Goal: Task Accomplishment & Management: Complete application form

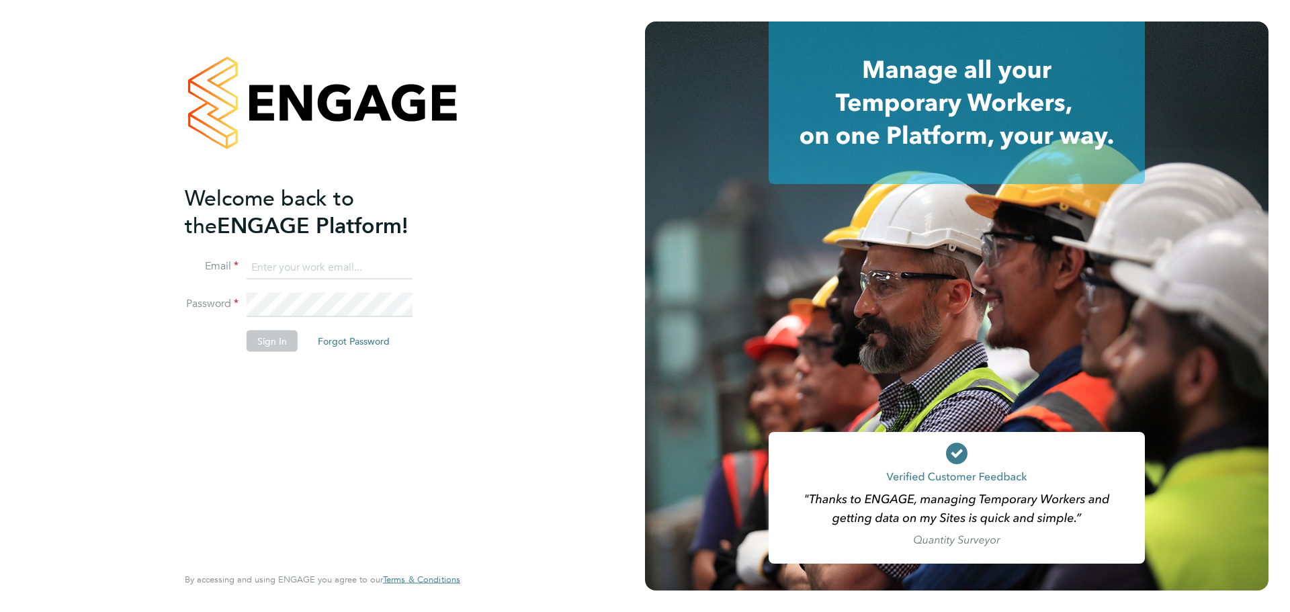
type input "lewis.saunders@randstadcpe.com"
click at [282, 335] on button "Sign In" at bounding box center [272, 340] width 51 height 21
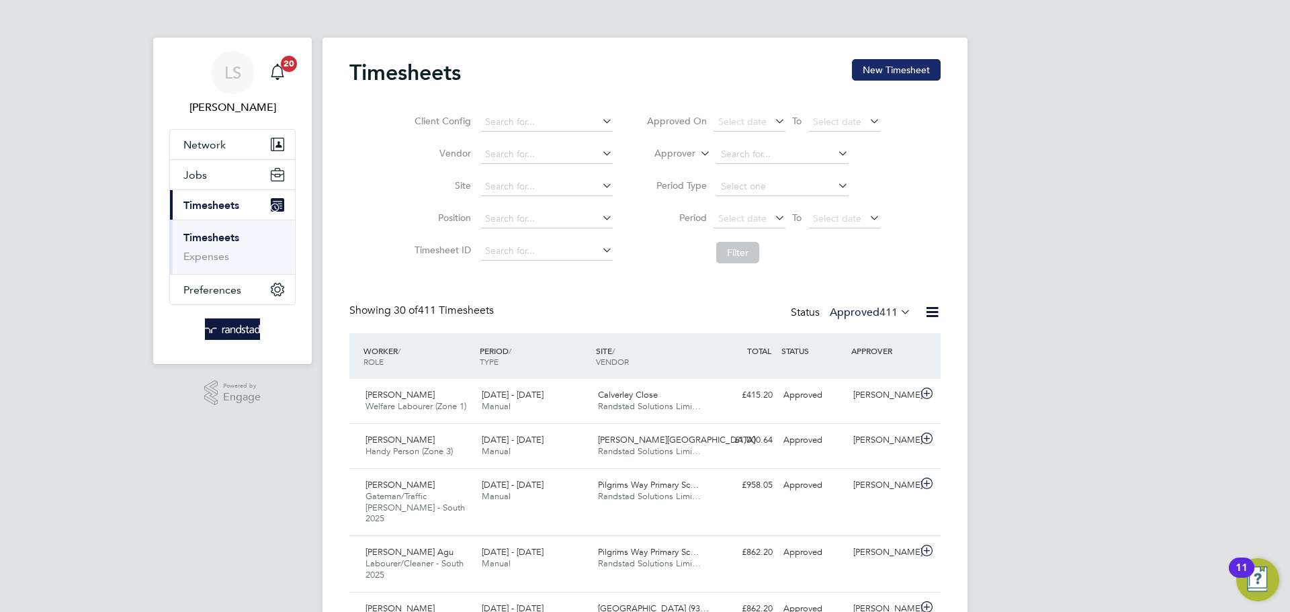
click at [905, 73] on button "New Timesheet" at bounding box center [896, 69] width 89 height 21
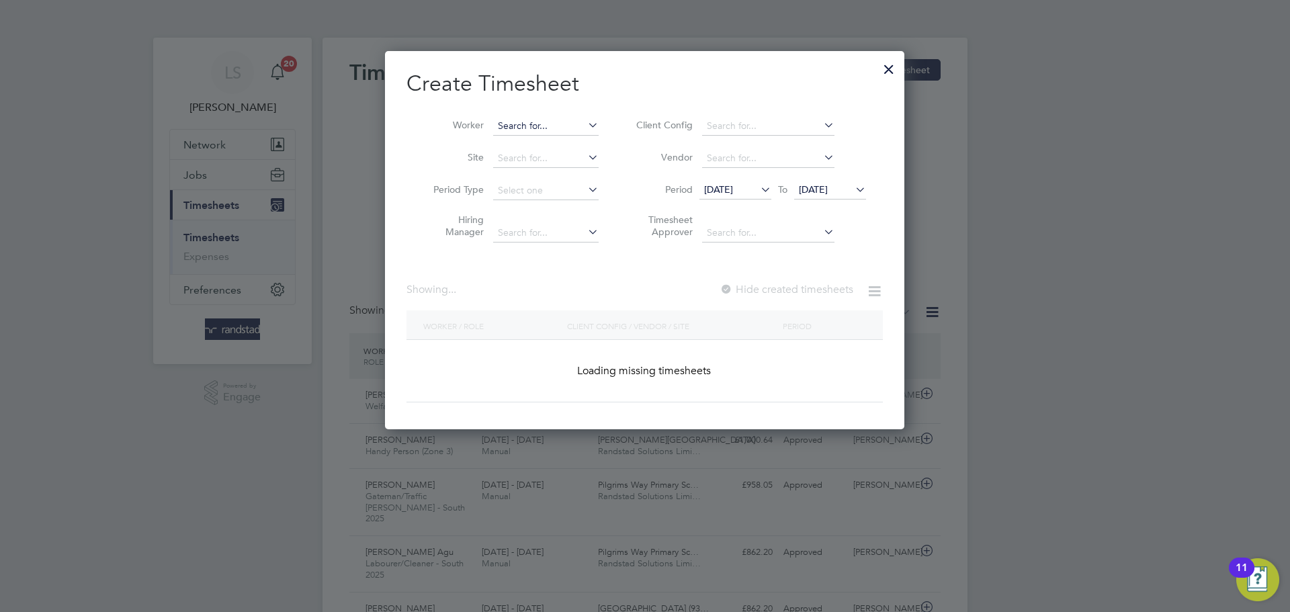
click at [511, 122] on input at bounding box center [545, 126] width 105 height 19
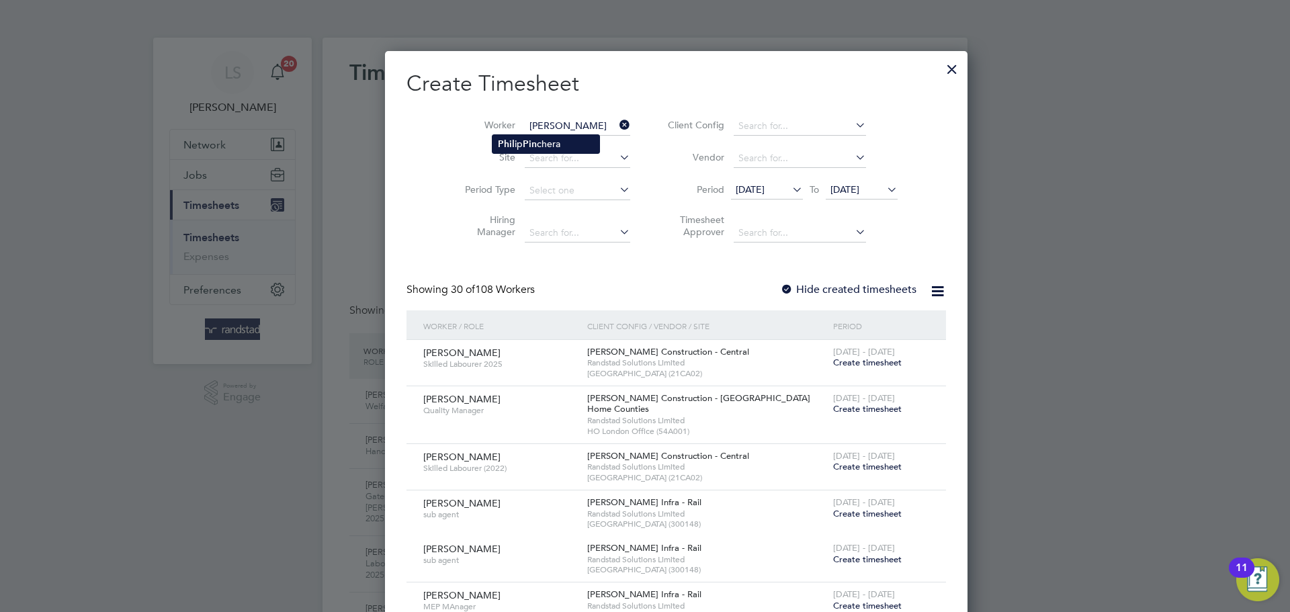
click at [519, 146] on li "Phil ip Pin chera" at bounding box center [545, 144] width 107 height 18
type input "Philip Pinchera"
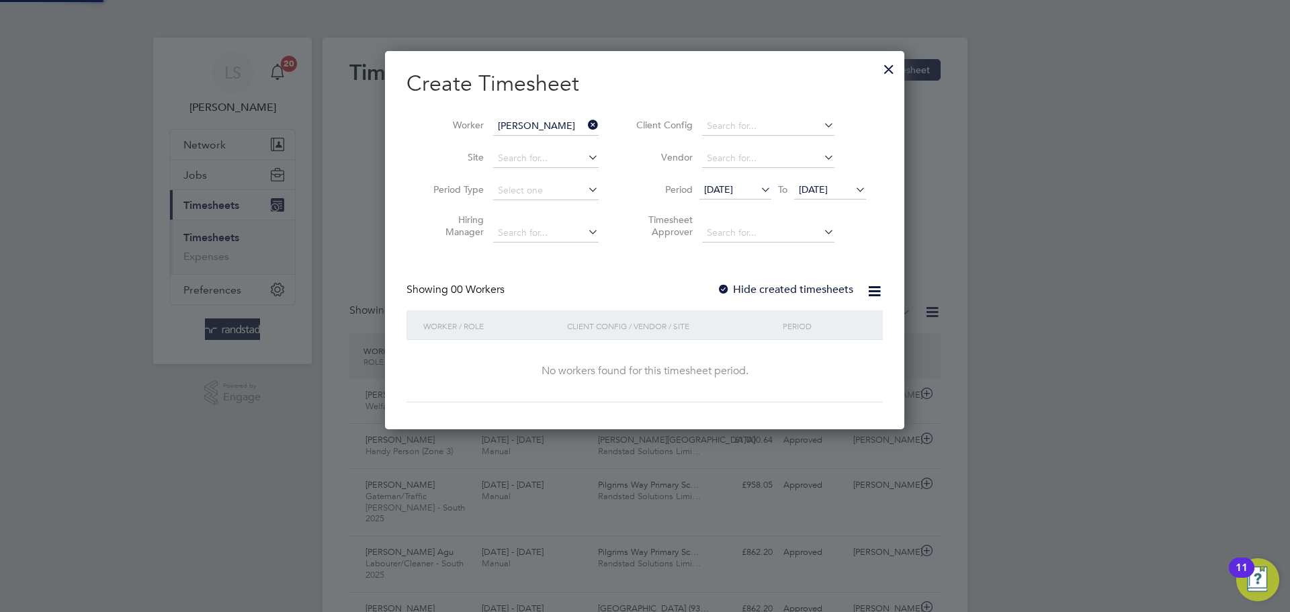
click at [748, 284] on label "Hide created timesheets" at bounding box center [785, 289] width 136 height 13
click at [811, 192] on span "22 Aug 2025" at bounding box center [813, 189] width 29 height 12
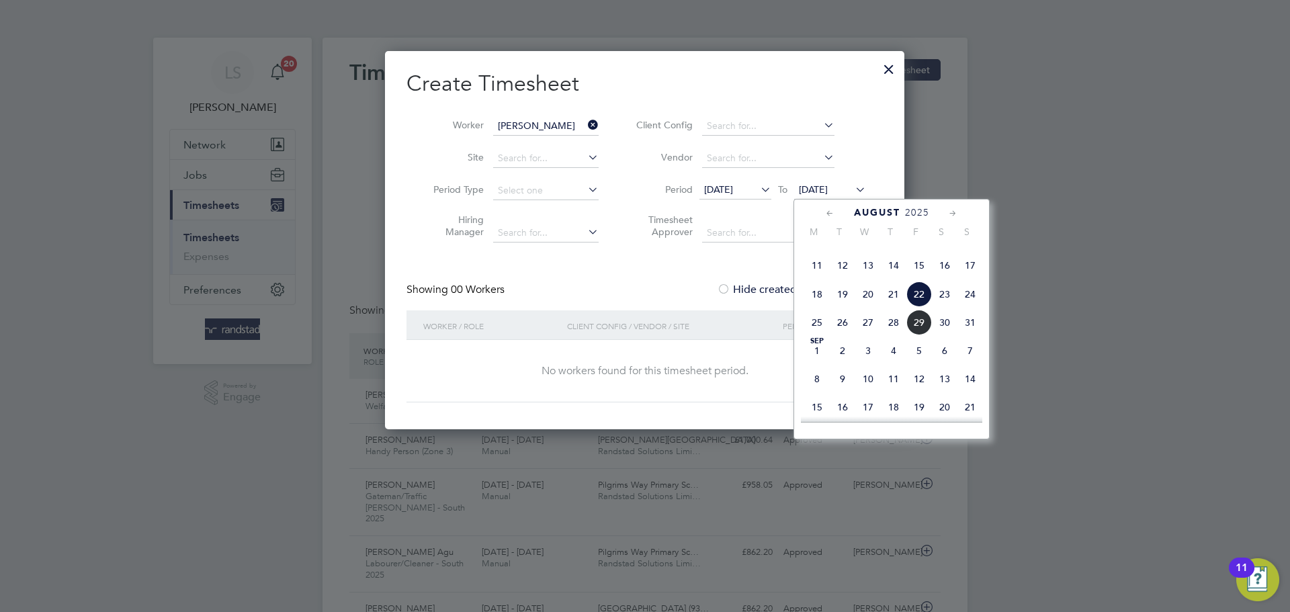
click at [917, 335] on span "29" at bounding box center [919, 323] width 26 height 26
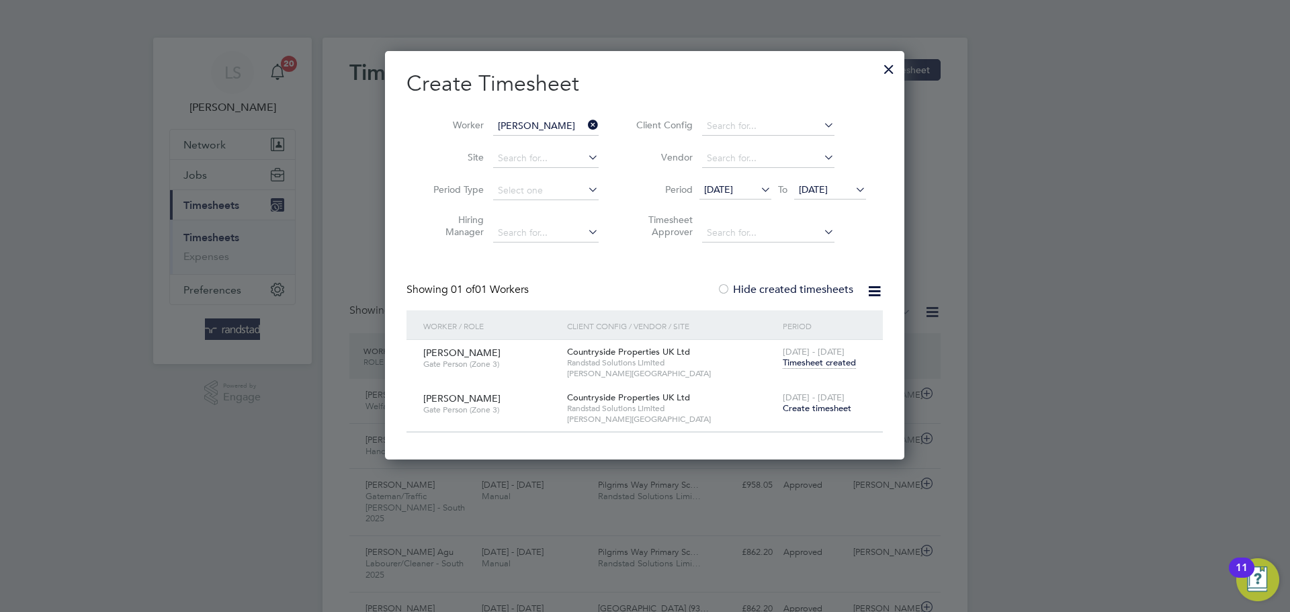
click at [807, 361] on span "Timesheet created" at bounding box center [819, 363] width 73 height 12
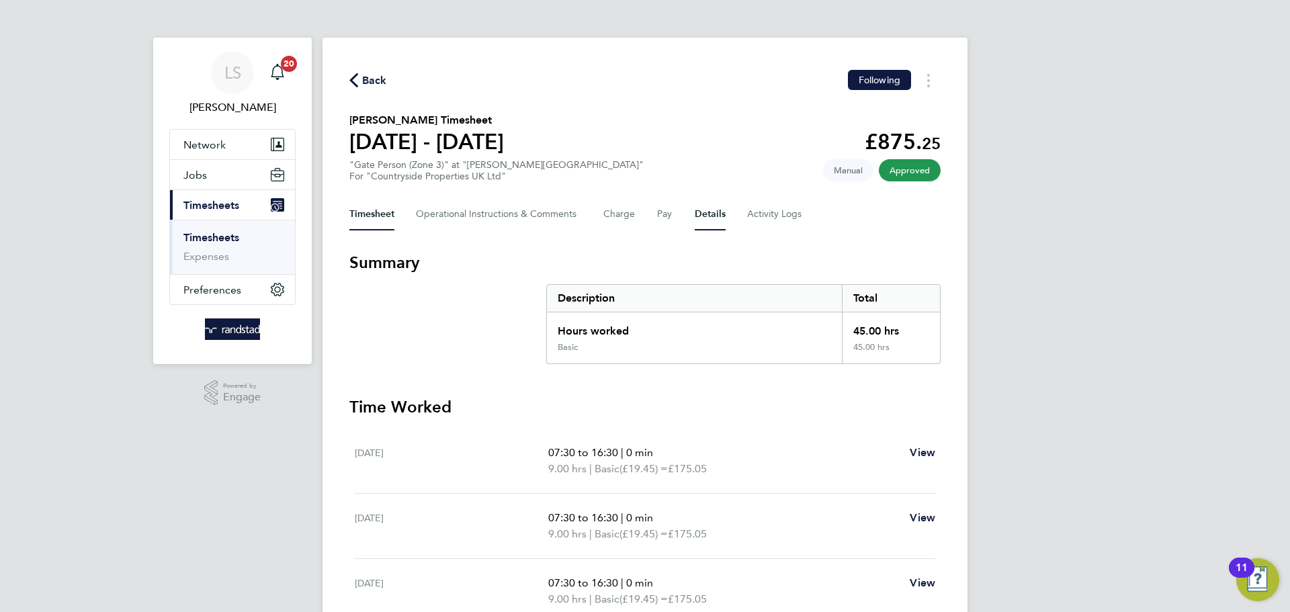
click at [701, 217] on button "Details" at bounding box center [710, 214] width 31 height 32
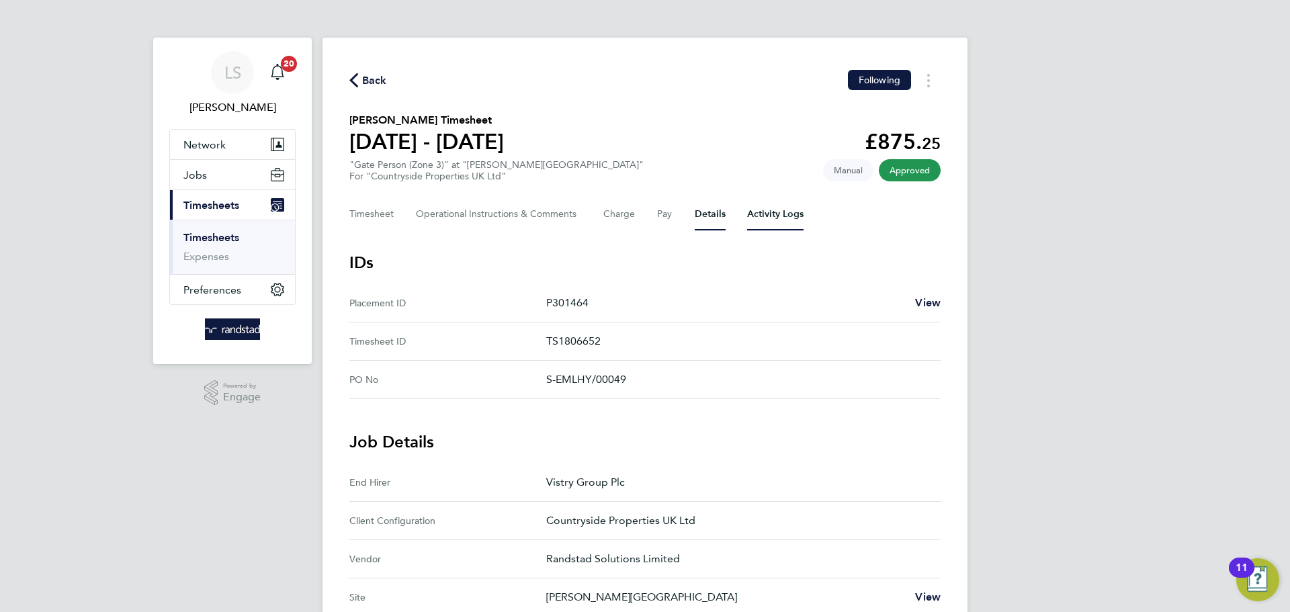
click at [775, 222] on Logs-tab "Activity Logs" at bounding box center [775, 214] width 56 height 32
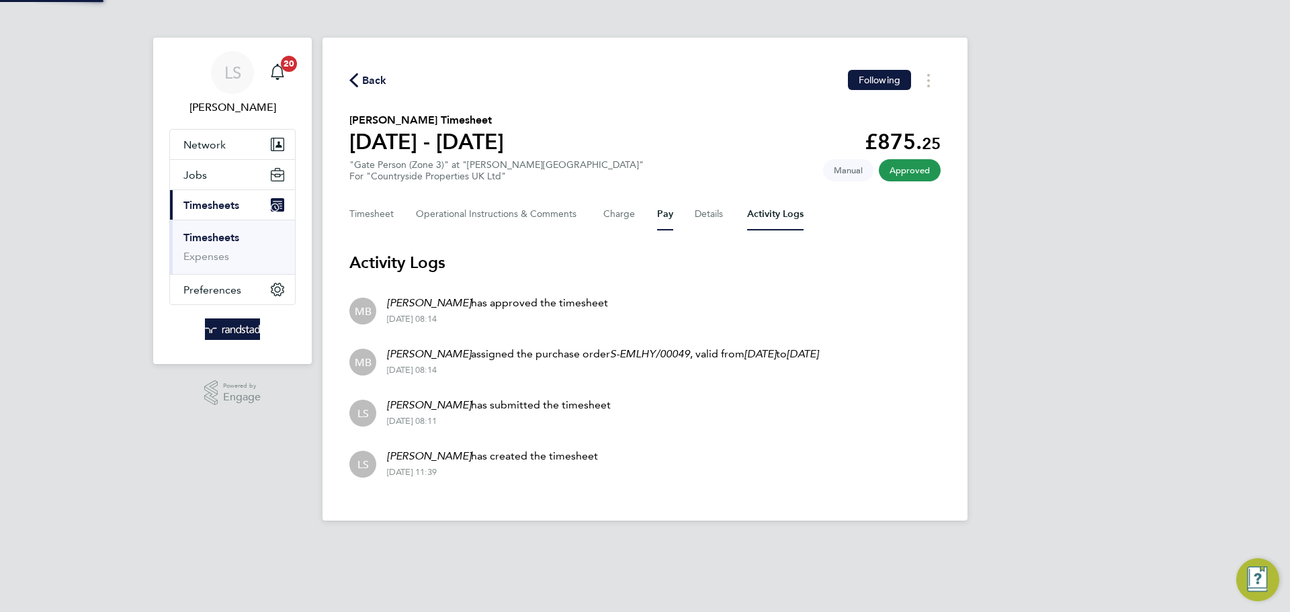
click at [669, 218] on button "Pay" at bounding box center [665, 214] width 16 height 32
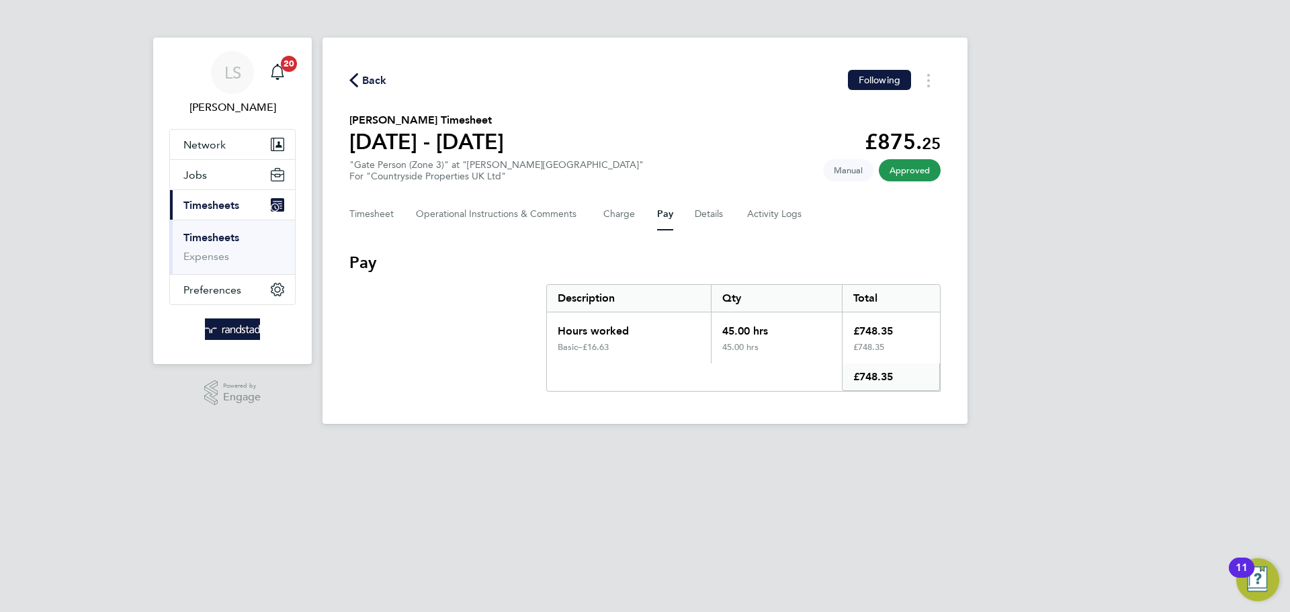
click at [690, 211] on div "Timesheet Operational Instructions & Comments Charge Pay Details Activity Logs" at bounding box center [644, 214] width 591 height 32
click at [719, 215] on button "Details" at bounding box center [710, 214] width 31 height 32
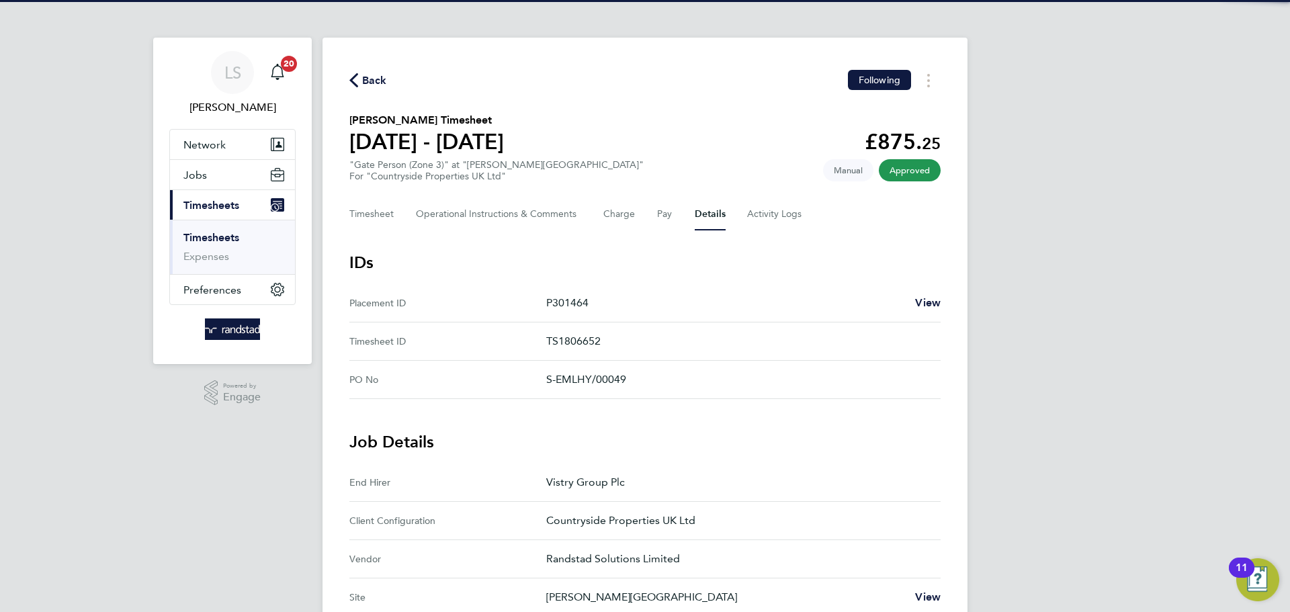
click at [647, 214] on div "Timesheet Operational Instructions & Comments Charge Pay Details Activity Logs" at bounding box center [644, 214] width 591 height 32
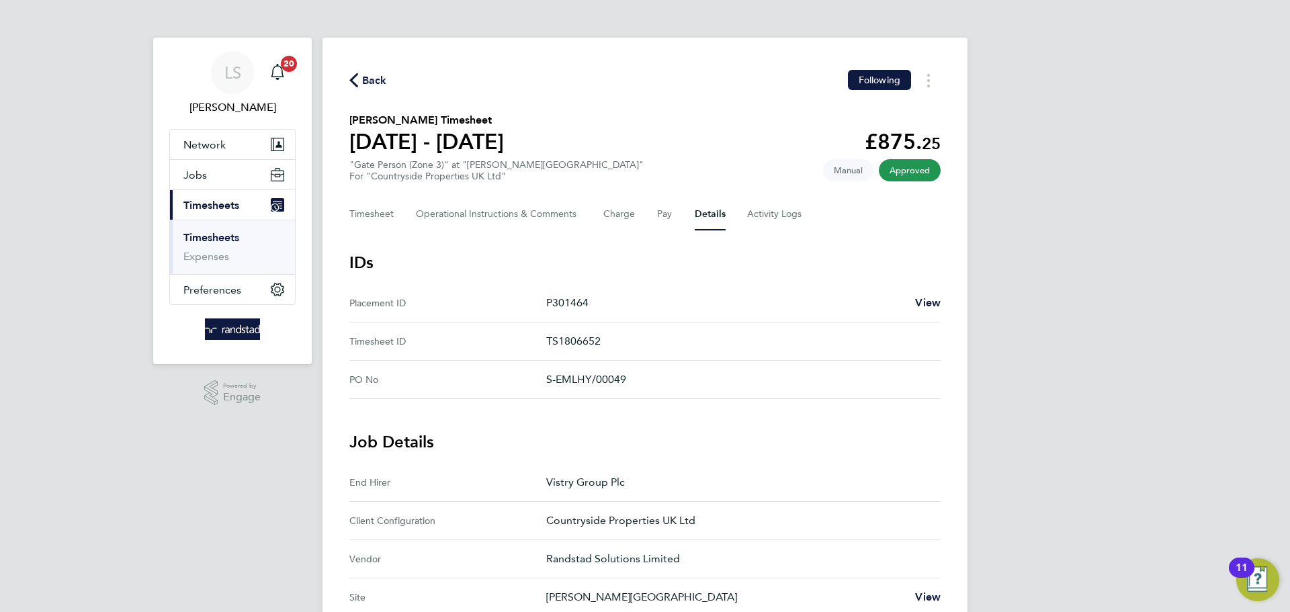
click at [347, 71] on div "Back Following Philip Pinchera's Timesheet 18 - 24 Aug 2025 £875. 25 "Gate Pers…" at bounding box center [644, 567] width 645 height 1058
click at [374, 77] on span "Back" at bounding box center [374, 81] width 25 height 16
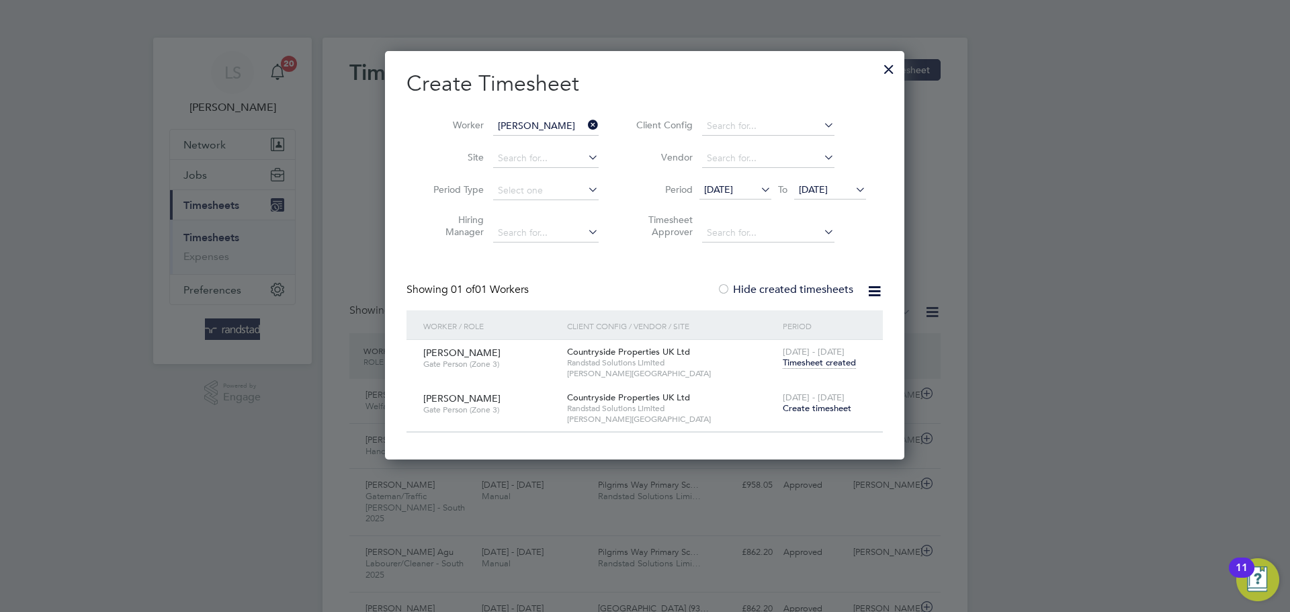
click at [840, 410] on span "Create timesheet" at bounding box center [817, 407] width 69 height 11
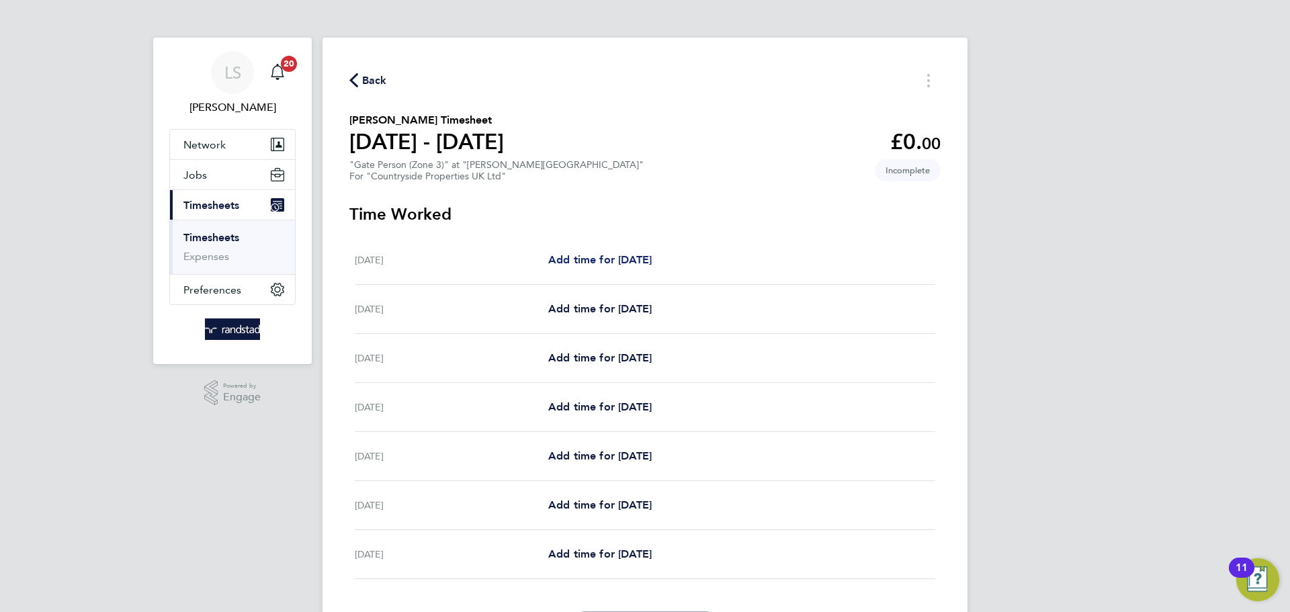
click at [652, 257] on span "Add time for Mon 25 Aug" at bounding box center [599, 259] width 103 height 13
select select "30"
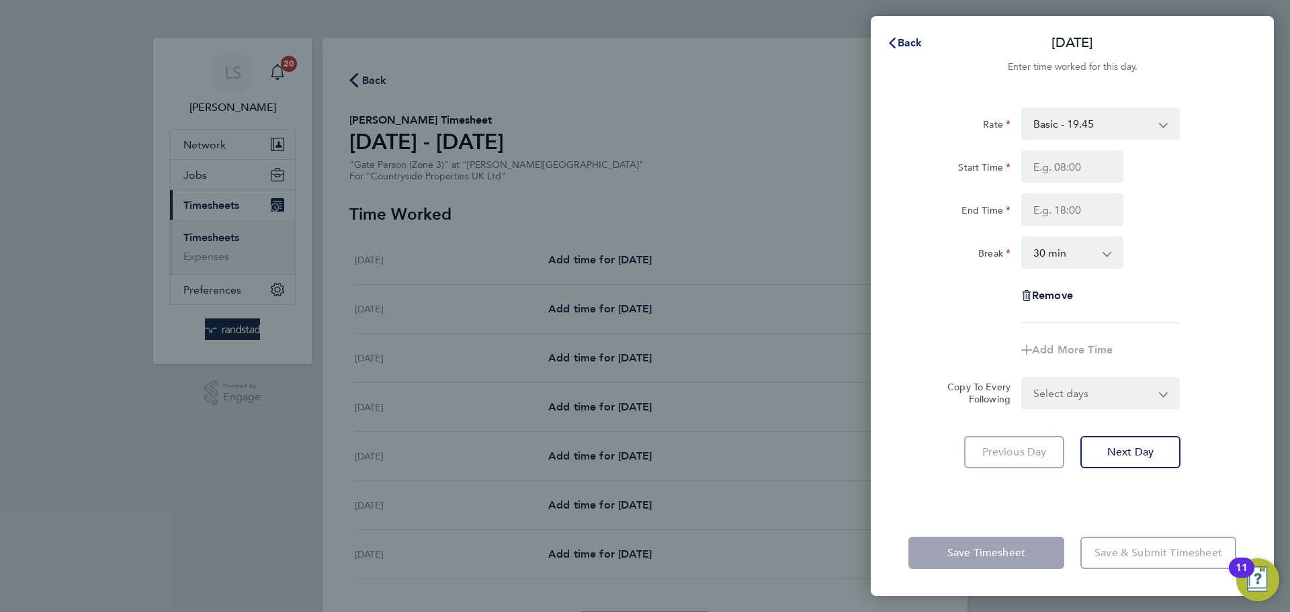
click at [890, 34] on button "Back" at bounding box center [904, 43] width 62 height 27
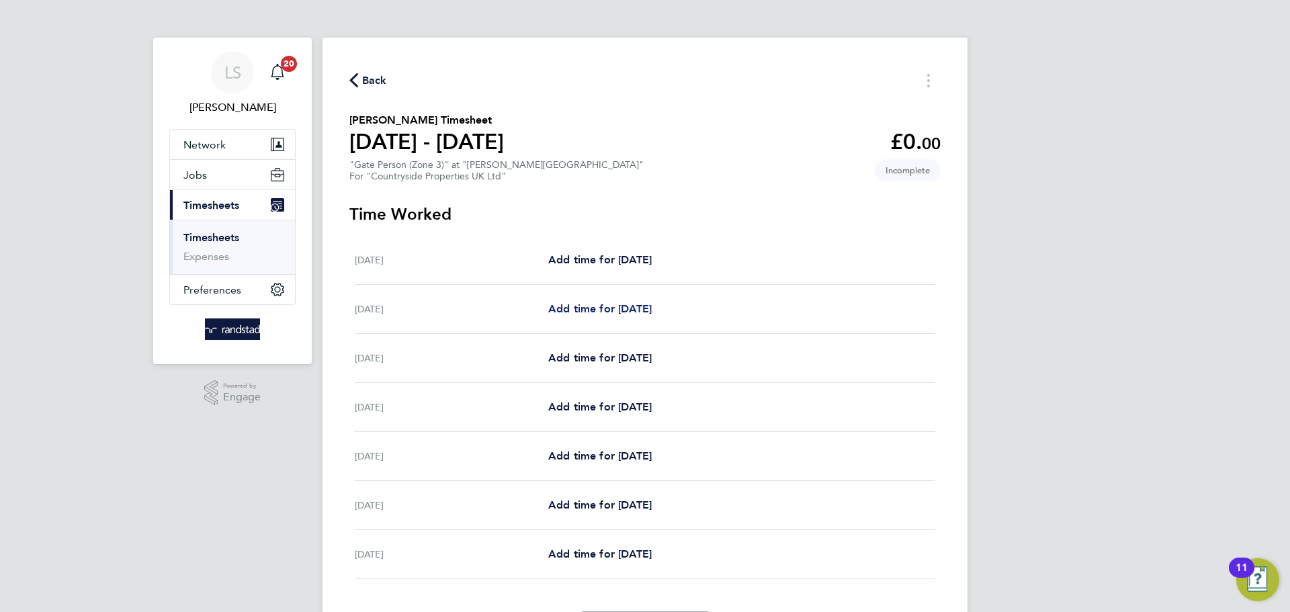
click at [566, 308] on span "Add time for Tue 26 Aug" at bounding box center [599, 308] width 103 height 13
select select "30"
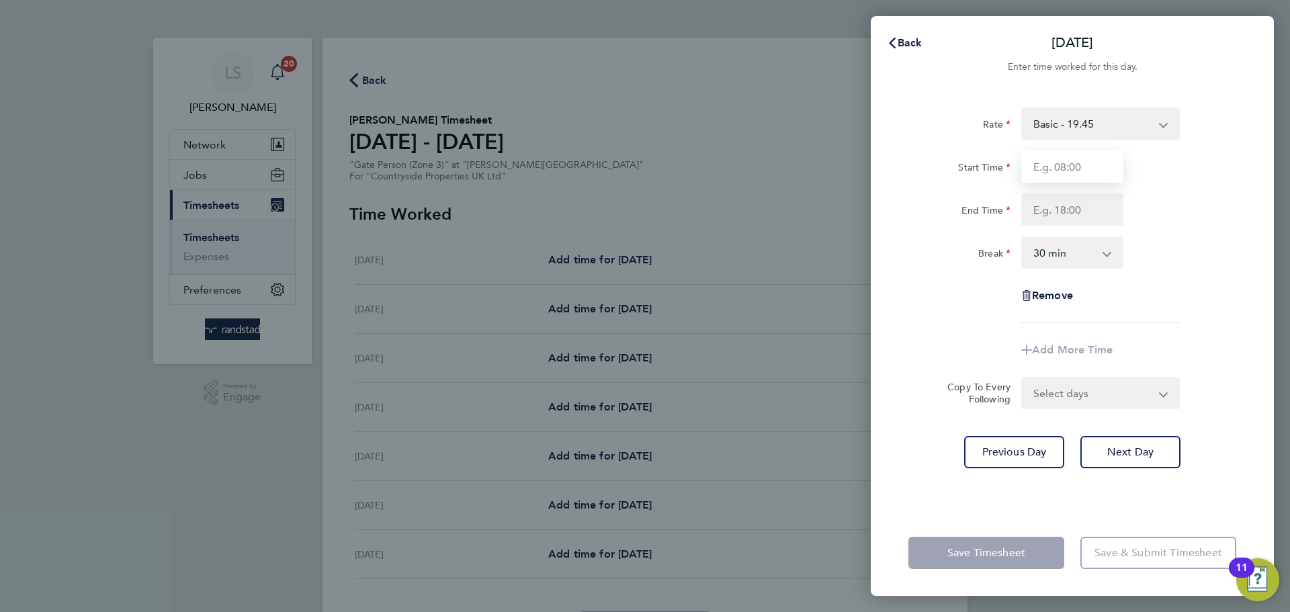
click at [1066, 157] on input "Start Time" at bounding box center [1072, 166] width 102 height 32
type input "07:30"
click at [1078, 209] on input "End Time" at bounding box center [1072, 209] width 102 height 32
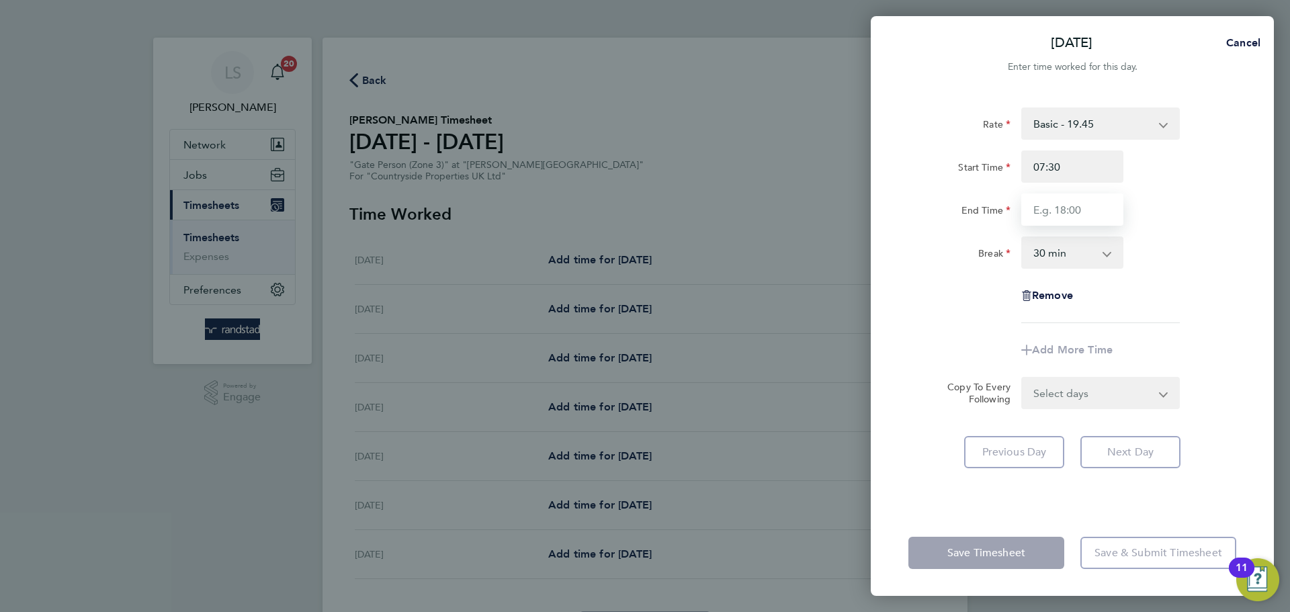
type input "16:30"
click at [1068, 253] on select "0 min 15 min 30 min 45 min 60 min 75 min 90 min" at bounding box center [1063, 253] width 83 height 30
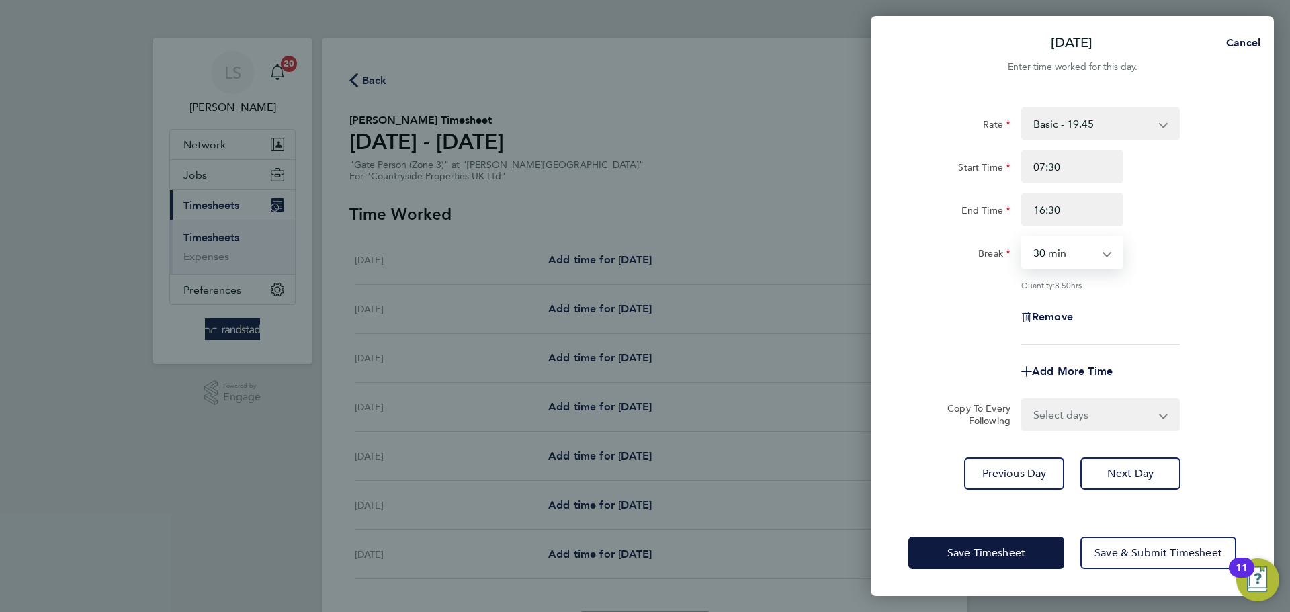
select select "0"
click at [1022, 238] on select "0 min 15 min 30 min 45 min 60 min 75 min 90 min" at bounding box center [1063, 253] width 83 height 30
click at [1058, 402] on select "Select days Day Weekday (Mon-Fri) Weekend (Sat-Sun) Wednesday Thursday Friday S…" at bounding box center [1092, 415] width 141 height 30
select select "WEEKDAY"
click at [1022, 400] on select "Select days Day Weekday (Mon-Fri) Weekend (Sat-Sun) Wednesday Thursday Friday S…" at bounding box center [1092, 415] width 141 height 30
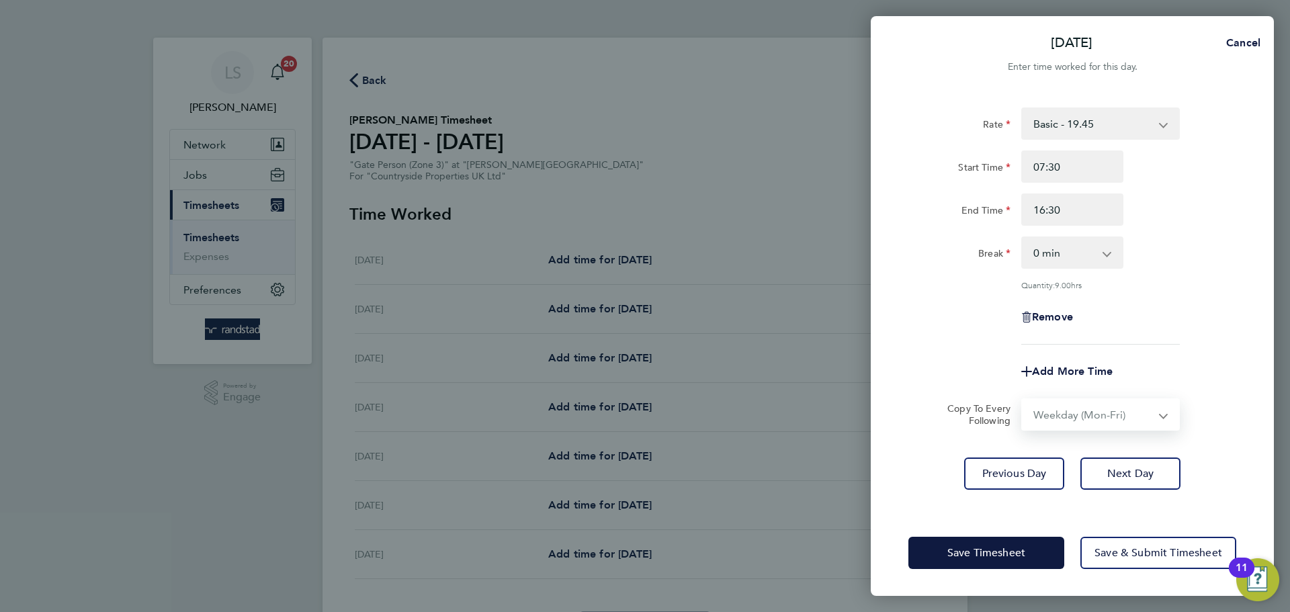
select select "2025-08-31"
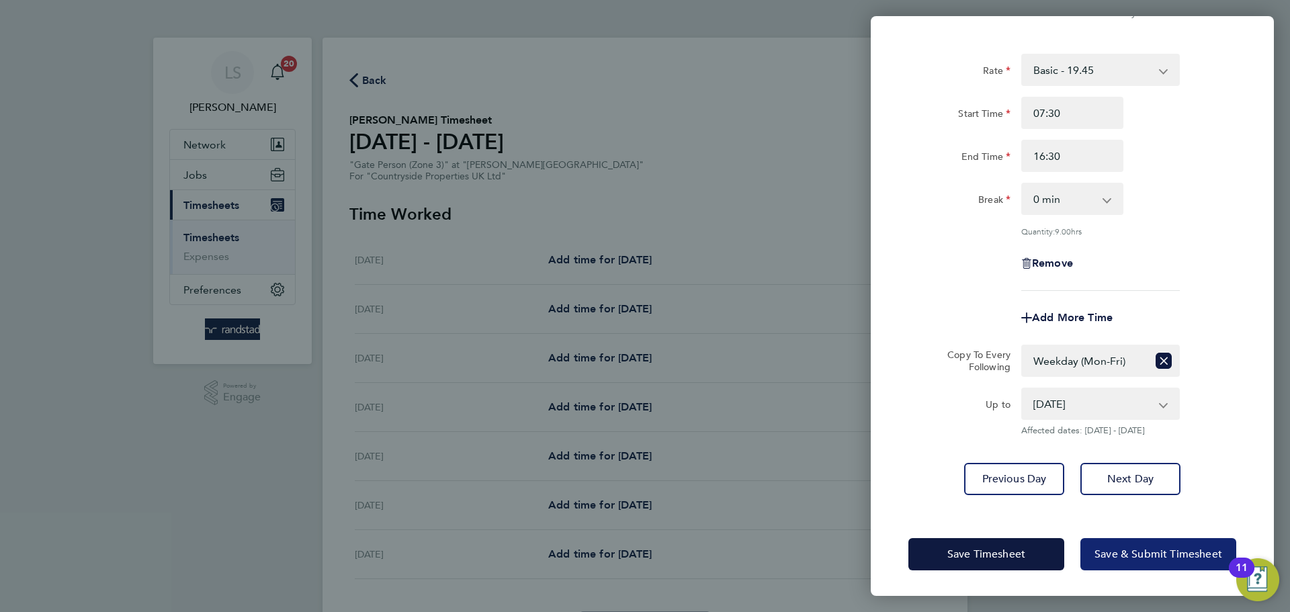
click at [1112, 545] on button "Save & Submit Timesheet" at bounding box center [1158, 554] width 156 height 32
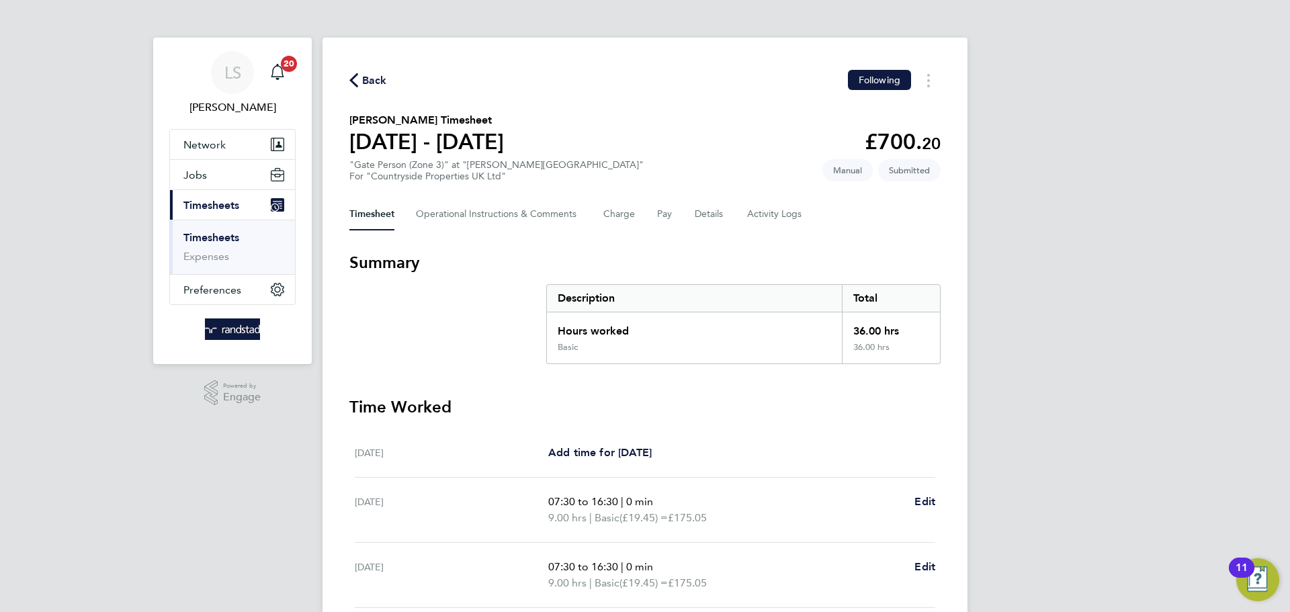
click at [362, 78] on span "Back" at bounding box center [374, 81] width 25 height 16
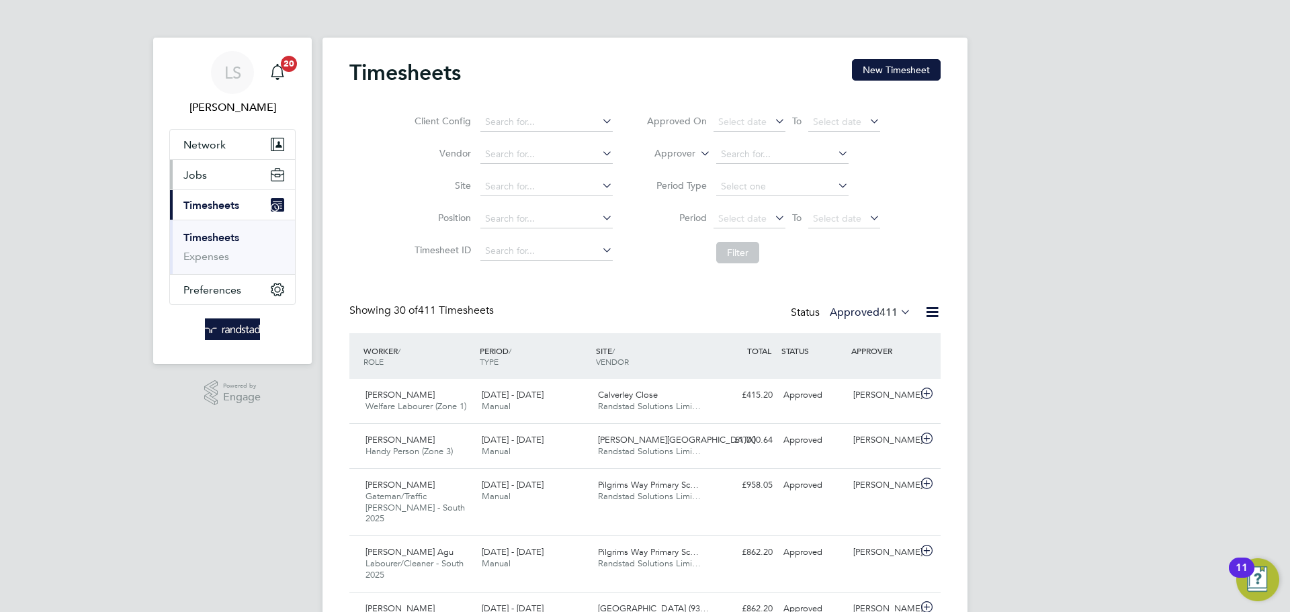
click at [209, 171] on button "Jobs" at bounding box center [232, 175] width 125 height 30
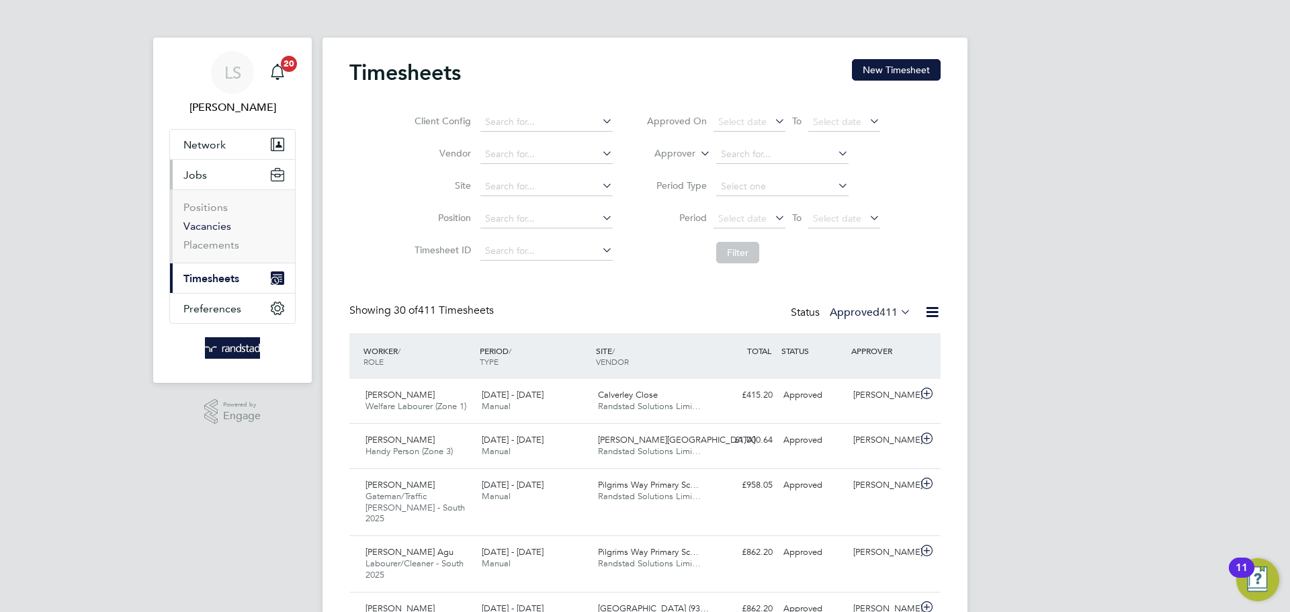
click at [209, 223] on link "Vacancies" at bounding box center [207, 226] width 48 height 13
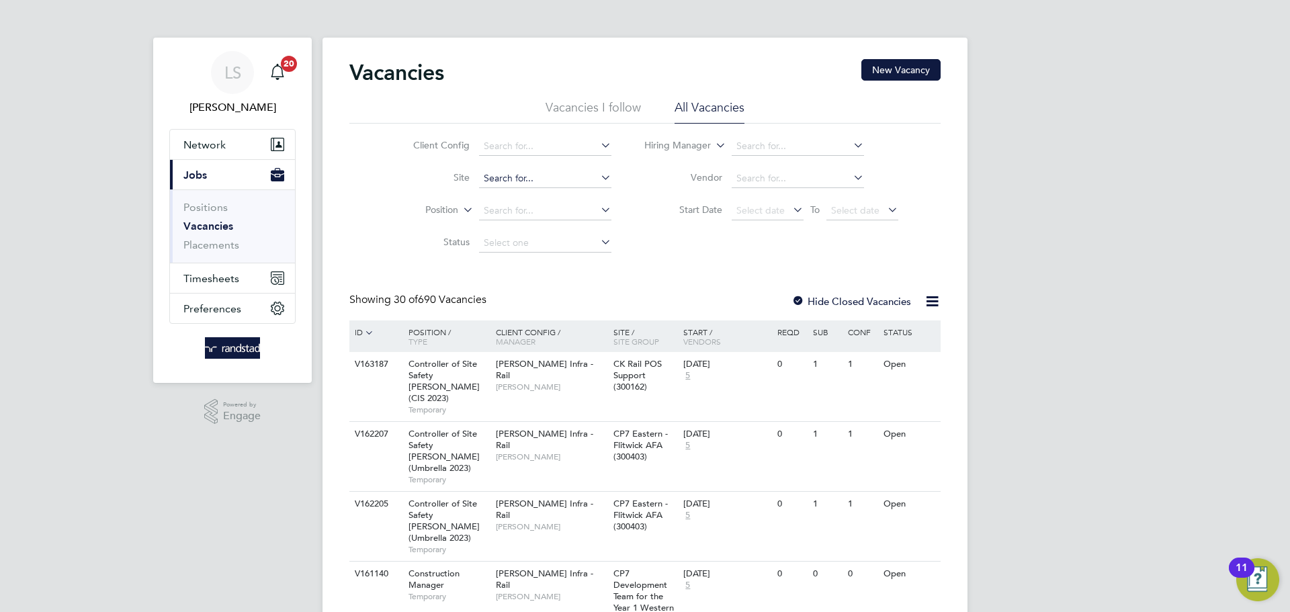
click at [525, 185] on input at bounding box center [545, 178] width 132 height 19
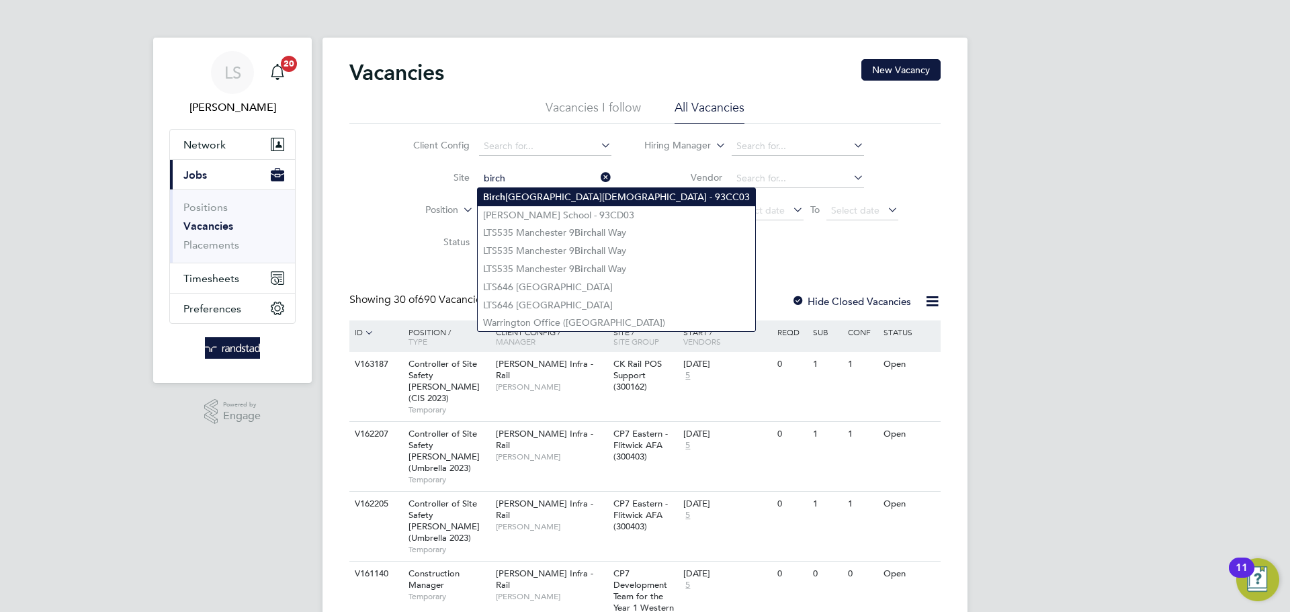
click at [531, 201] on li "Birch ington Church of England Primary School - 93CC03" at bounding box center [616, 197] width 277 height 18
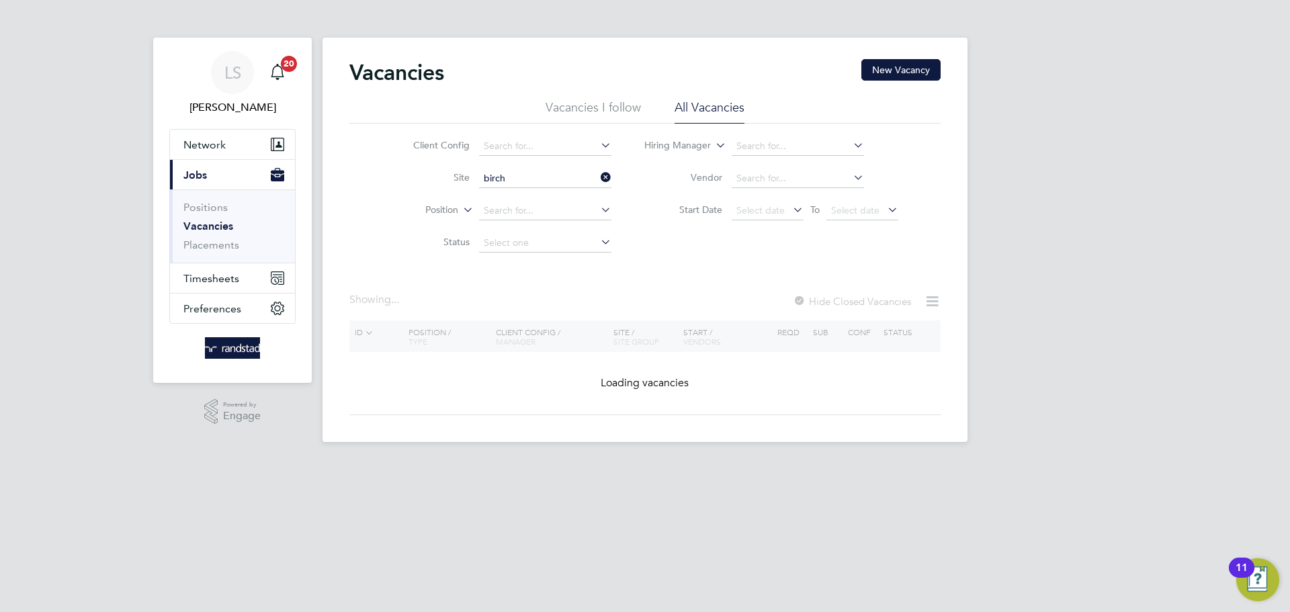
type input "[GEOGRAPHIC_DATA][DEMOGRAPHIC_DATA] - 93CC03"
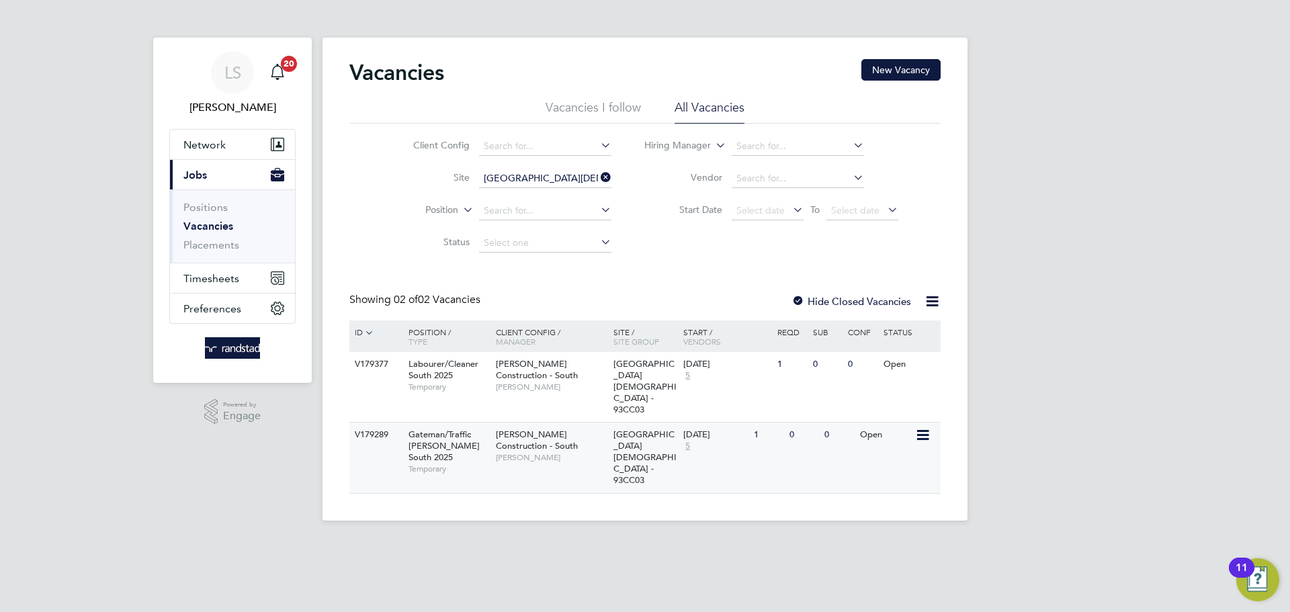
click at [504, 453] on span "[PERSON_NAME]" at bounding box center [551, 457] width 111 height 11
click at [498, 388] on span "[PERSON_NAME]" at bounding box center [551, 387] width 111 height 11
drag, startPoint x: 536, startPoint y: 457, endPoint x: 510, endPoint y: 386, distance: 75.9
click at [510, 386] on div "ID Position / Type Client Config / Manager Site / Site Group Start / Vendors Re…" at bounding box center [644, 406] width 591 height 173
click at [510, 386] on span "[PERSON_NAME]" at bounding box center [551, 387] width 111 height 11
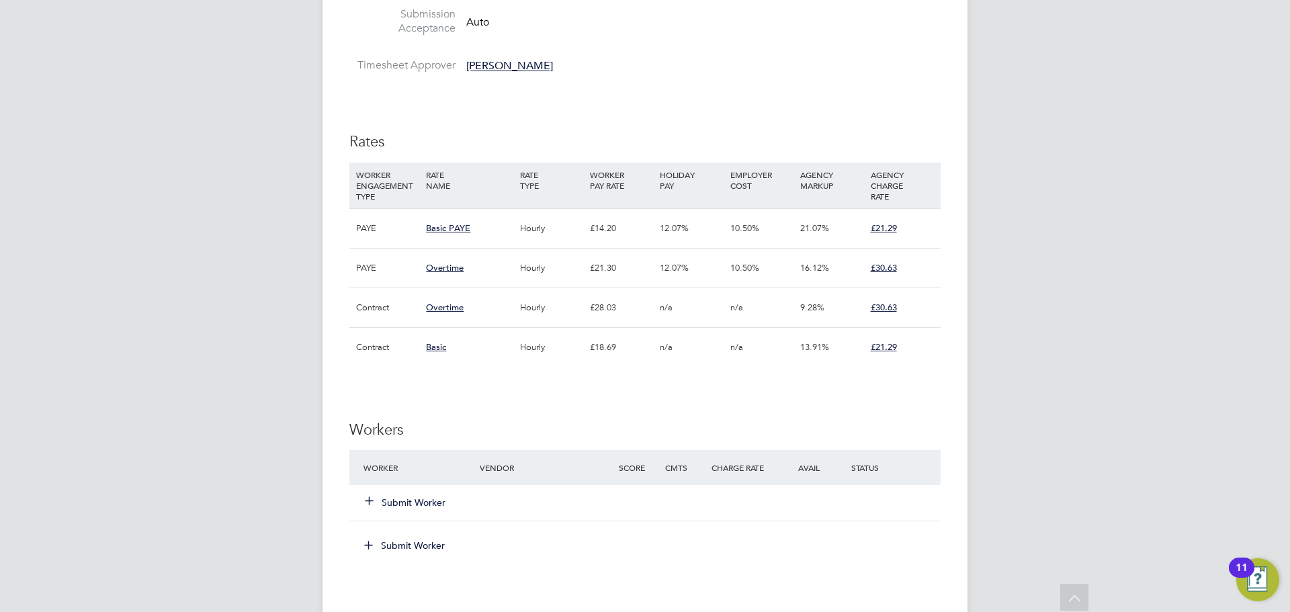
scroll to position [825, 0]
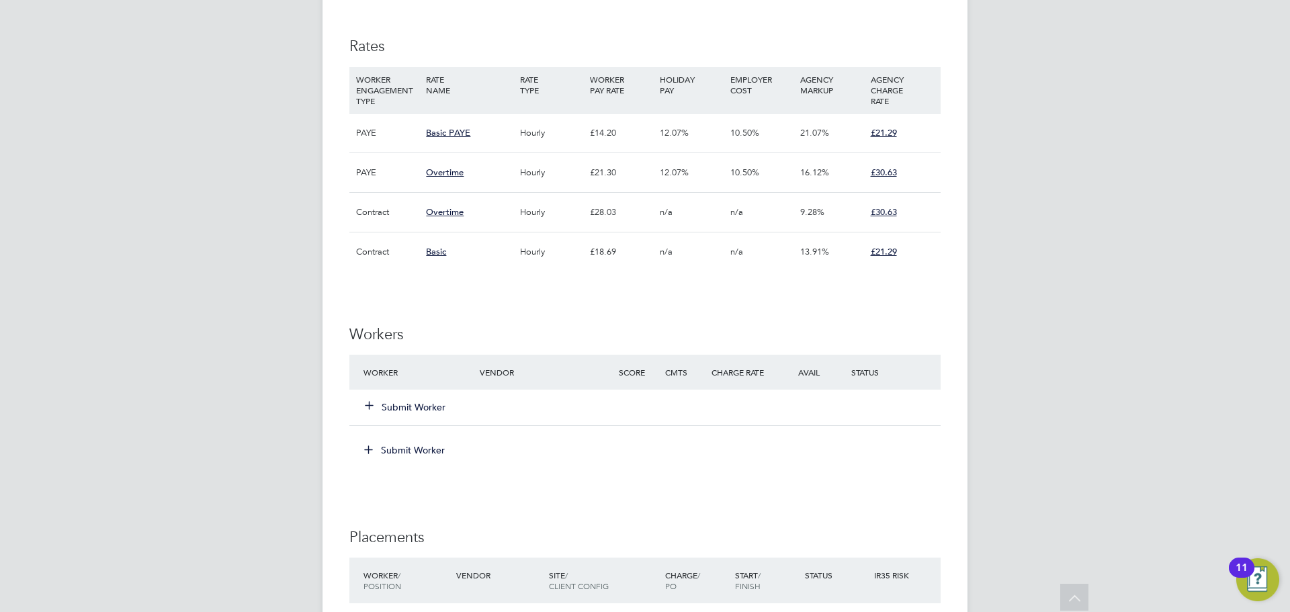
click at [367, 404] on icon at bounding box center [369, 405] width 10 height 10
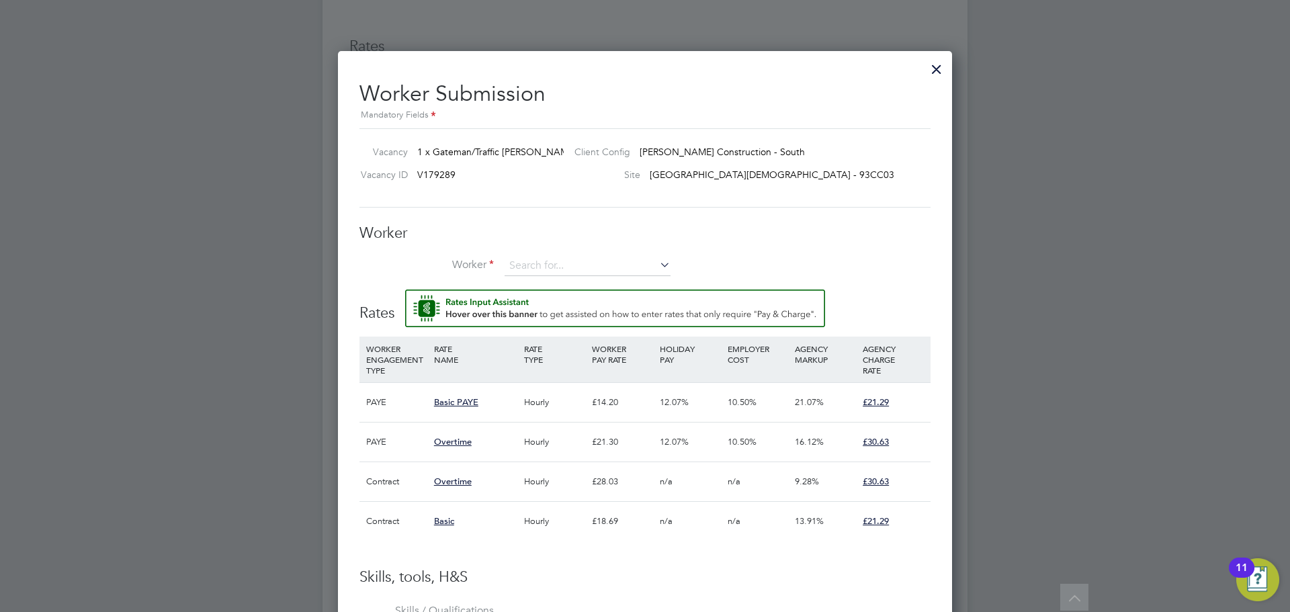
click at [562, 278] on li "No results found" at bounding box center [587, 285] width 167 height 17
click at [561, 276] on div "All Vacancies Vacancy Activity Logs Vacancy Activity Logs All Vacancies Vacancy…" at bounding box center [644, 93] width 645 height 1815
click at [586, 284] on b "Mica" at bounding box center [596, 286] width 21 height 11
type input "Charlie Micallef (C-001798185)"
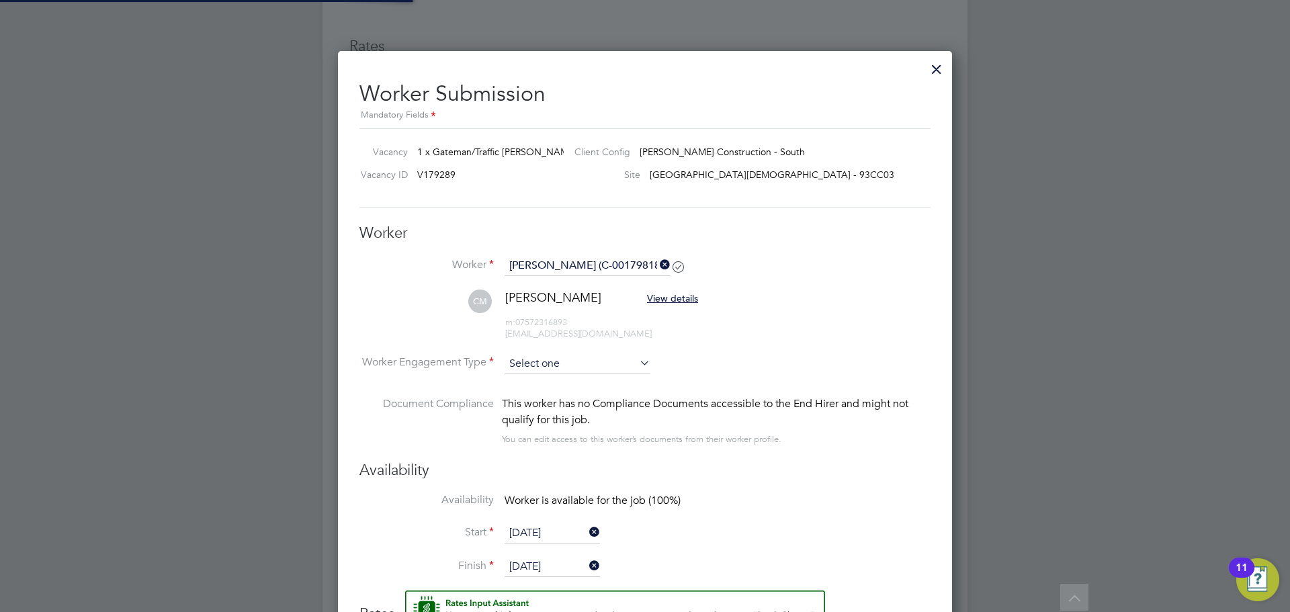
click at [521, 359] on input at bounding box center [577, 364] width 146 height 20
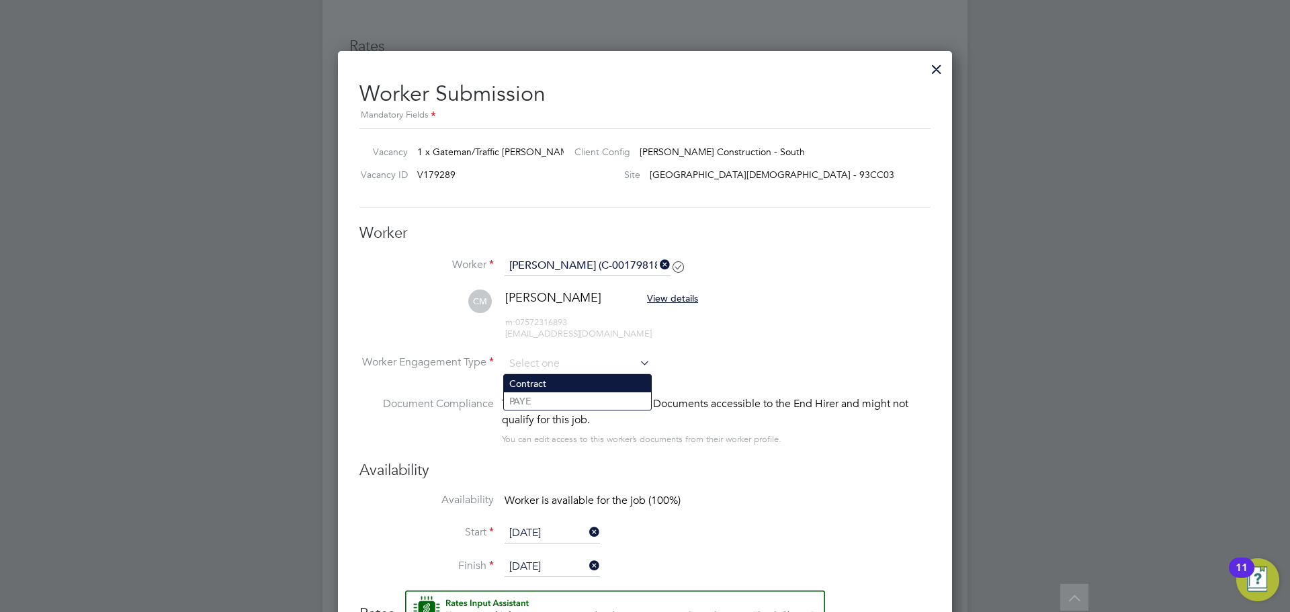
click at [520, 386] on li "Contract" at bounding box center [577, 383] width 147 height 17
type input "Contract"
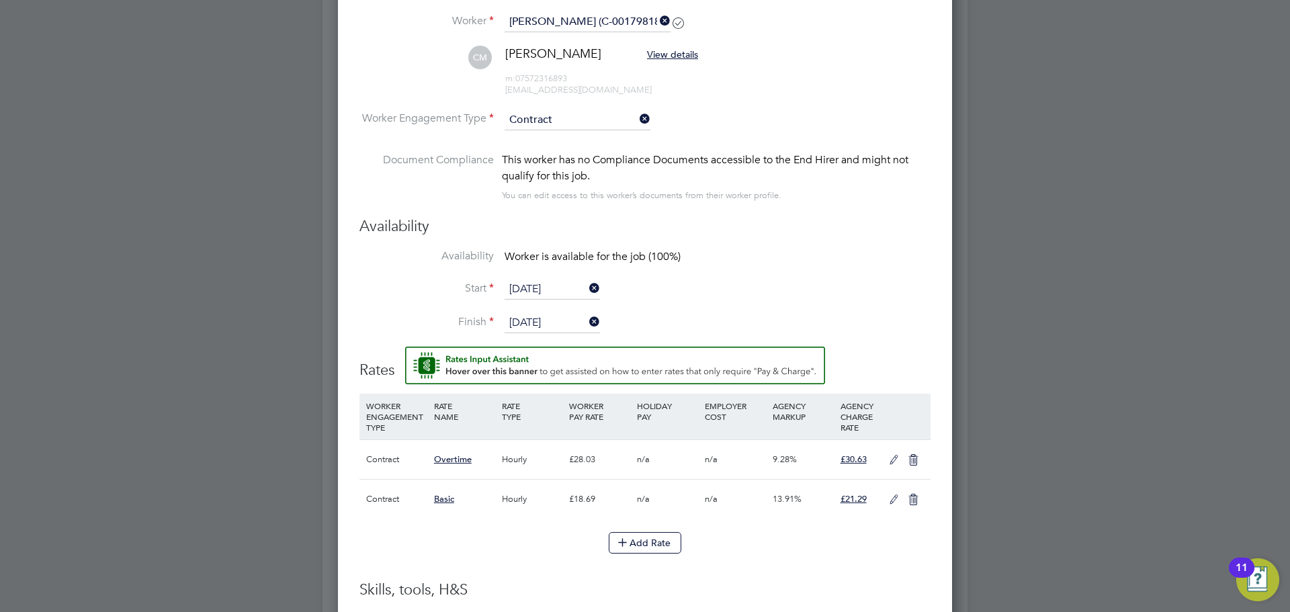
click at [891, 505] on icon at bounding box center [893, 499] width 17 height 11
click at [410, 541] on span "Primary Rate" at bounding box center [400, 543] width 68 height 11
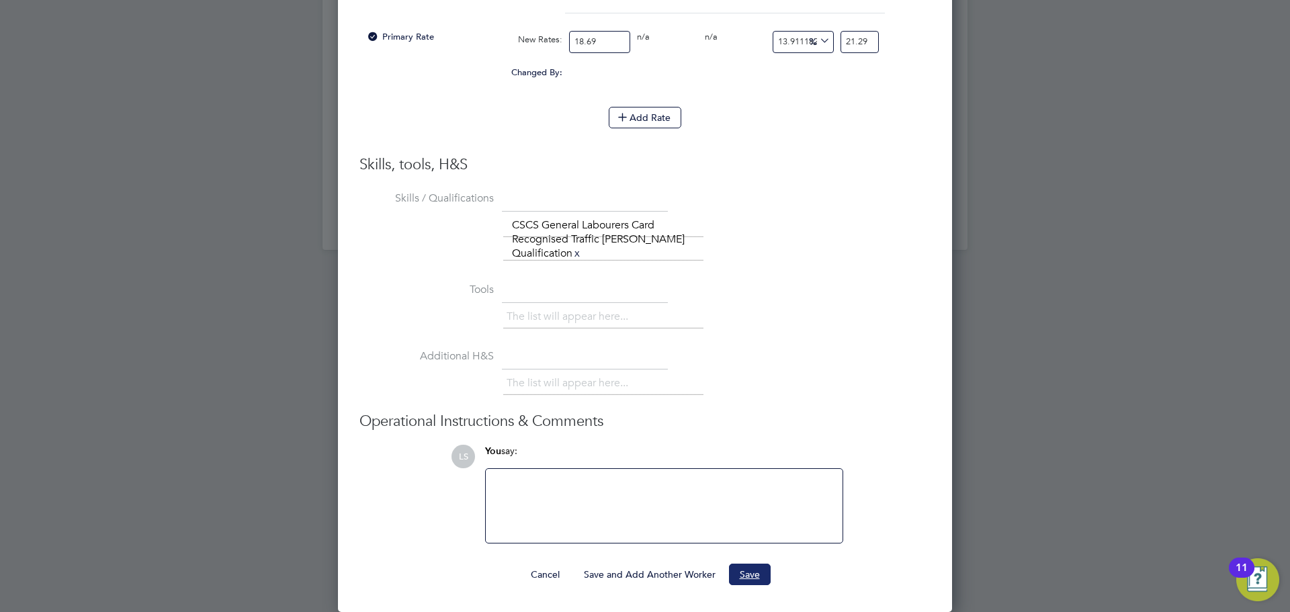
click at [758, 570] on button "Save" at bounding box center [750, 574] width 42 height 21
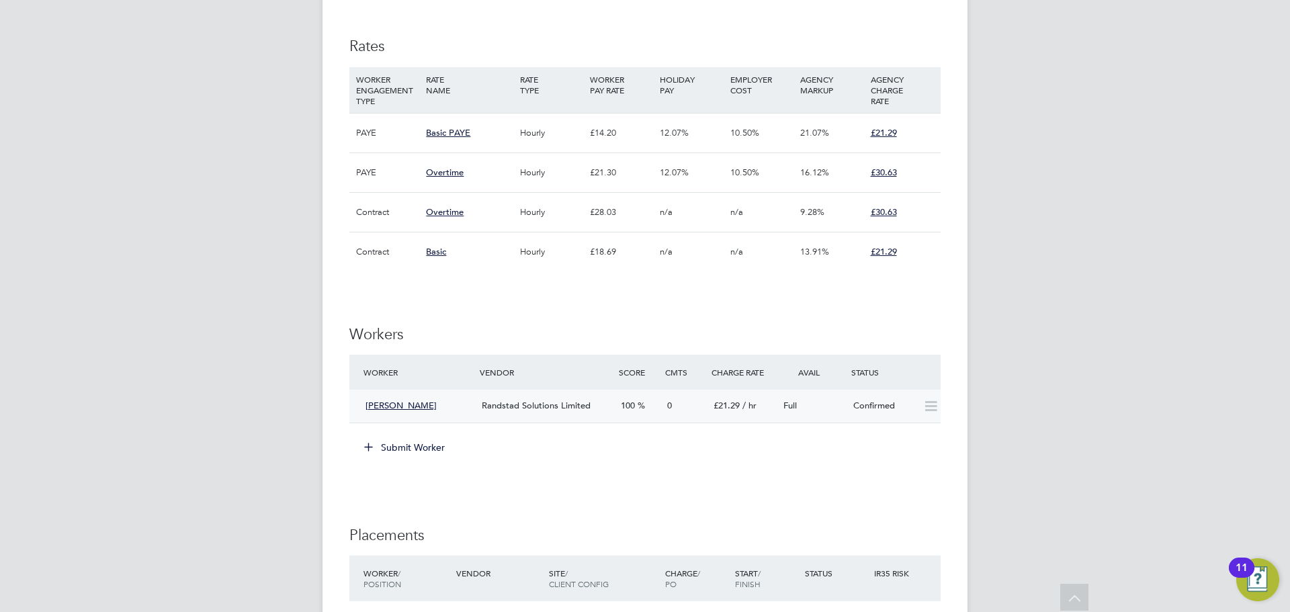
click at [488, 399] on div "Randstad Solutions Limited" at bounding box center [545, 406] width 139 height 22
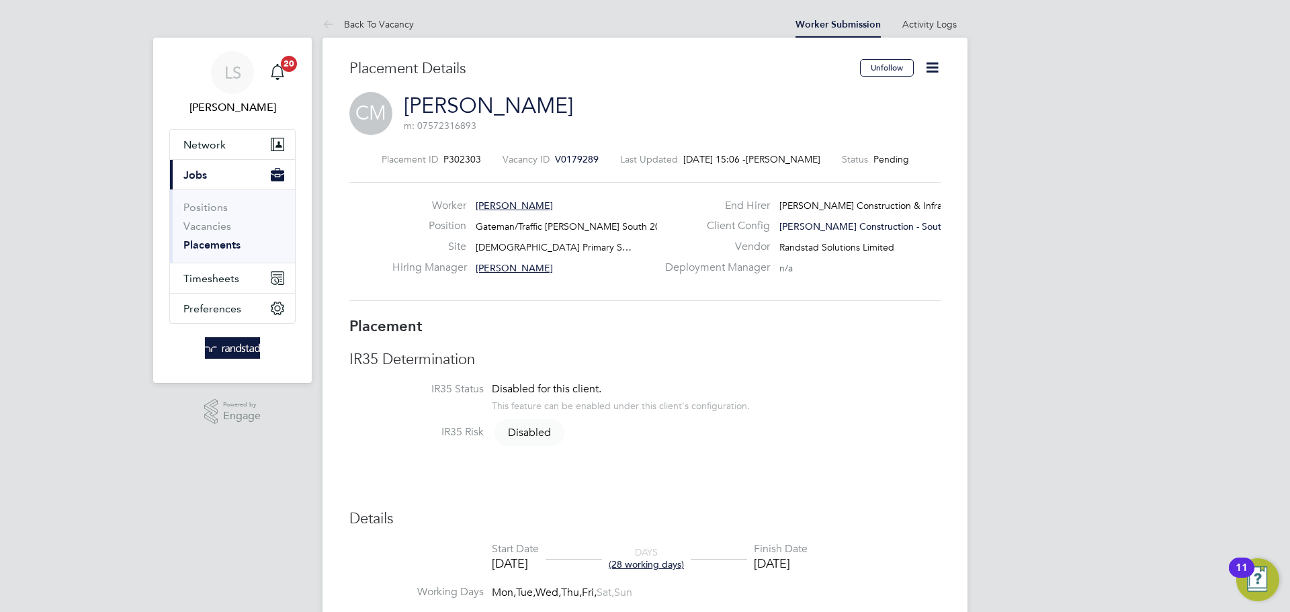
click at [934, 73] on icon at bounding box center [932, 67] width 17 height 17
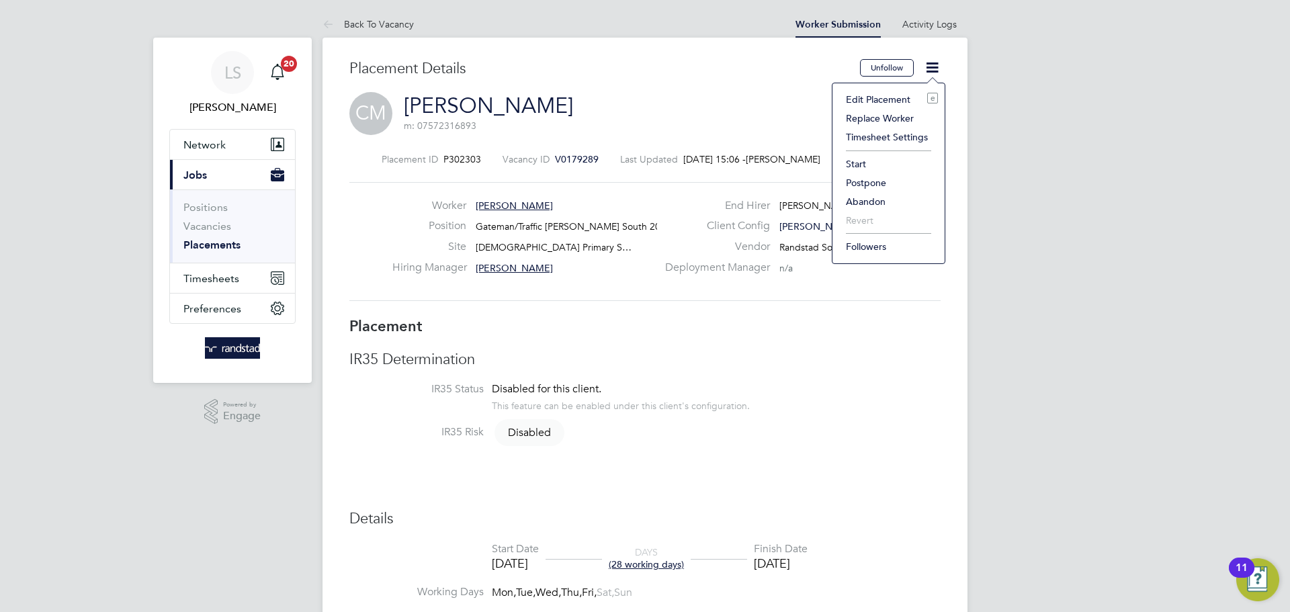
click at [854, 165] on li "Start" at bounding box center [888, 163] width 99 height 19
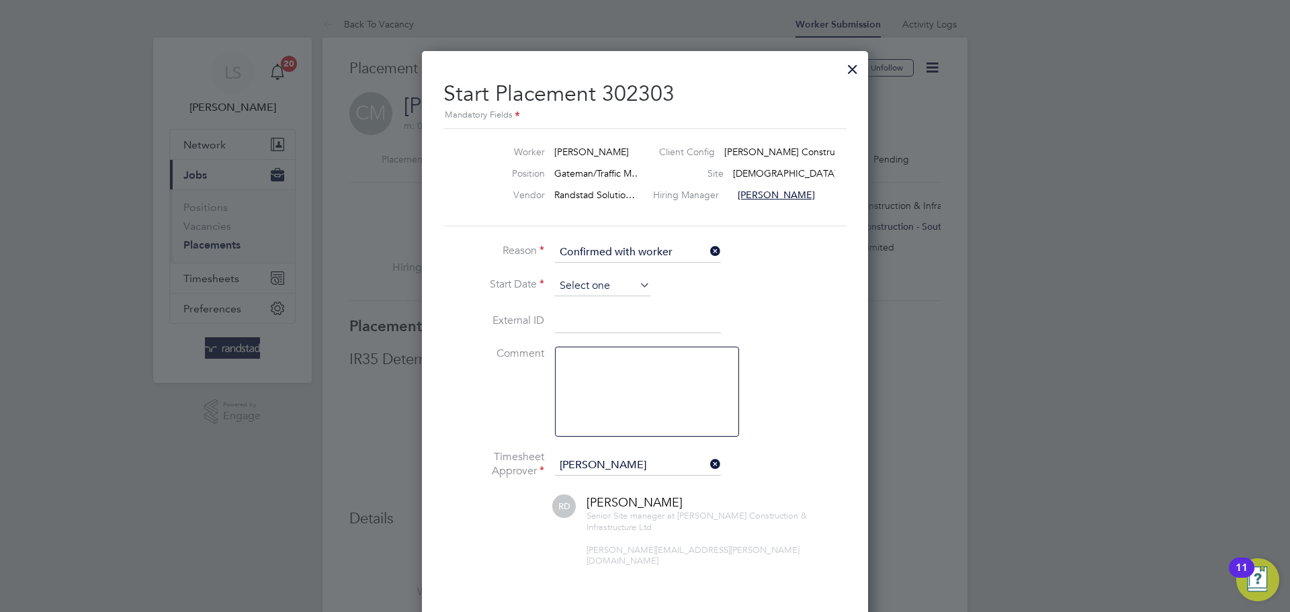
click at [591, 296] on input at bounding box center [602, 286] width 95 height 20
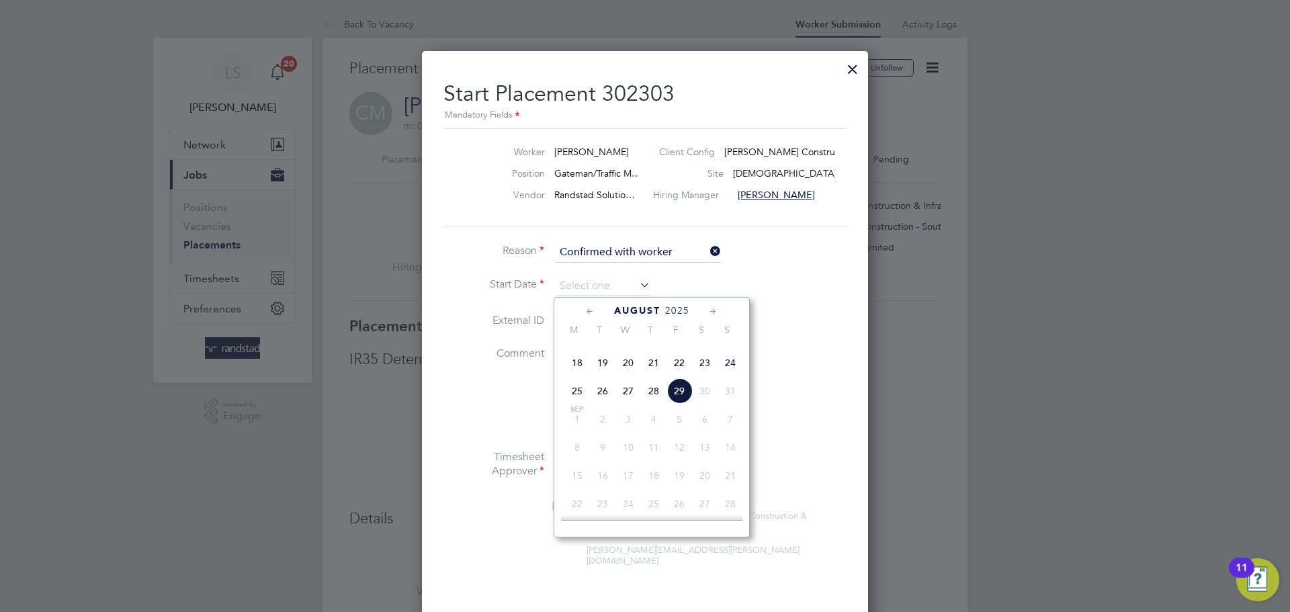
click at [623, 404] on span "27" at bounding box center [628, 391] width 26 height 26
type input "27 Aug 2025"
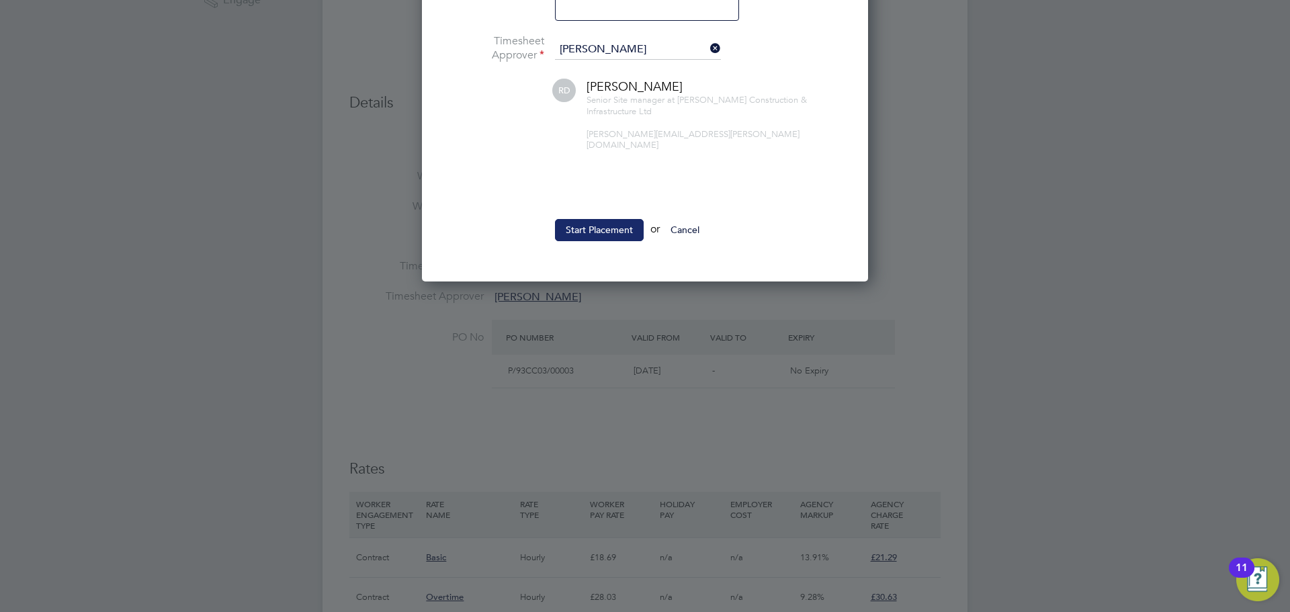
click at [598, 219] on button "Start Placement" at bounding box center [599, 229] width 89 height 21
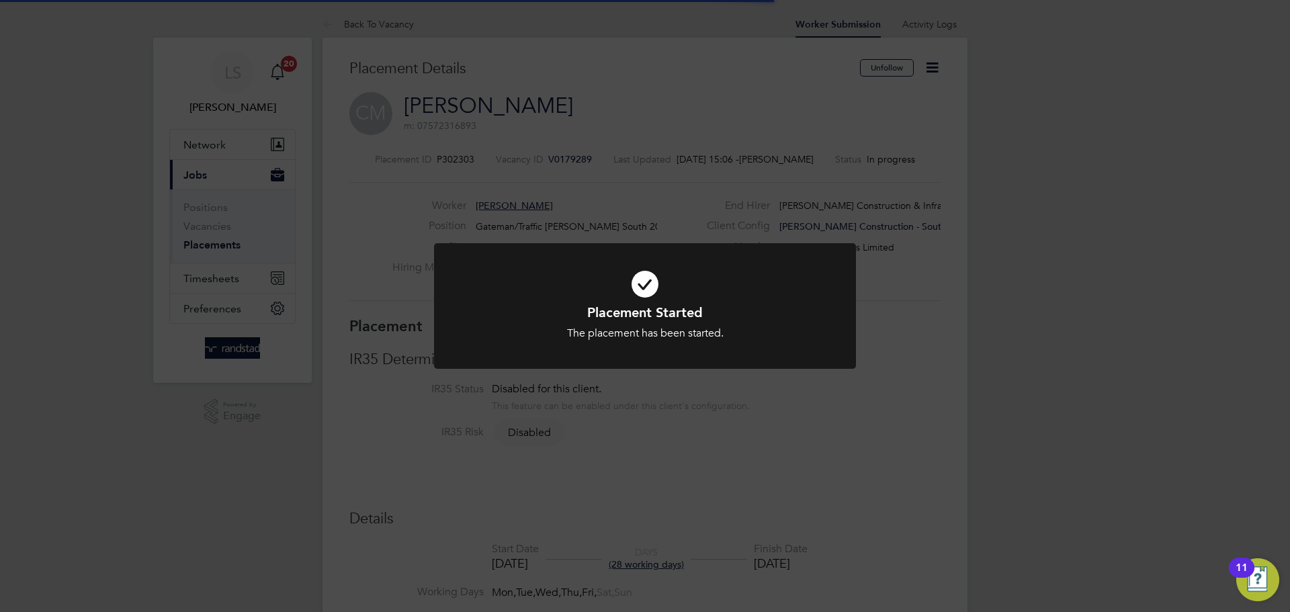
click at [500, 273] on icon at bounding box center [644, 284] width 349 height 52
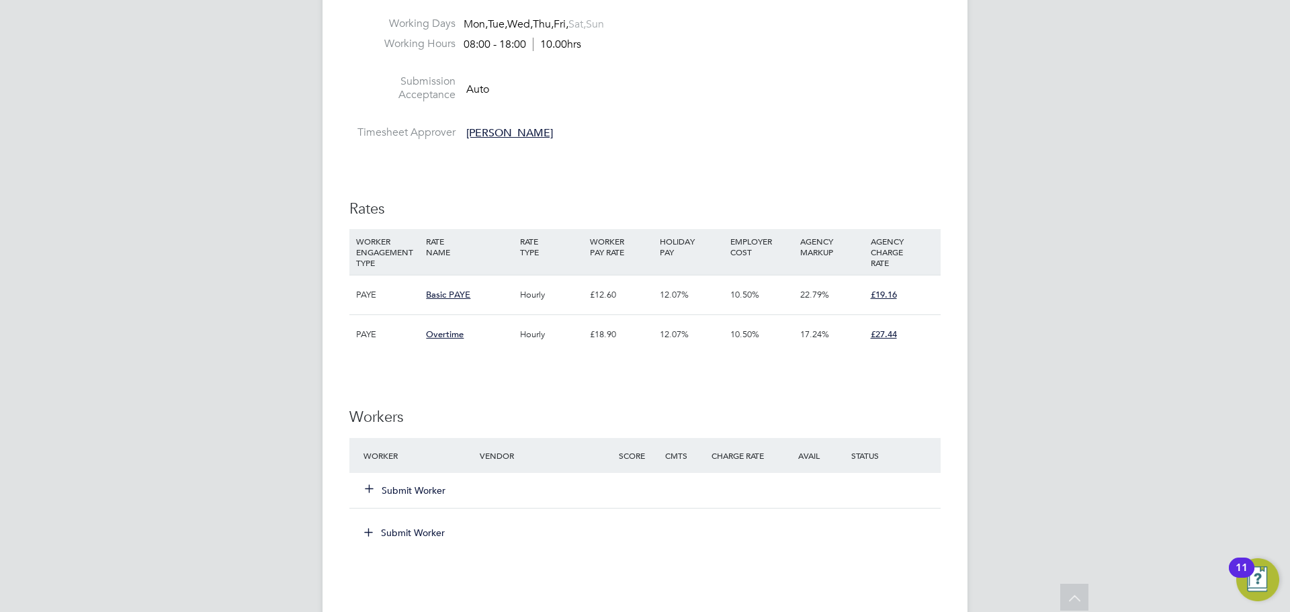
scroll to position [569, 0]
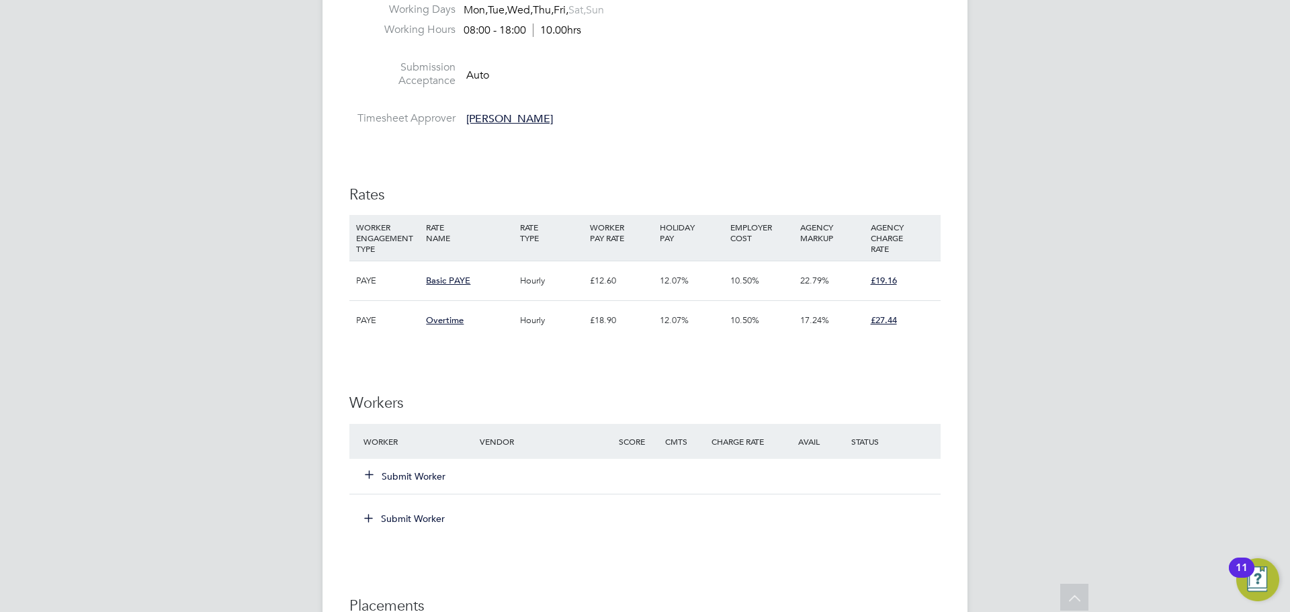
click at [386, 486] on div "Submit Worker" at bounding box center [429, 476] width 139 height 24
click at [386, 478] on button "Submit Worker" at bounding box center [405, 476] width 81 height 13
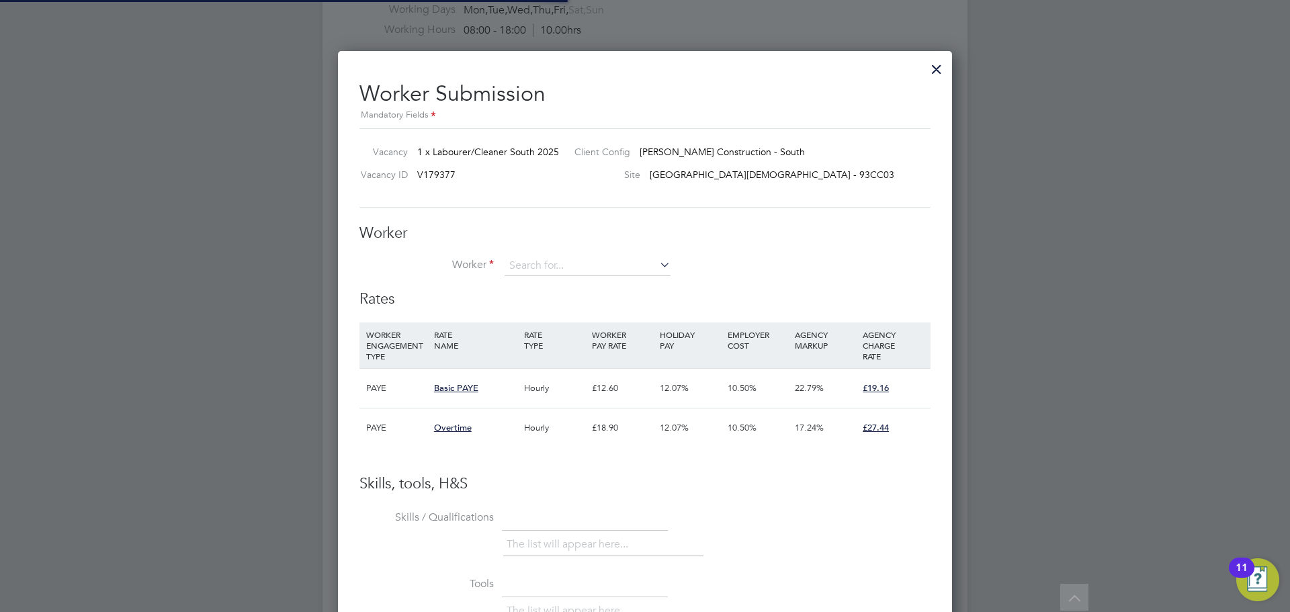
scroll to position [40, 91]
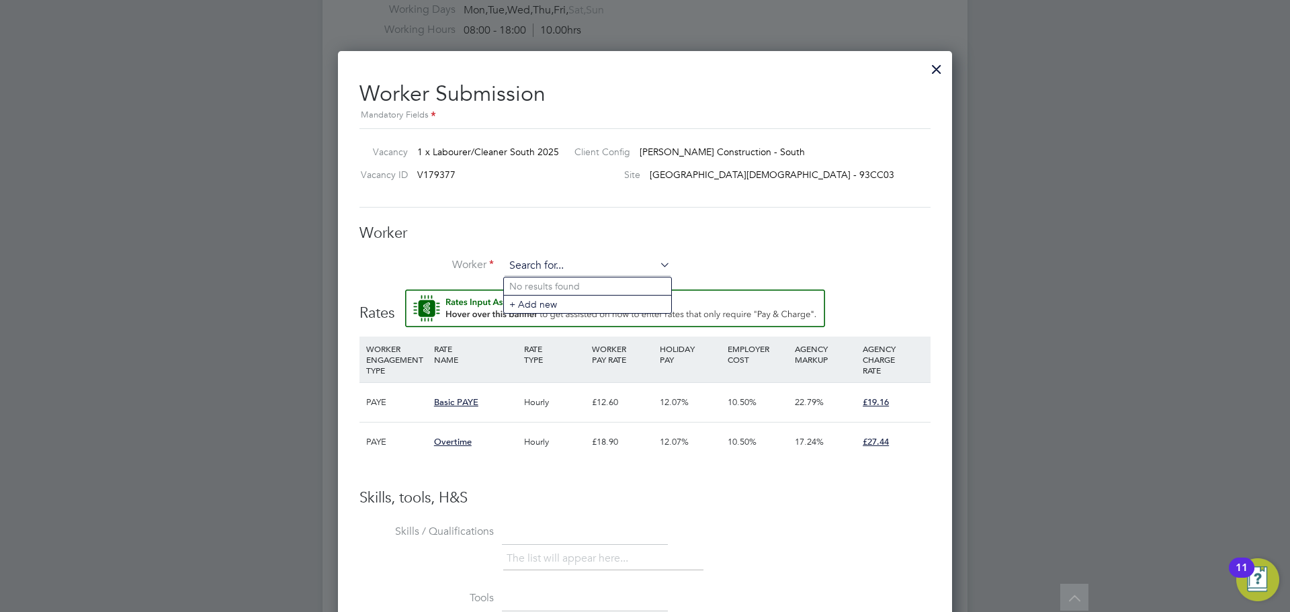
click at [561, 273] on input at bounding box center [587, 266] width 166 height 20
click at [521, 255] on div "Worker Worker Worker Engagement Type" at bounding box center [644, 257] width 571 height 66
click at [539, 276] on div "All Vacancies Vacancy Activity Logs Vacancy Activity Logs All Vacancies Vacancy…" at bounding box center [644, 256] width 645 height 1628
click at [526, 304] on li "+ Add new" at bounding box center [587, 304] width 167 height 18
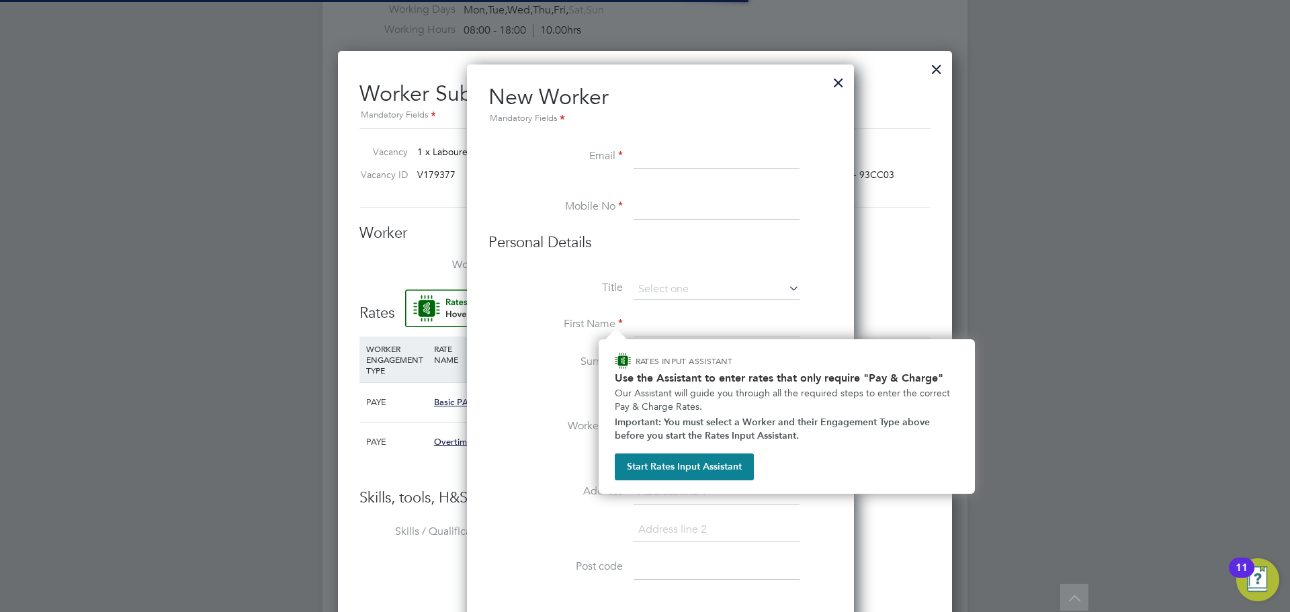
scroll to position [1206, 388]
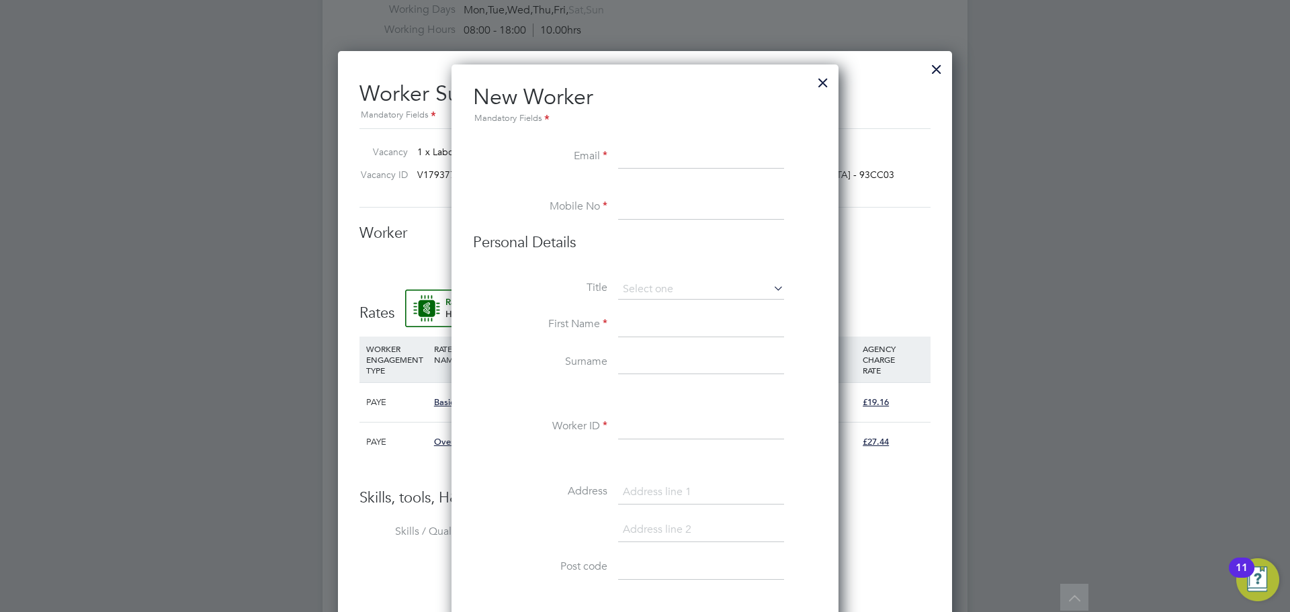
paste input "jamiewhitemanr@gmail.com"
type input "jamiewhitemanr@gmail.com"
click at [630, 204] on input at bounding box center [701, 207] width 166 height 24
paste input "+4407707348456"
click at [641, 209] on input "+4407707348456" at bounding box center [701, 207] width 166 height 24
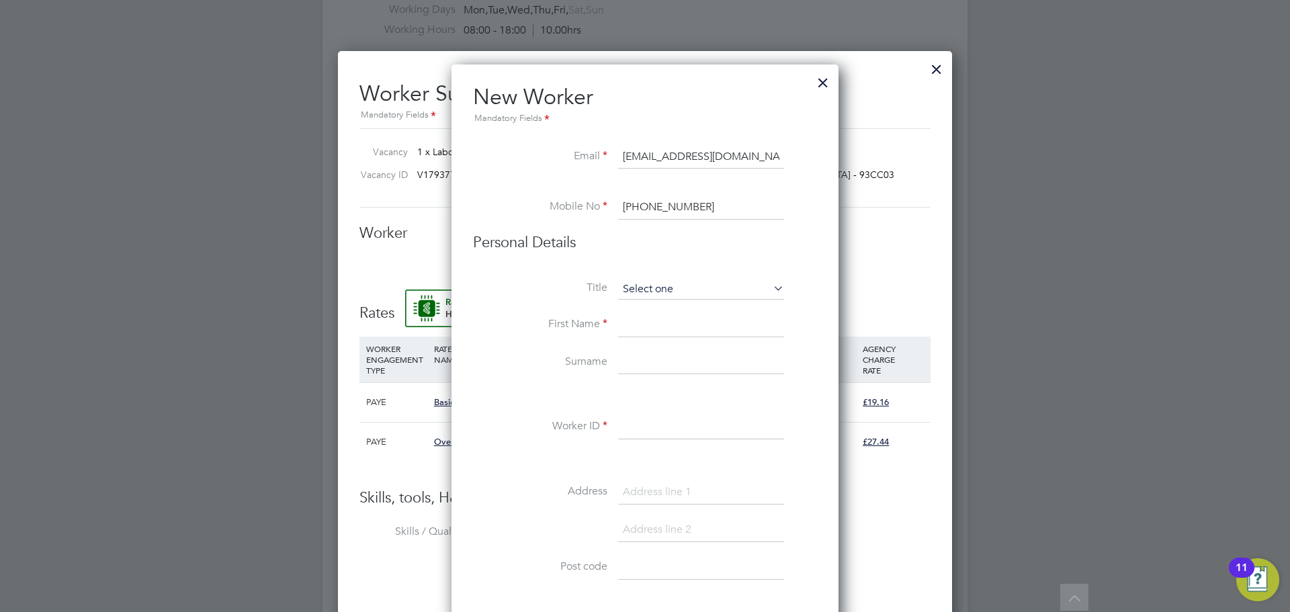
type input "+07707 348 456"
click at [663, 297] on input at bounding box center [701, 289] width 166 height 20
drag, startPoint x: 640, startPoint y: 355, endPoint x: 635, endPoint y: 311, distance: 43.9
click at [637, 314] on div "All Vacancies Vacancy Activity Logs Vacancy Activity Logs All Vacancies Vacancy…" at bounding box center [644, 256] width 645 height 1628
click at [633, 297] on input at bounding box center [701, 289] width 166 height 20
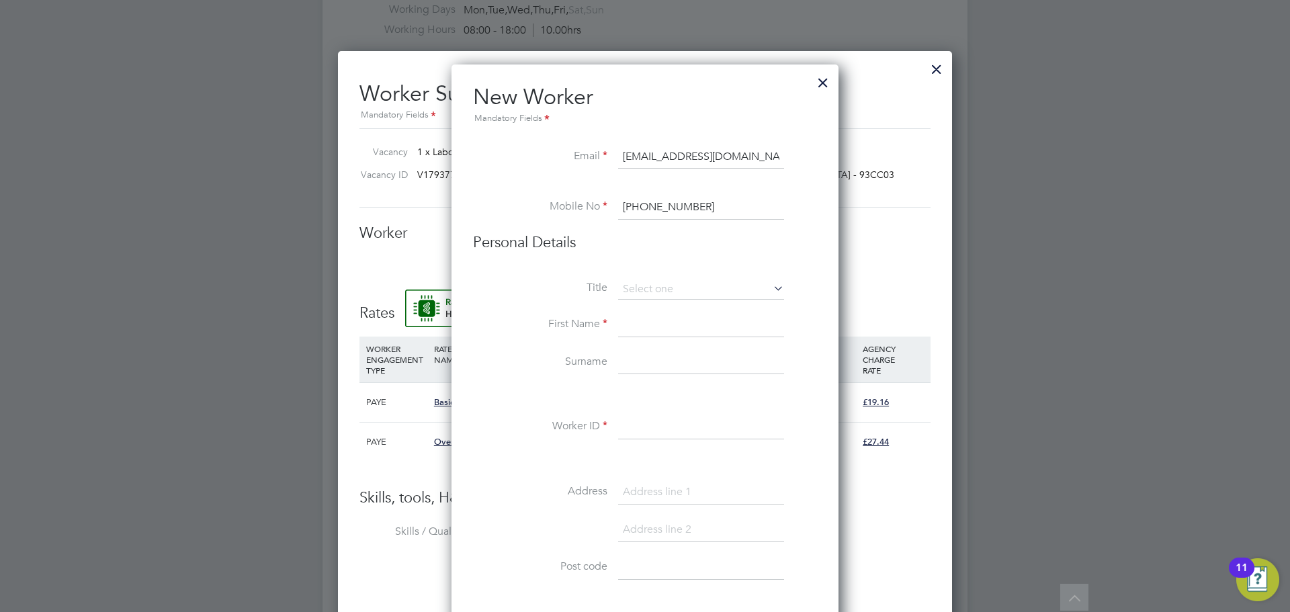
click at [631, 308] on li "Mr" at bounding box center [700, 308] width 167 height 17
type input "Mr"
click at [620, 331] on input at bounding box center [701, 325] width 166 height 24
type input "Jamie"
type input "Whiteman"
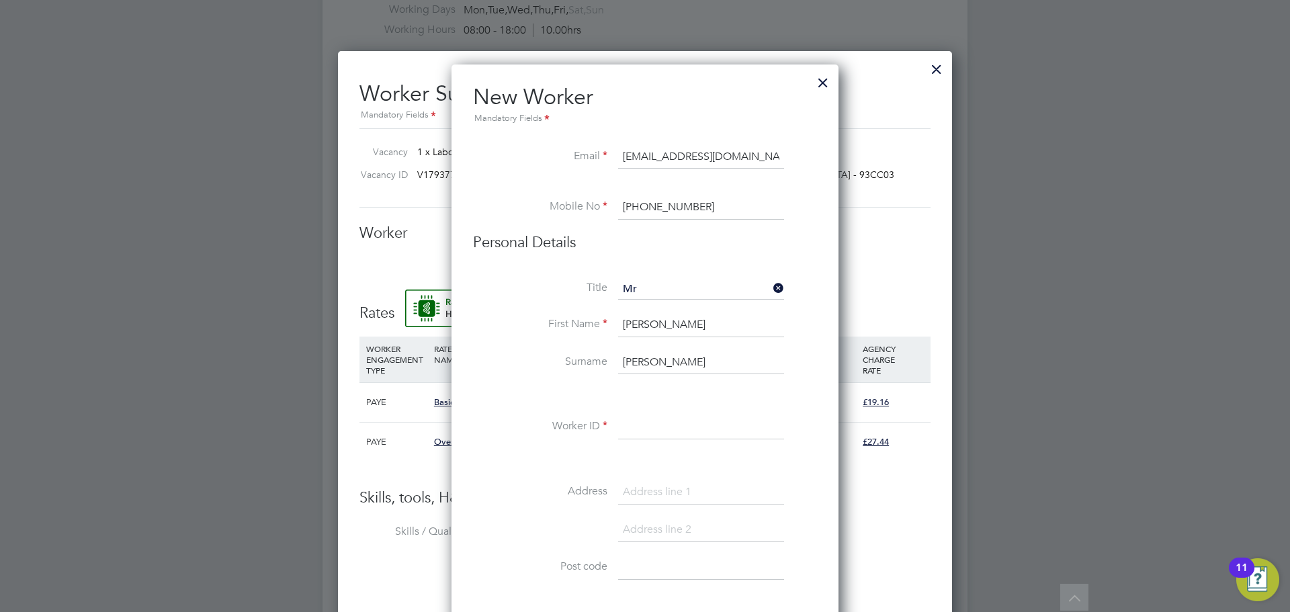
click at [632, 434] on input at bounding box center [701, 427] width 166 height 24
paste input "C-004571357"
type input "C-004571357"
click at [644, 569] on input at bounding box center [701, 567] width 166 height 24
paste input "CT9 3XE"
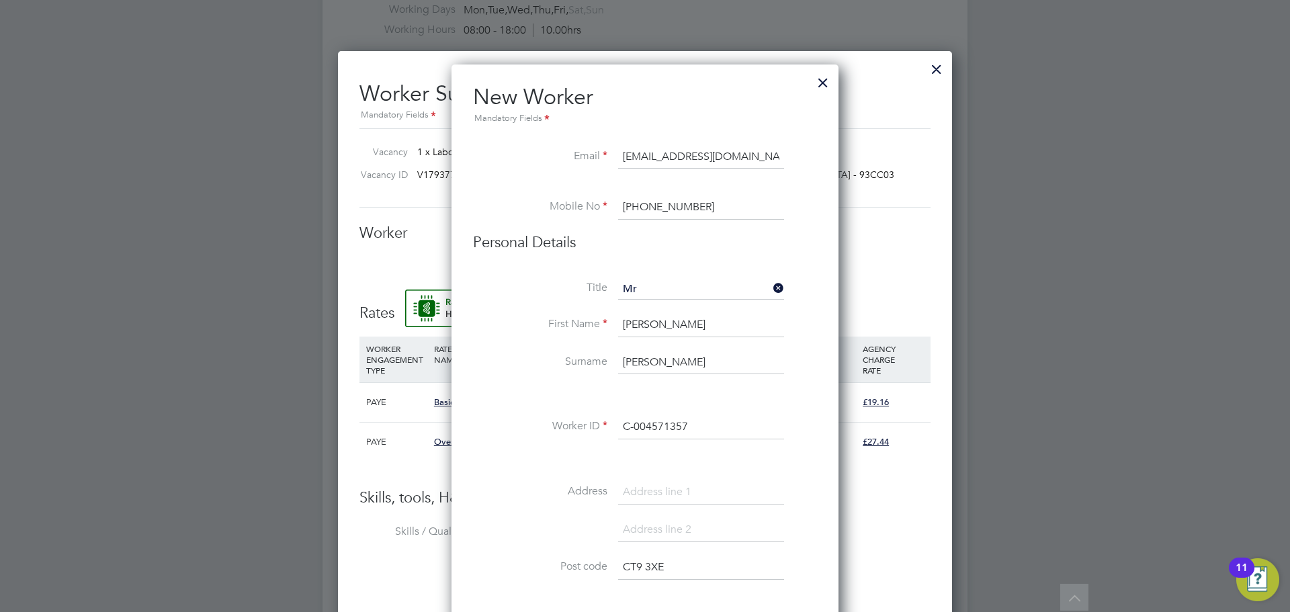
type input "CT9 3XE"
click at [636, 482] on input at bounding box center [701, 492] width 166 height 24
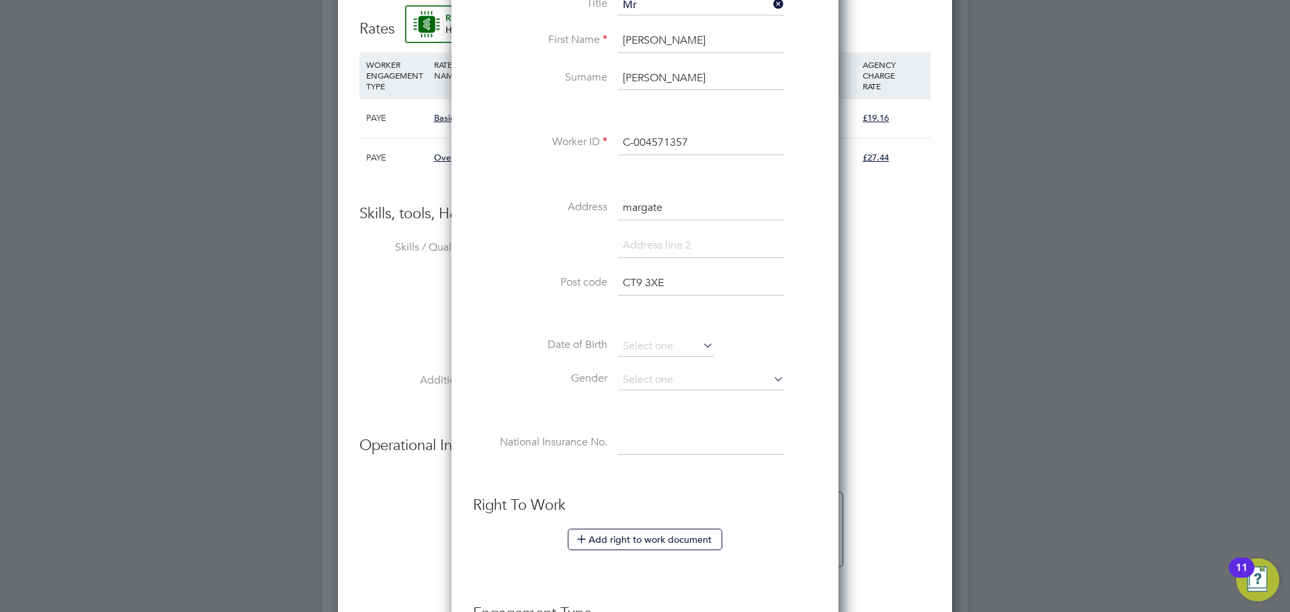
scroll to position [854, 0]
type input "margate"
click at [634, 330] on div "Title Mr First Name Jamie Surname Whiteman Worker ID C-004571357 Address margat…" at bounding box center [645, 238] width 344 height 488
click at [657, 341] on input at bounding box center [665, 345] width 95 height 20
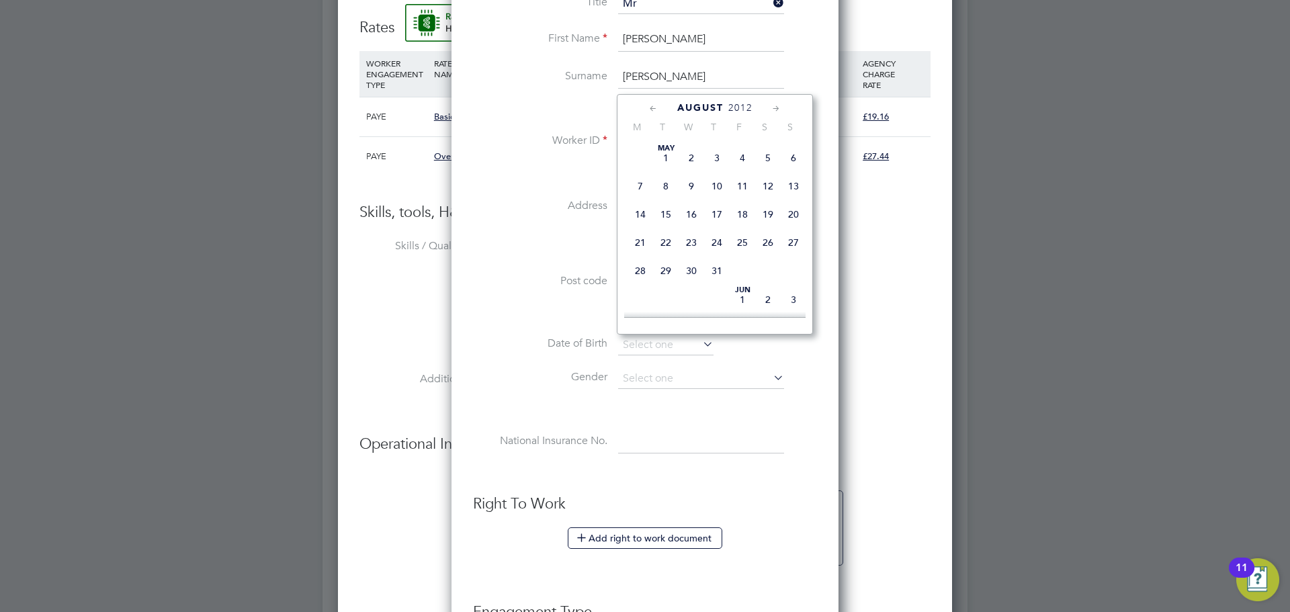
scroll to position [537, 0]
click at [738, 103] on span "2012" at bounding box center [740, 107] width 24 height 11
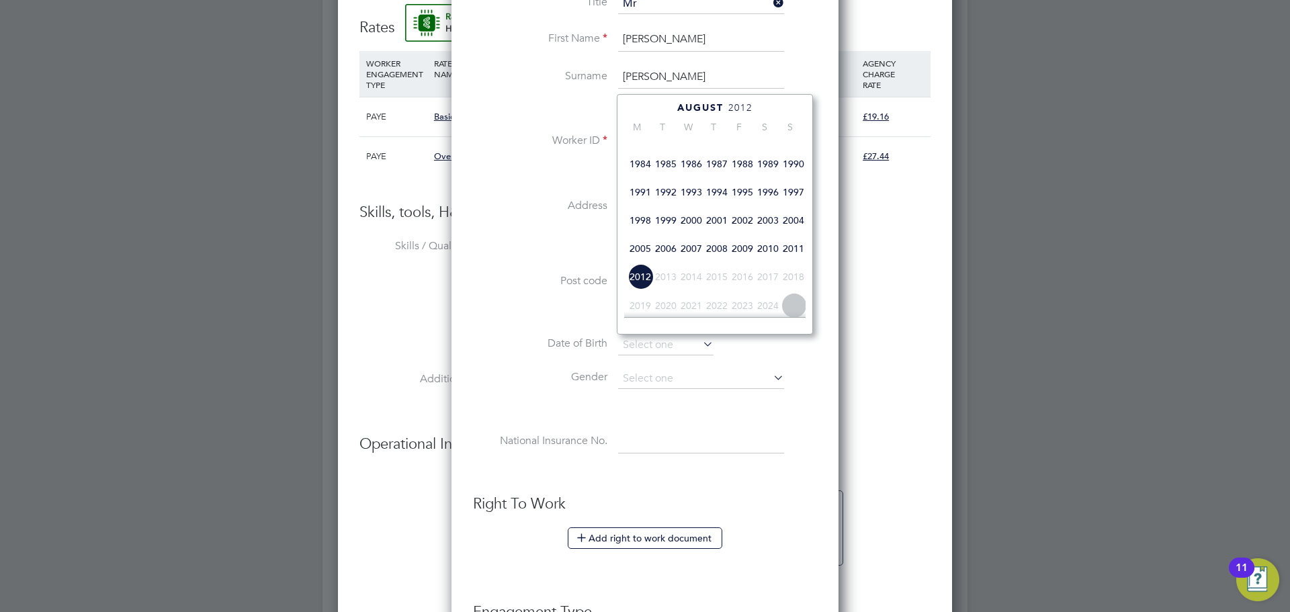
click at [682, 233] on span "2000" at bounding box center [691, 221] width 26 height 26
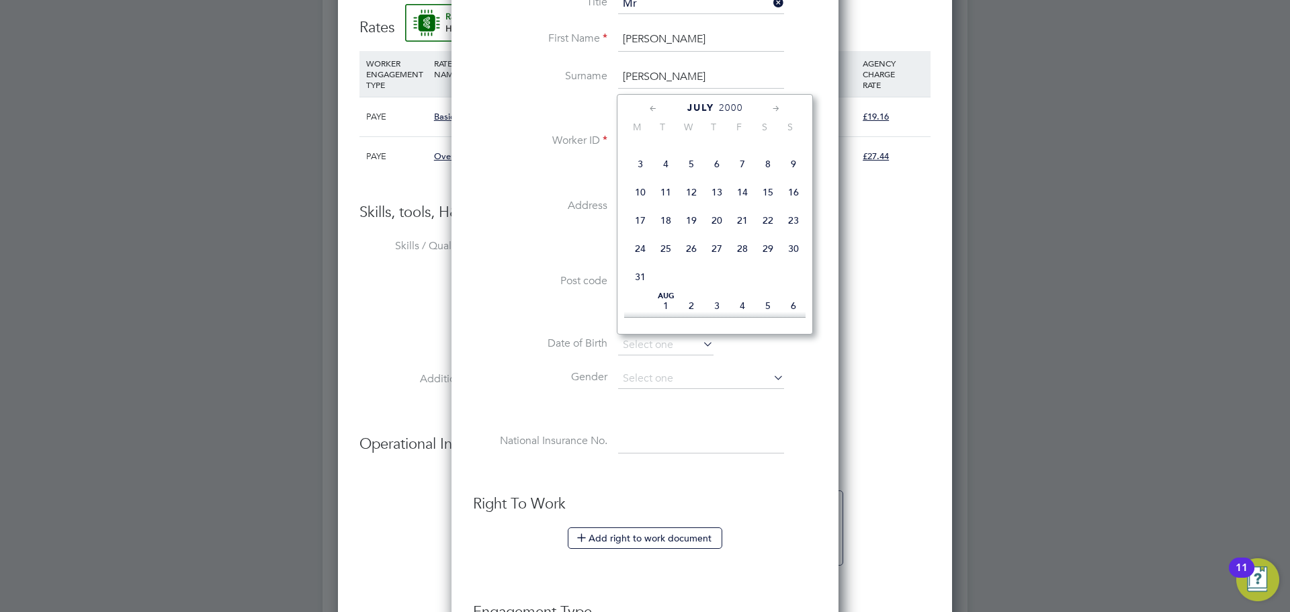
click at [644, 103] on div "July 2000" at bounding box center [714, 107] width 181 height 13
click at [774, 116] on div "July 2000 M T W T F S S May 1 2 3 4 5 6 7 8 9 10 11 12 13 14 15 16 17 18 19 20 …" at bounding box center [715, 214] width 196 height 240
click at [775, 111] on icon at bounding box center [776, 108] width 13 height 15
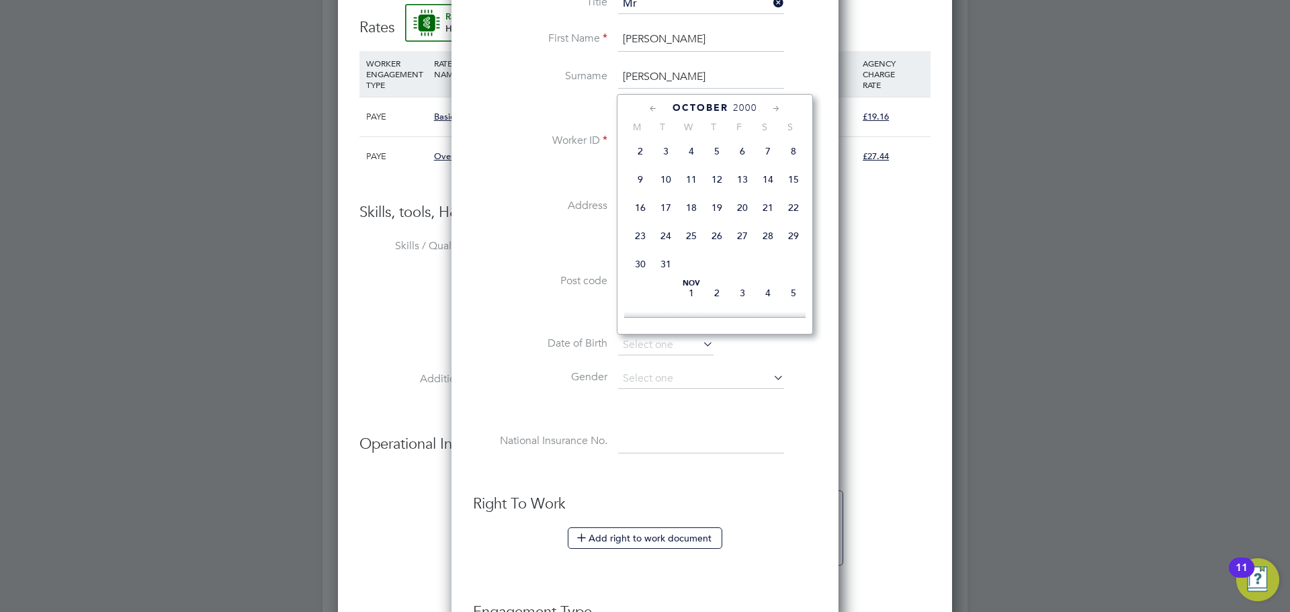
click at [775, 111] on icon at bounding box center [776, 108] width 13 height 15
click at [765, 144] on span "2" at bounding box center [768, 132] width 26 height 26
type input "02 Dec 2000"
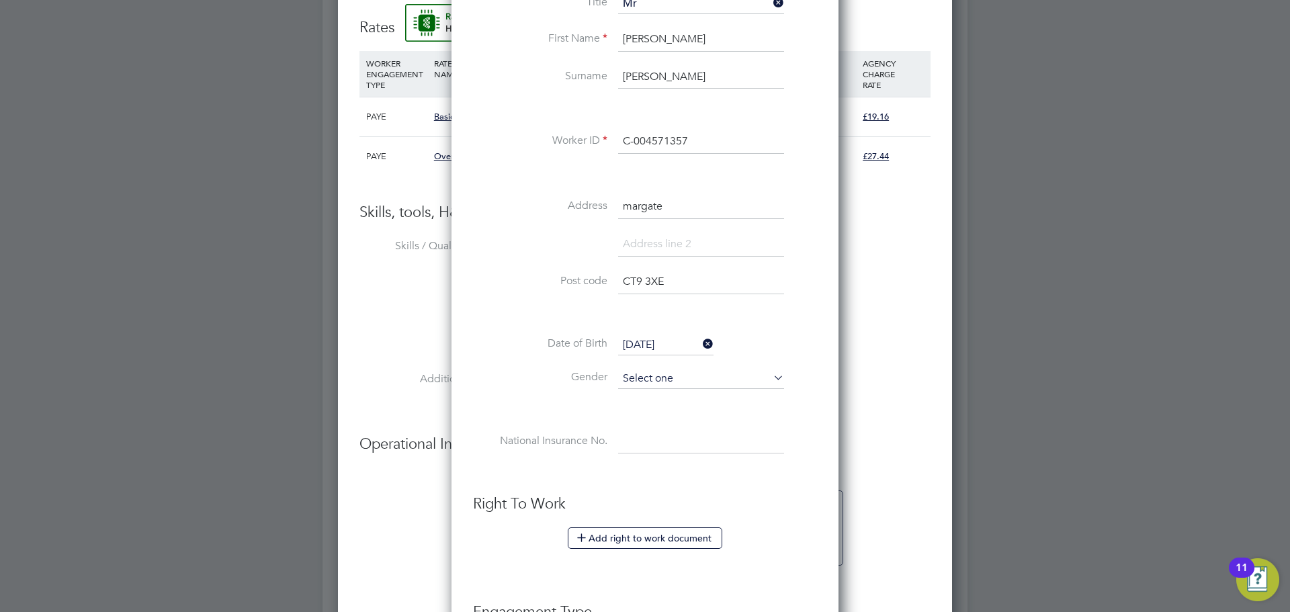
click at [686, 384] on input at bounding box center [701, 379] width 166 height 20
click at [673, 398] on li "Male" at bounding box center [700, 397] width 167 height 17
type input "Male"
click at [619, 441] on input at bounding box center [701, 442] width 166 height 24
paste input "PG818477B"
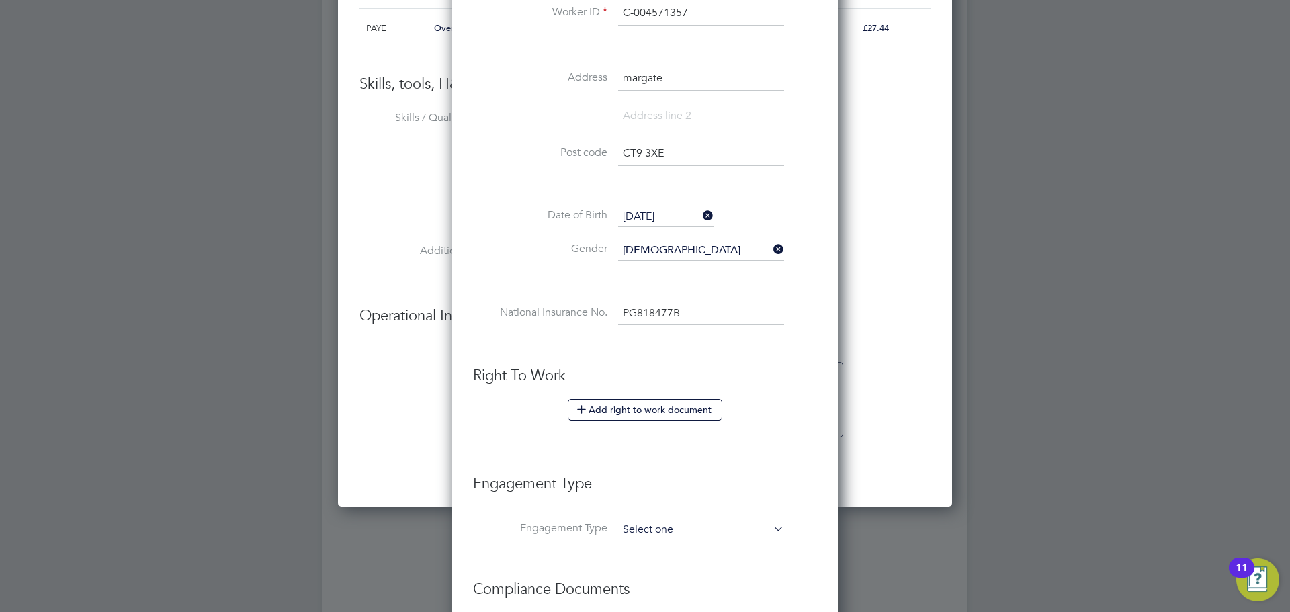
scroll to position [984, 0]
type input "PG 81 84 77 B"
click at [644, 536] on input at bounding box center [701, 528] width 166 height 19
click at [560, 539] on li "Engagement Type" at bounding box center [645, 535] width 344 height 32
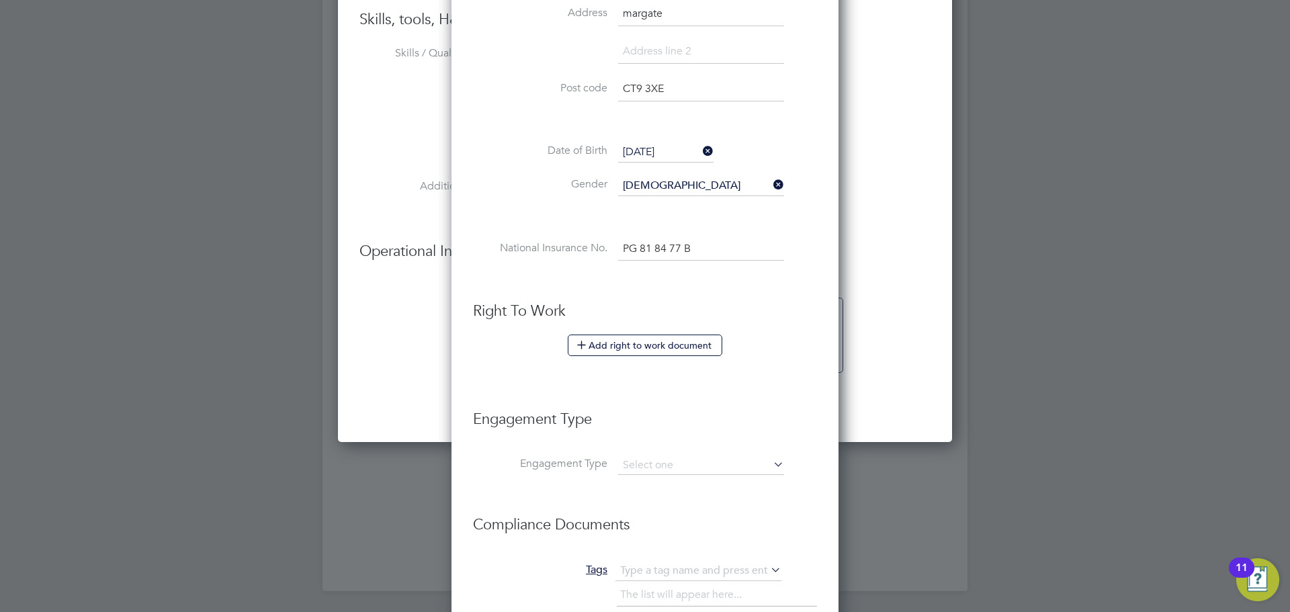
scroll to position [1069, 0]
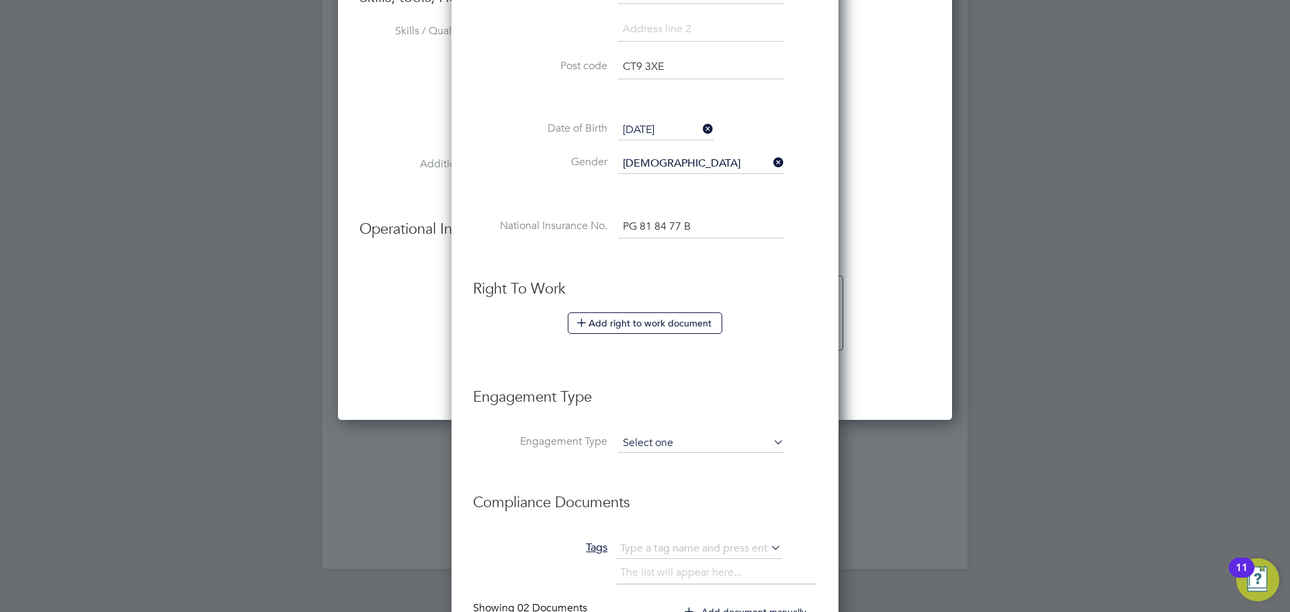
click at [625, 449] on input at bounding box center [701, 443] width 166 height 19
click at [631, 445] on input at bounding box center [701, 443] width 166 height 19
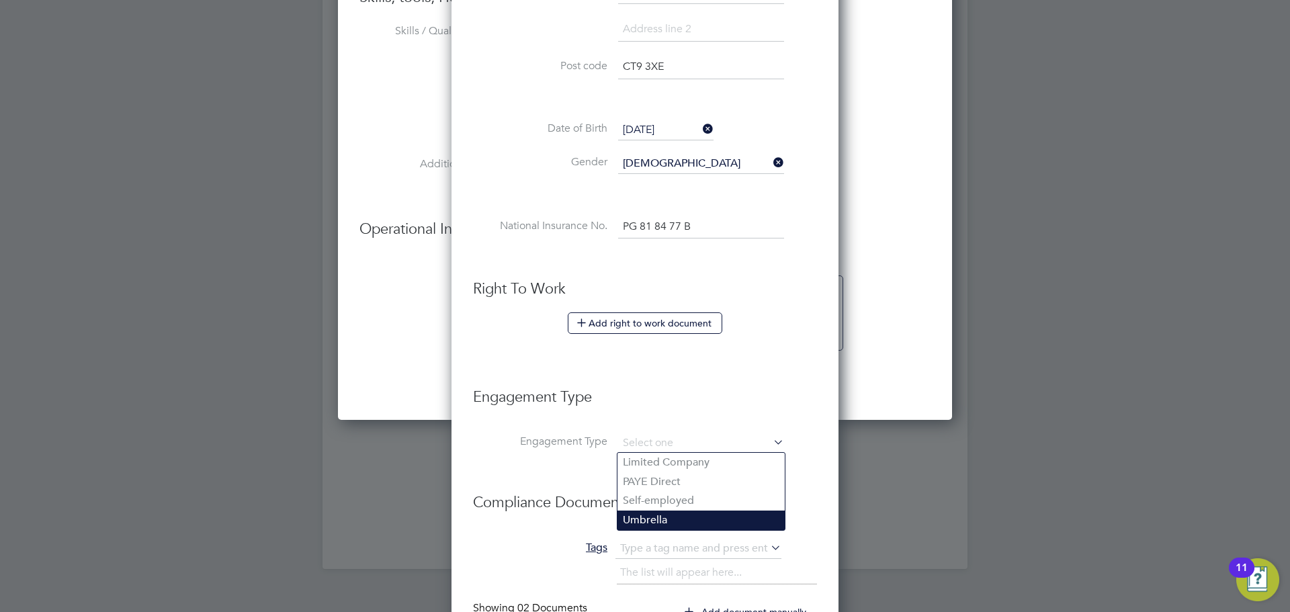
click at [652, 523] on li "Umbrella" at bounding box center [700, 519] width 167 height 19
type input "Umbrella"
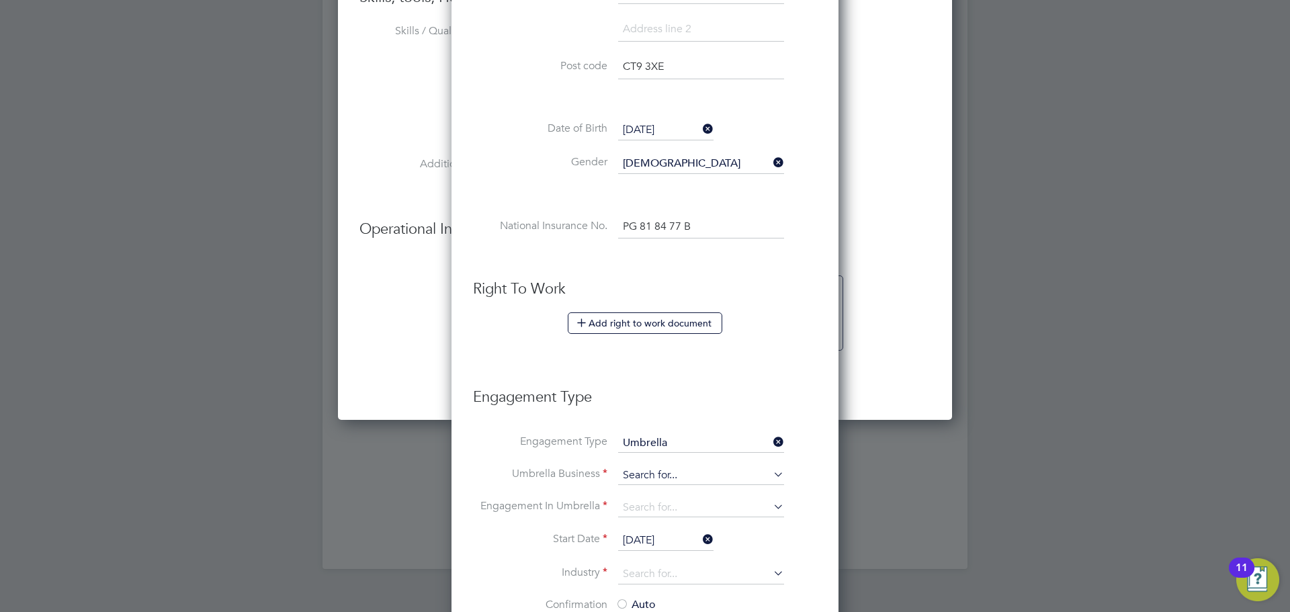
click at [631, 471] on input at bounding box center [701, 475] width 166 height 19
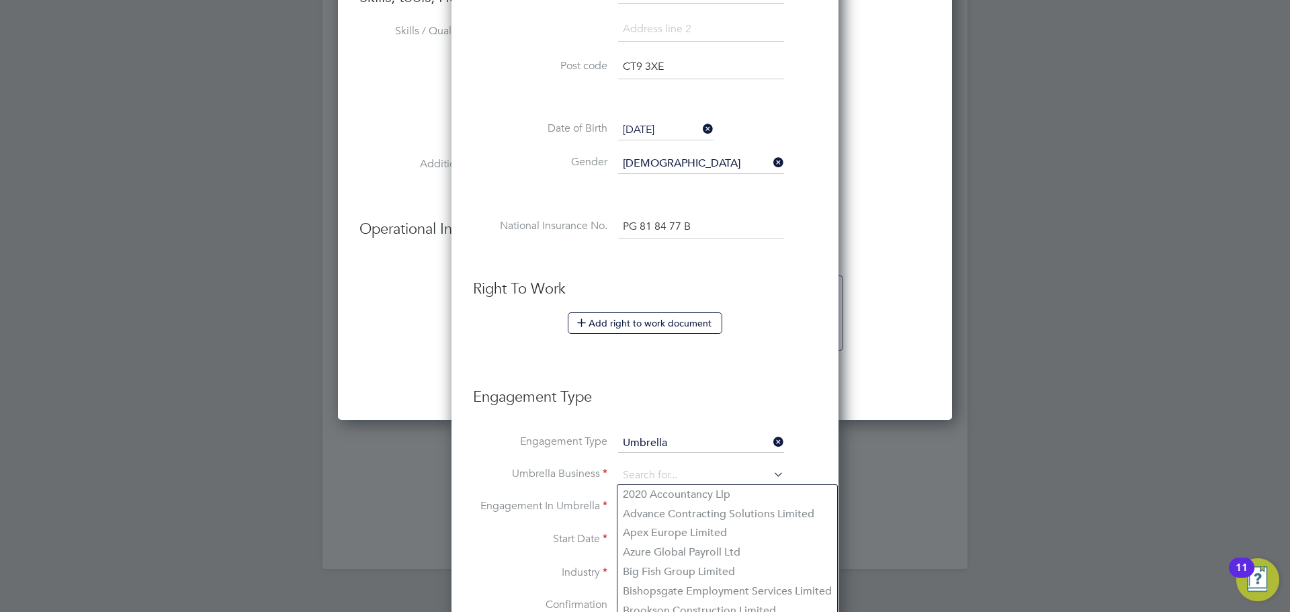
click at [636, 436] on input "Umbrella" at bounding box center [701, 443] width 166 height 19
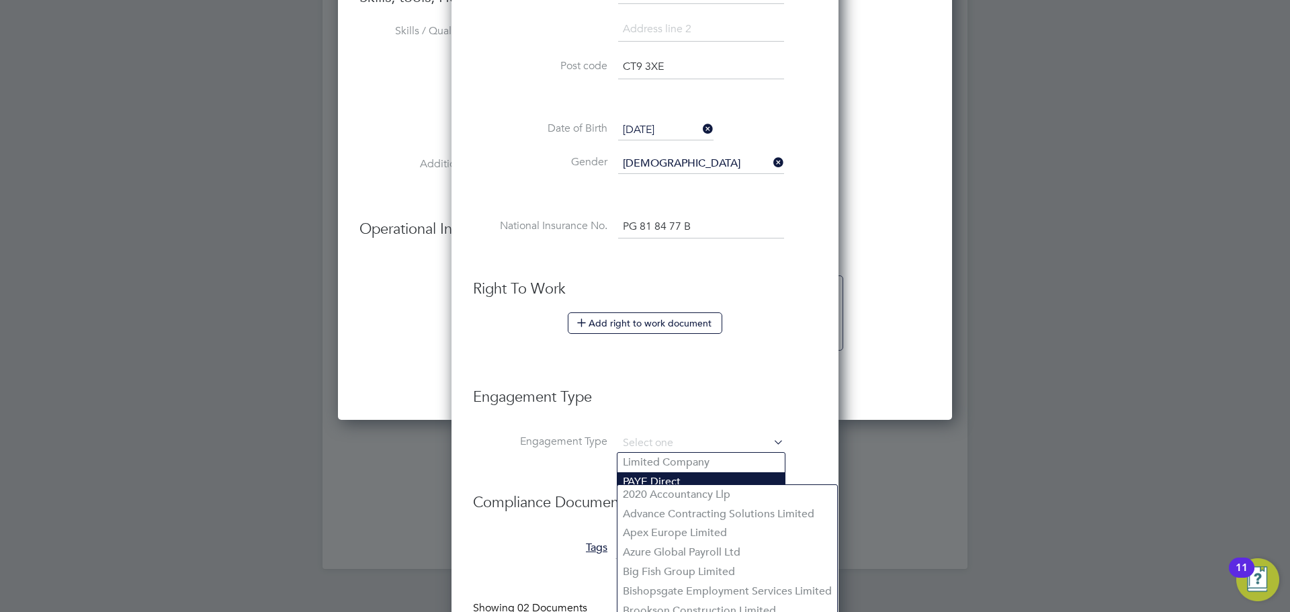
click at [633, 476] on li "PAYE Direct" at bounding box center [700, 481] width 167 height 19
type input "PAYE Direct"
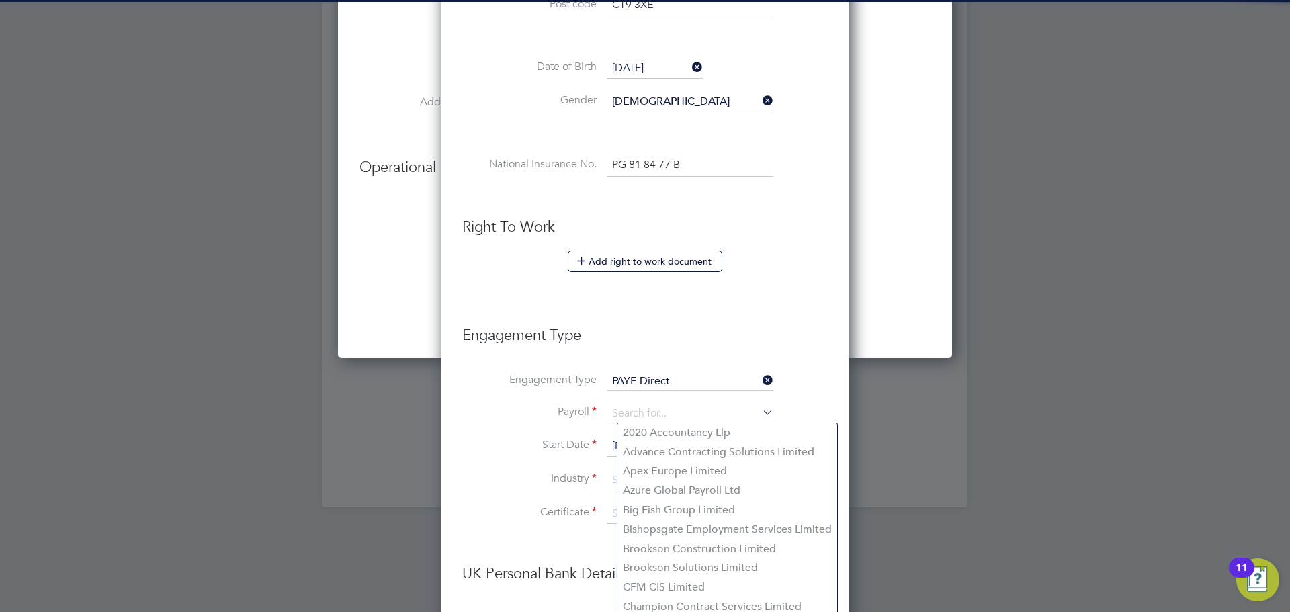
scroll to position [1134, 0]
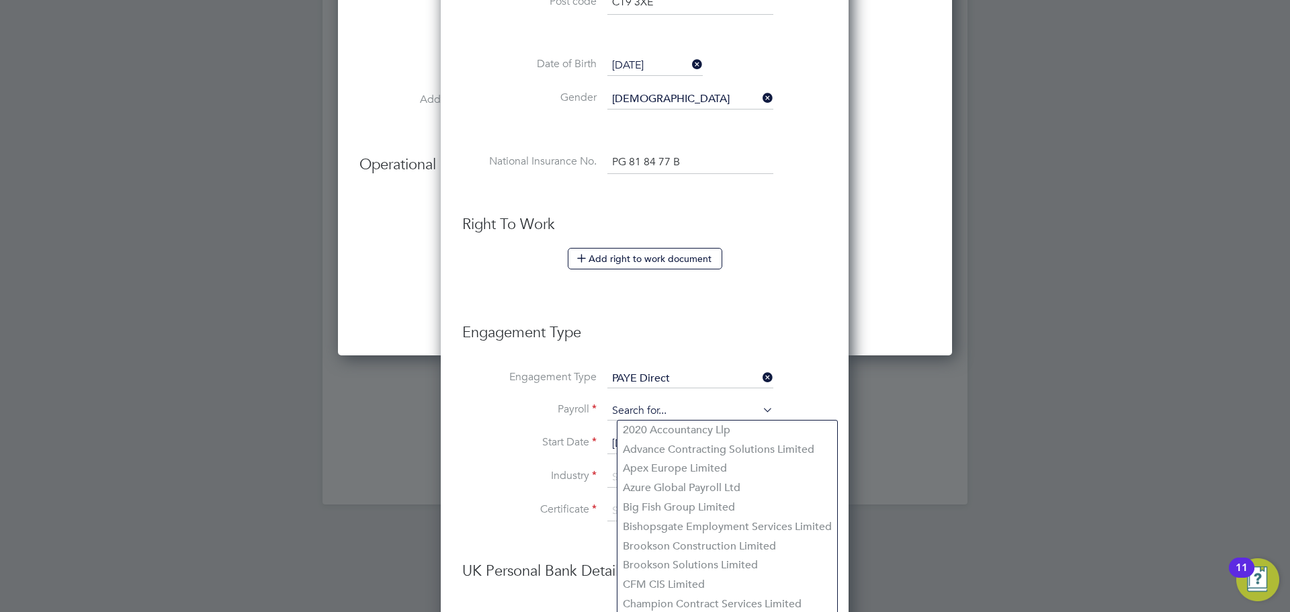
click at [637, 411] on input at bounding box center [690, 411] width 166 height 19
click at [499, 448] on label "Start Date" at bounding box center [529, 442] width 134 height 14
click at [636, 410] on input at bounding box center [690, 411] width 166 height 19
click at [642, 425] on li "Agency PAYE" at bounding box center [690, 429] width 167 height 19
type input "Agency PAYE"
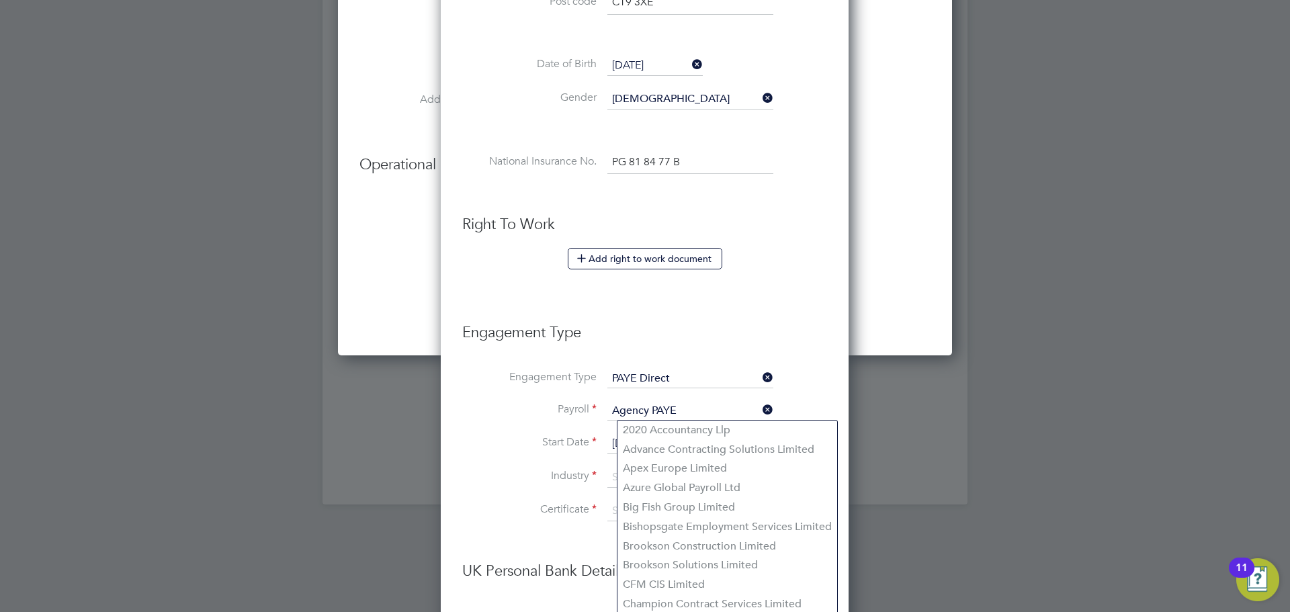
click at [595, 457] on li "Start Date 29 Aug 2025" at bounding box center [644, 451] width 365 height 34
click at [723, 427] on li "2020 Accountancy Llp" at bounding box center [727, 429] width 220 height 19
click at [713, 450] on li "Advance Contracting Solutions Limited" at bounding box center [727, 449] width 220 height 19
click at [695, 463] on li "Apex Europe Limited" at bounding box center [727, 468] width 220 height 19
click at [501, 477] on label "Industry" at bounding box center [529, 476] width 134 height 14
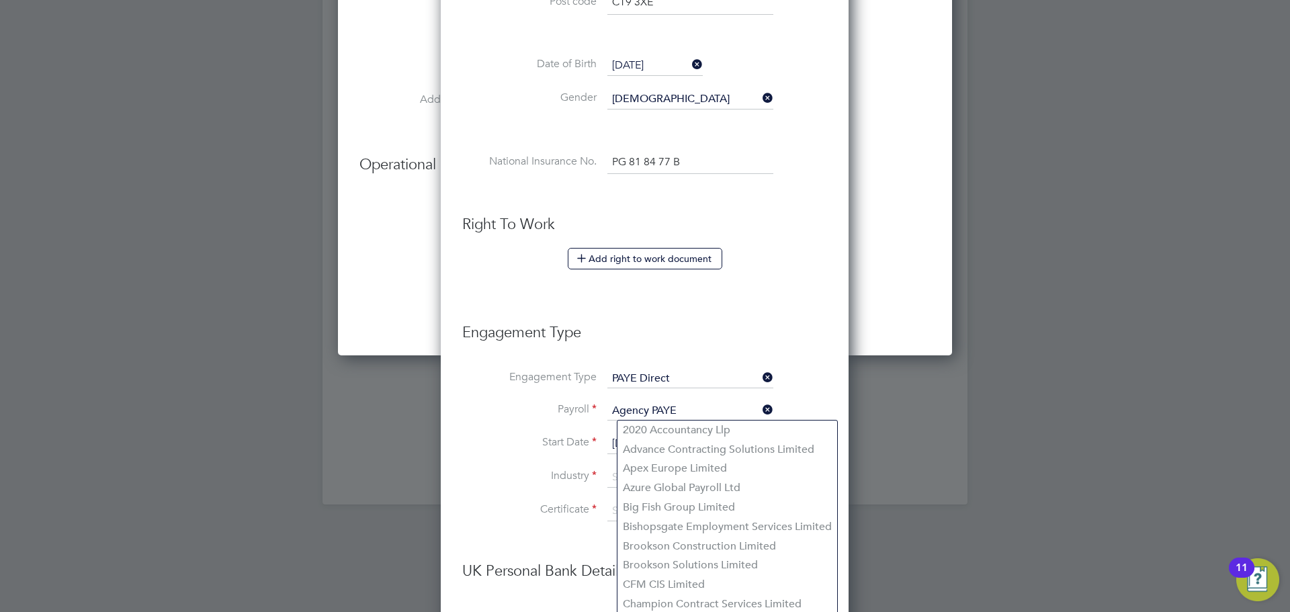
scroll to position [1230, 0]
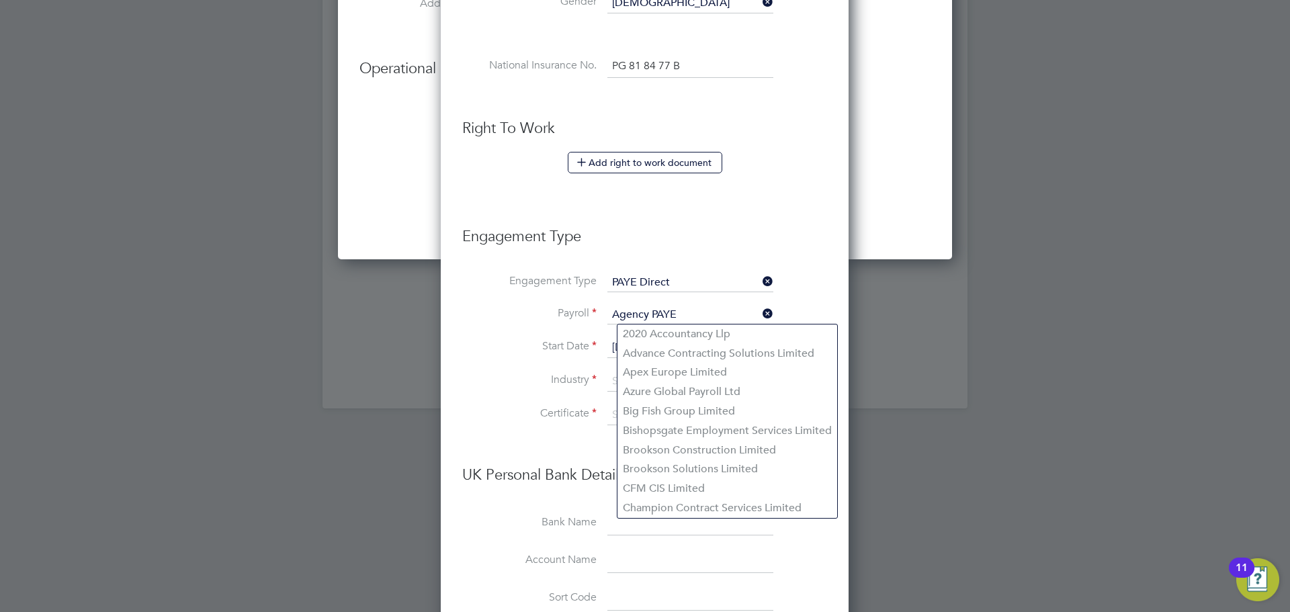
click at [559, 306] on label "Payroll" at bounding box center [529, 313] width 134 height 14
click at [622, 273] on input "PAYE Direct" at bounding box center [690, 282] width 166 height 19
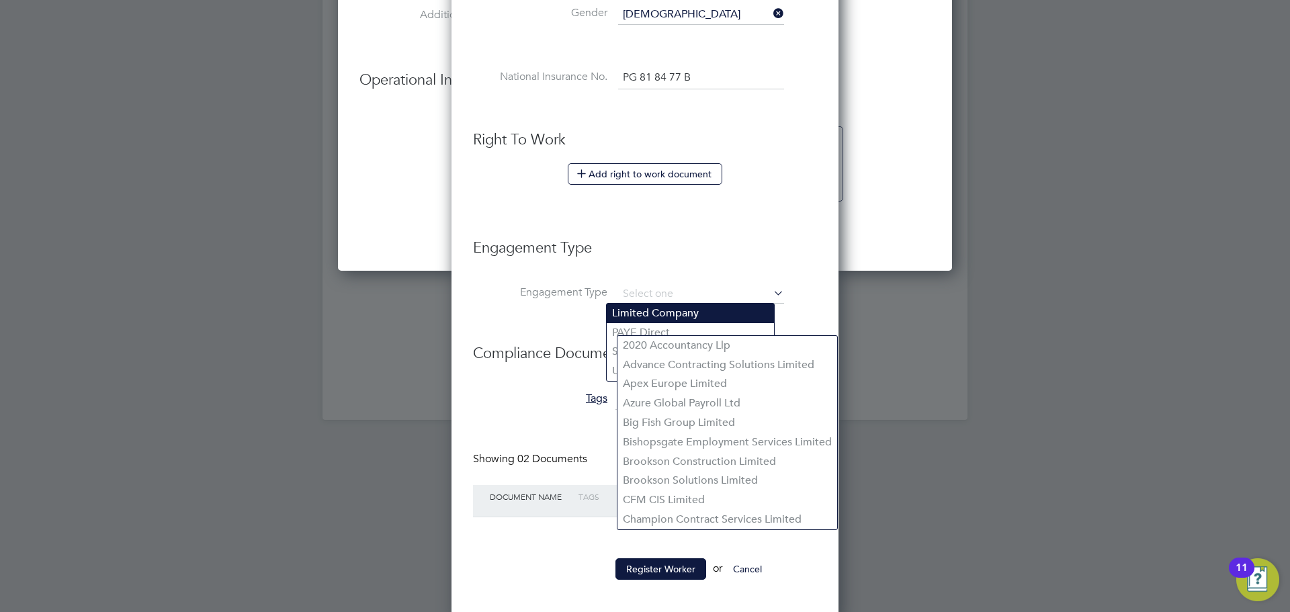
scroll to position [1213, 0]
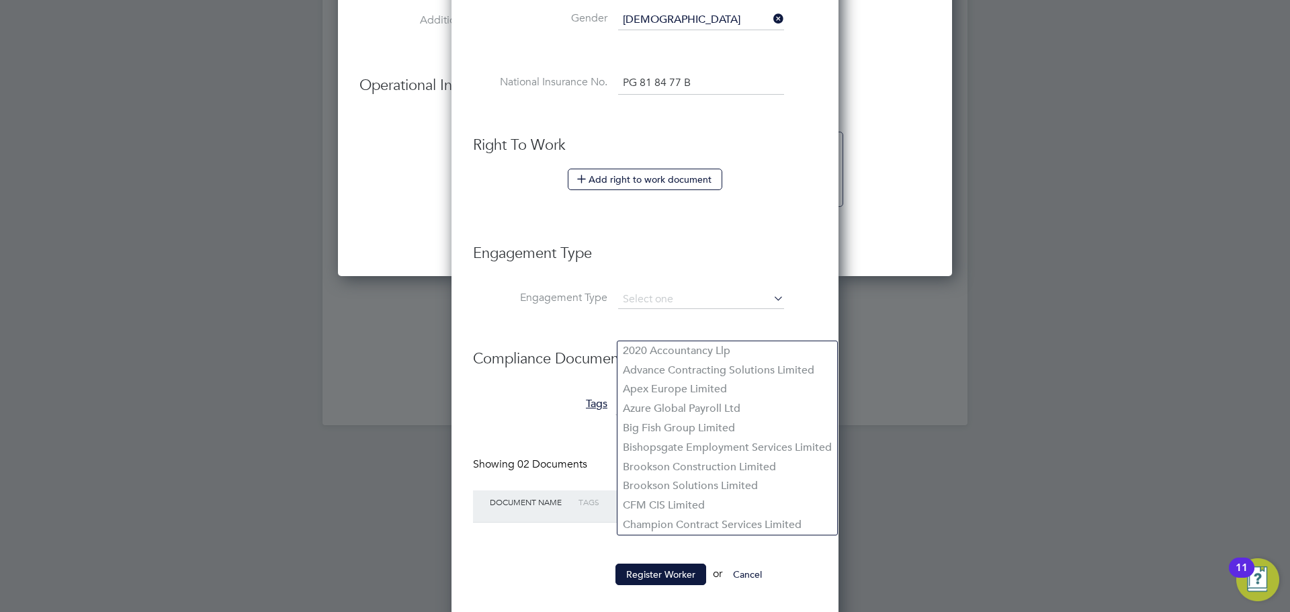
click at [702, 318] on li "Limited Company" at bounding box center [690, 318] width 167 height 19
type input "Limited Company"
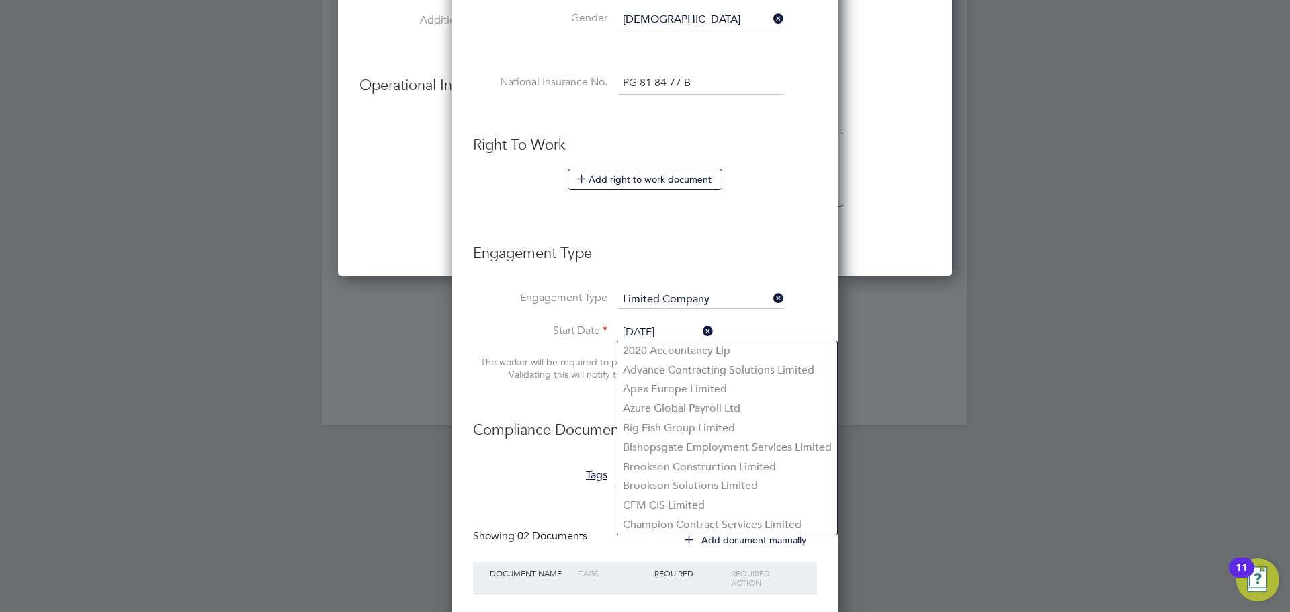
click at [566, 406] on ul "New Worker Mandatory Fields Email jamiewhitemanr@gmail.com Mobile No +07707 348…" at bounding box center [645, 54] width 344 height 1231
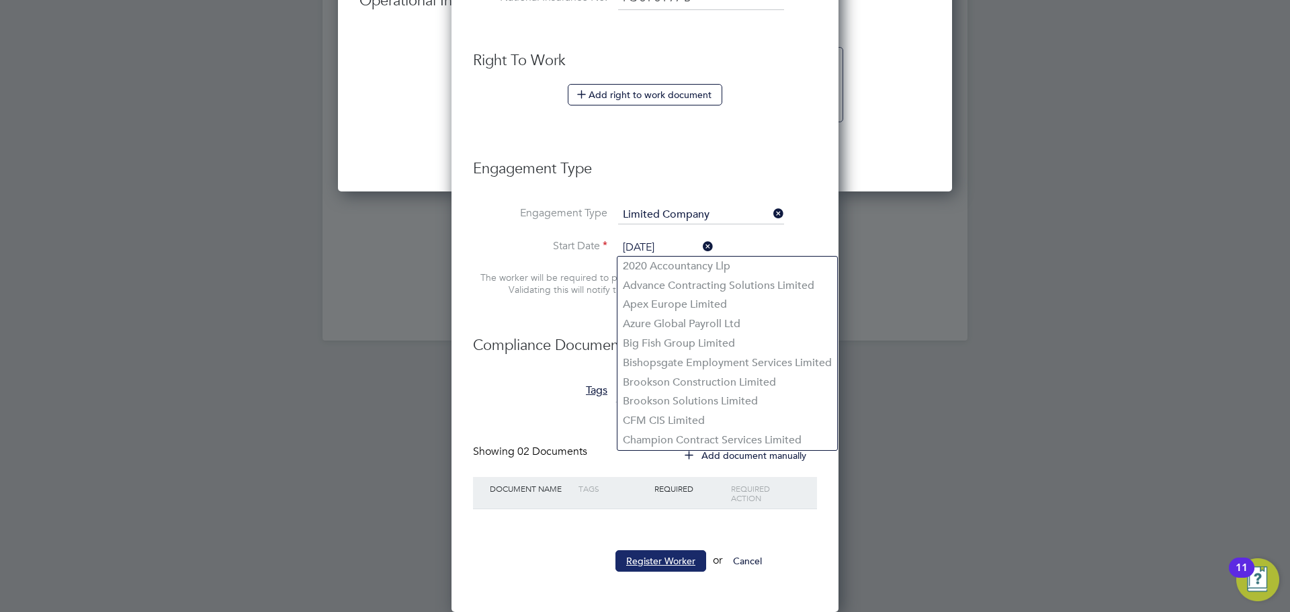
click at [680, 554] on button "Register Worker" at bounding box center [660, 560] width 91 height 21
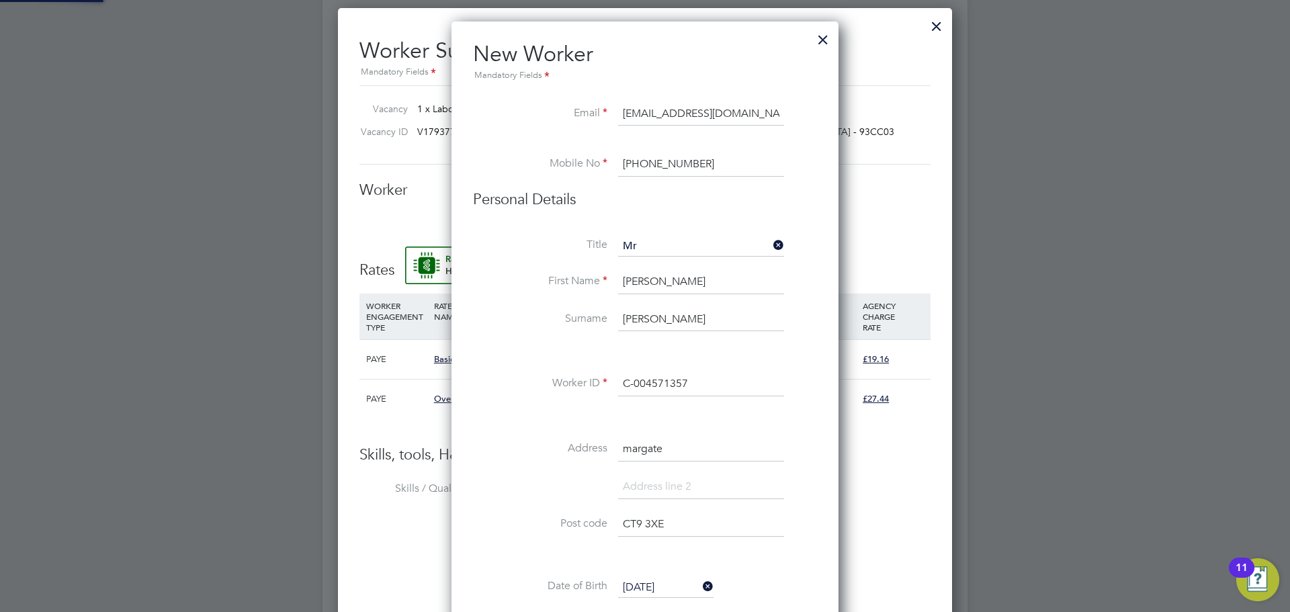
scroll to position [0, 0]
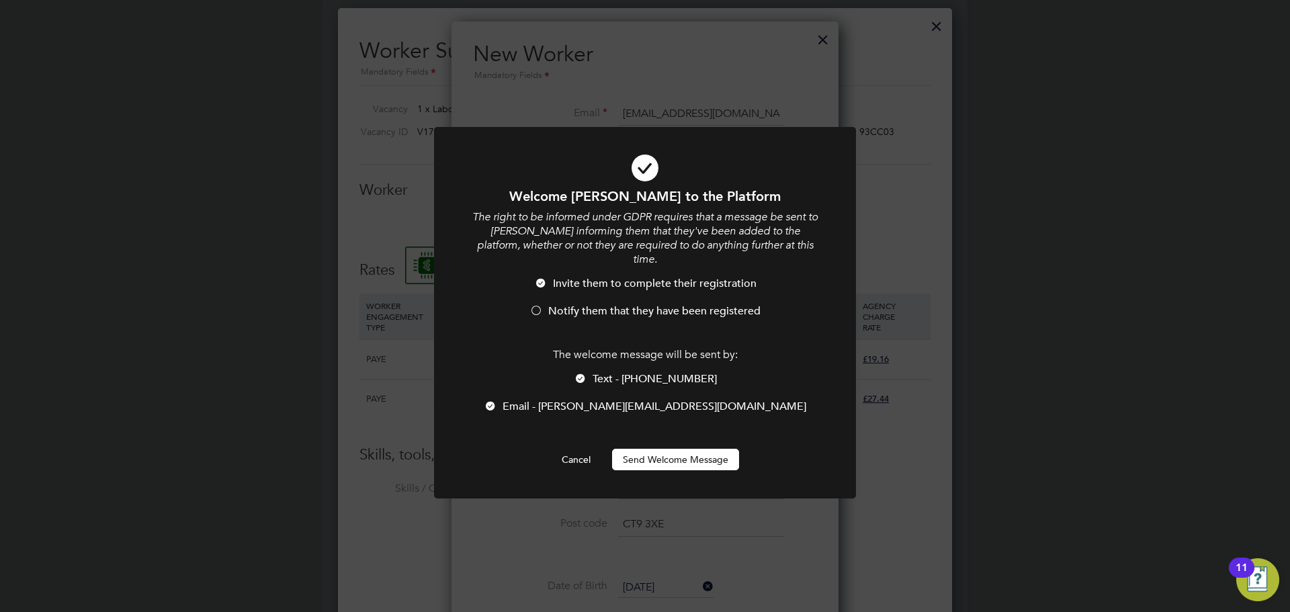
click at [636, 449] on button "Send Welcome Message" at bounding box center [675, 459] width 127 height 21
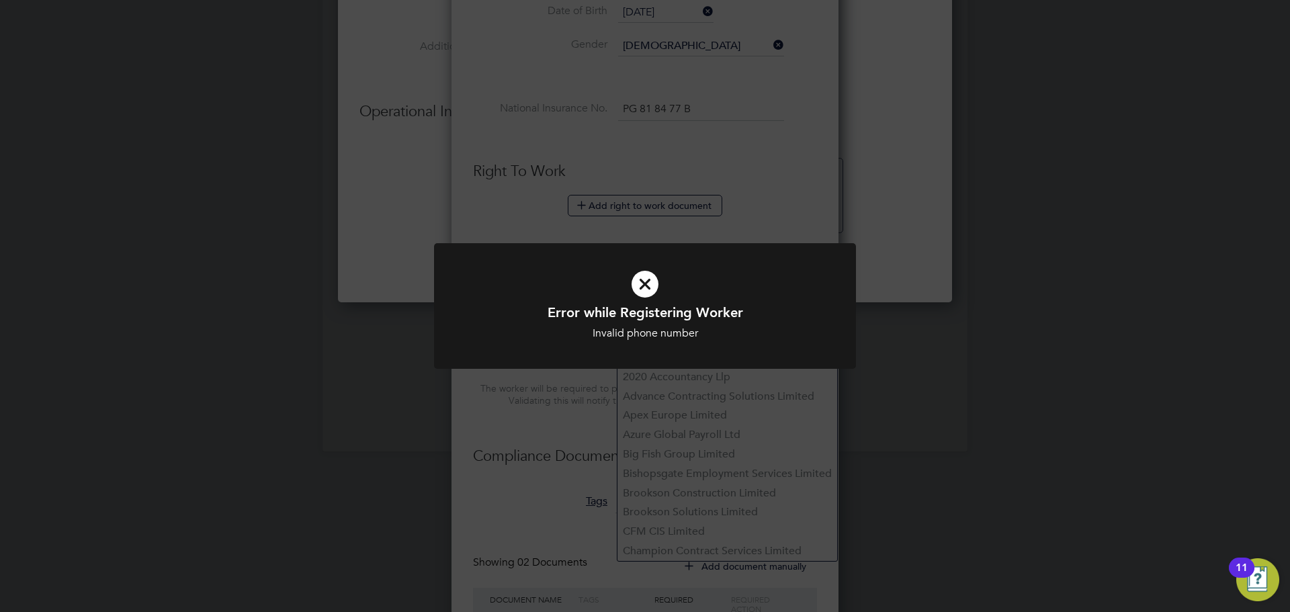
scroll to position [1298, 0]
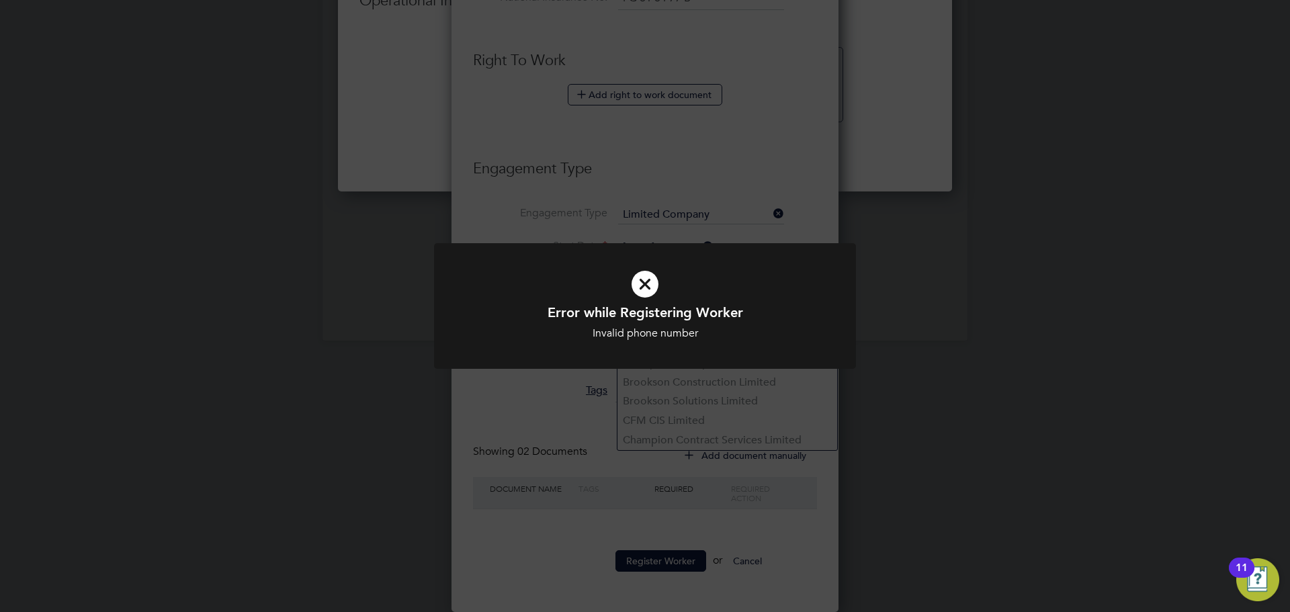
click at [678, 437] on div "Error while Registering Worker Invalid phone number Cancel Okay" at bounding box center [645, 306] width 1290 height 612
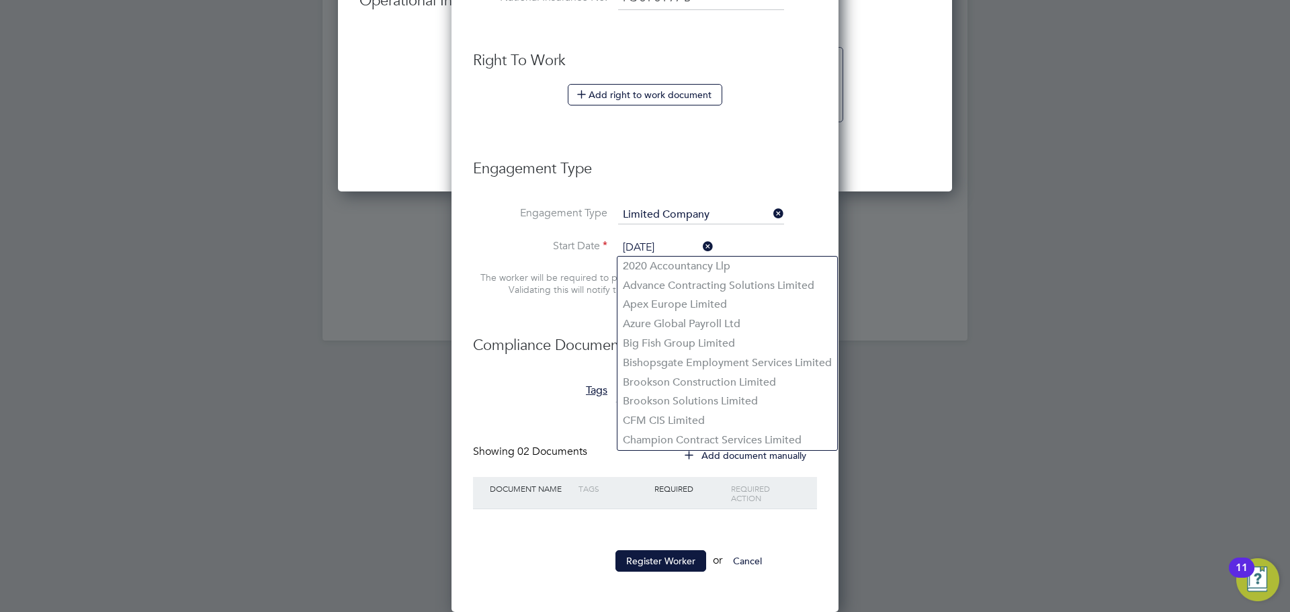
click at [770, 211] on icon at bounding box center [770, 213] width 0 height 19
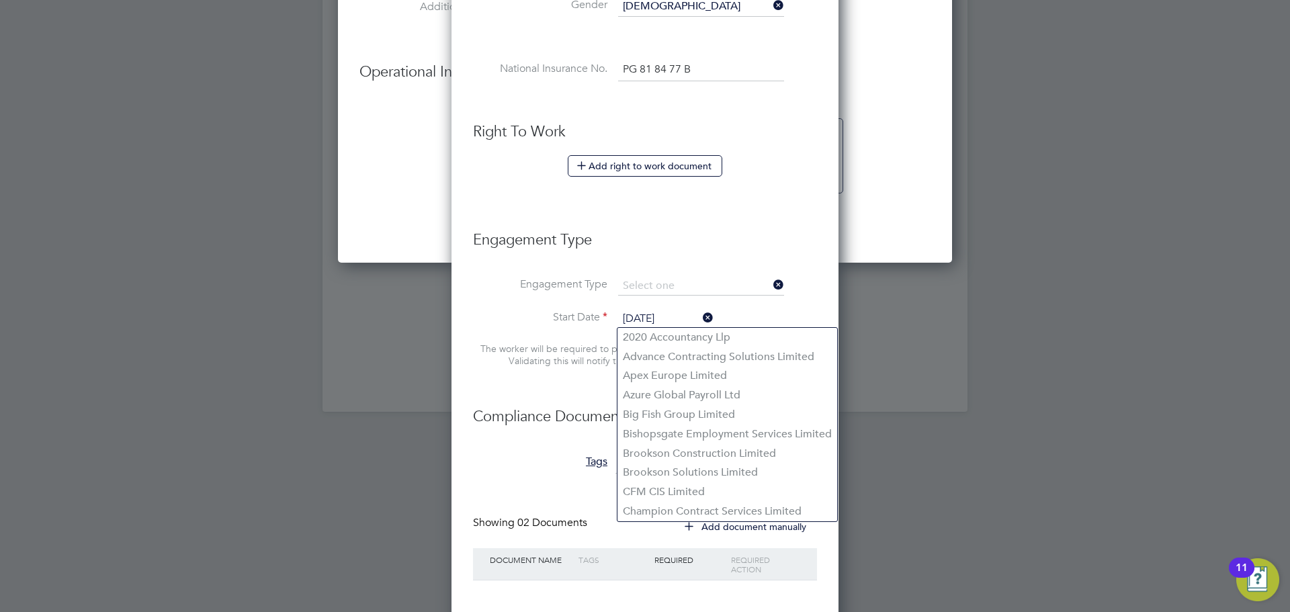
scroll to position [1206, 388]
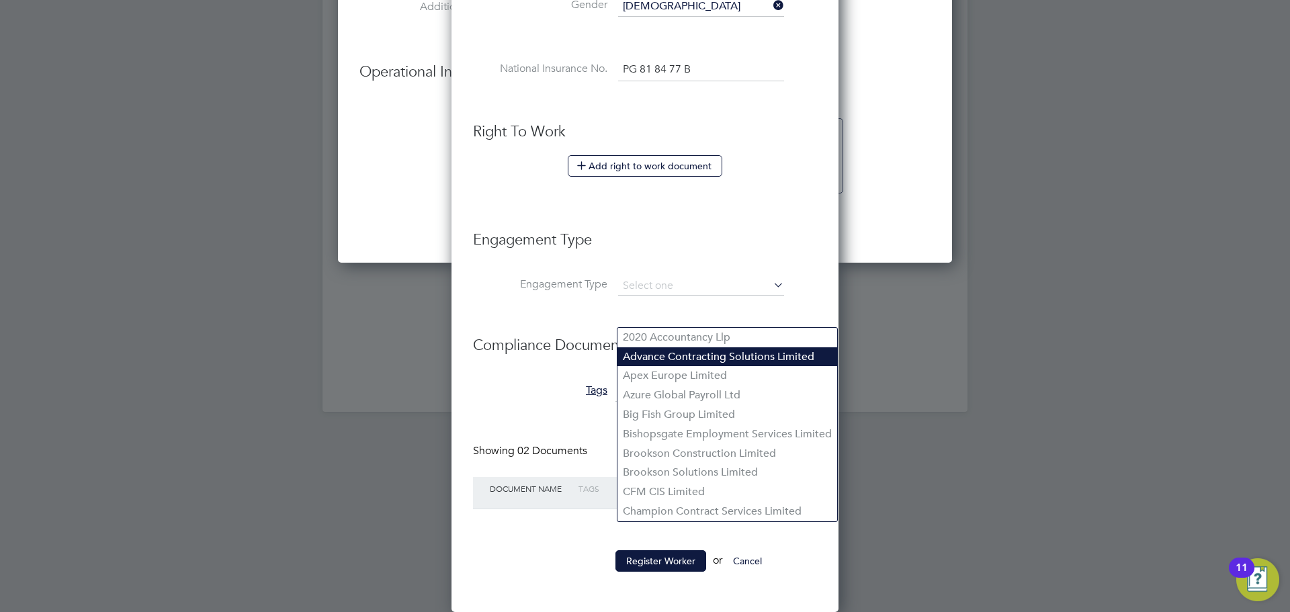
click at [670, 354] on li "Advance Contracting Solutions Limited" at bounding box center [727, 356] width 220 height 19
click at [647, 285] on input at bounding box center [701, 286] width 166 height 19
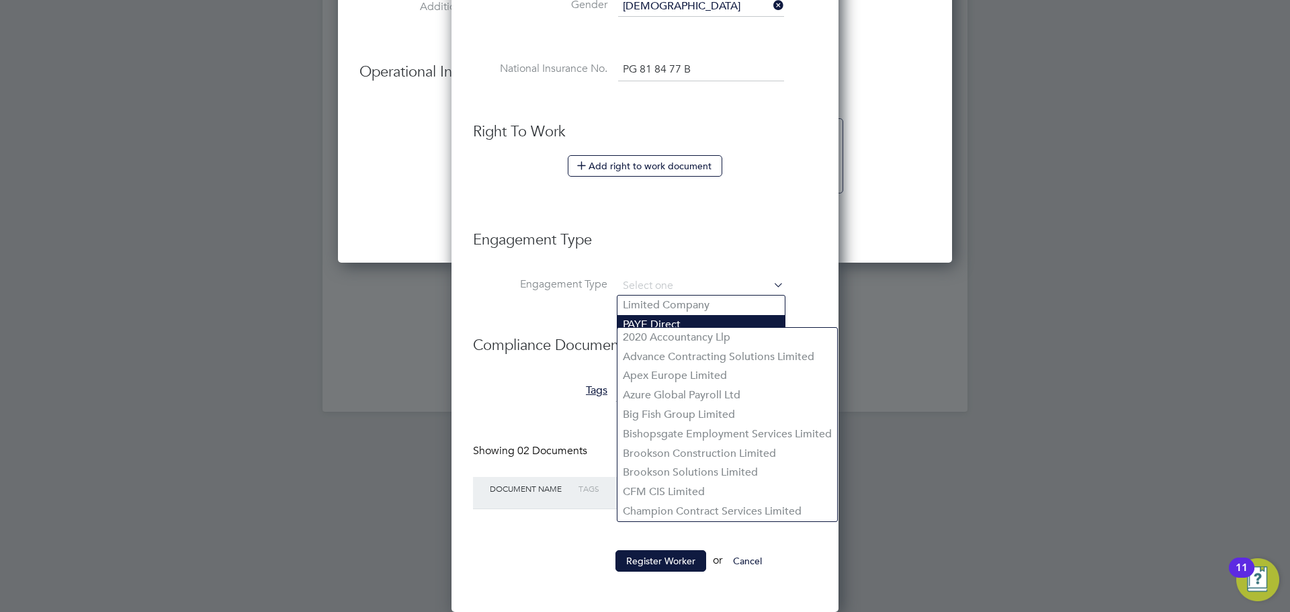
click at [647, 316] on li "PAYE Direct" at bounding box center [700, 324] width 167 height 19
type input "PAYE Direct"
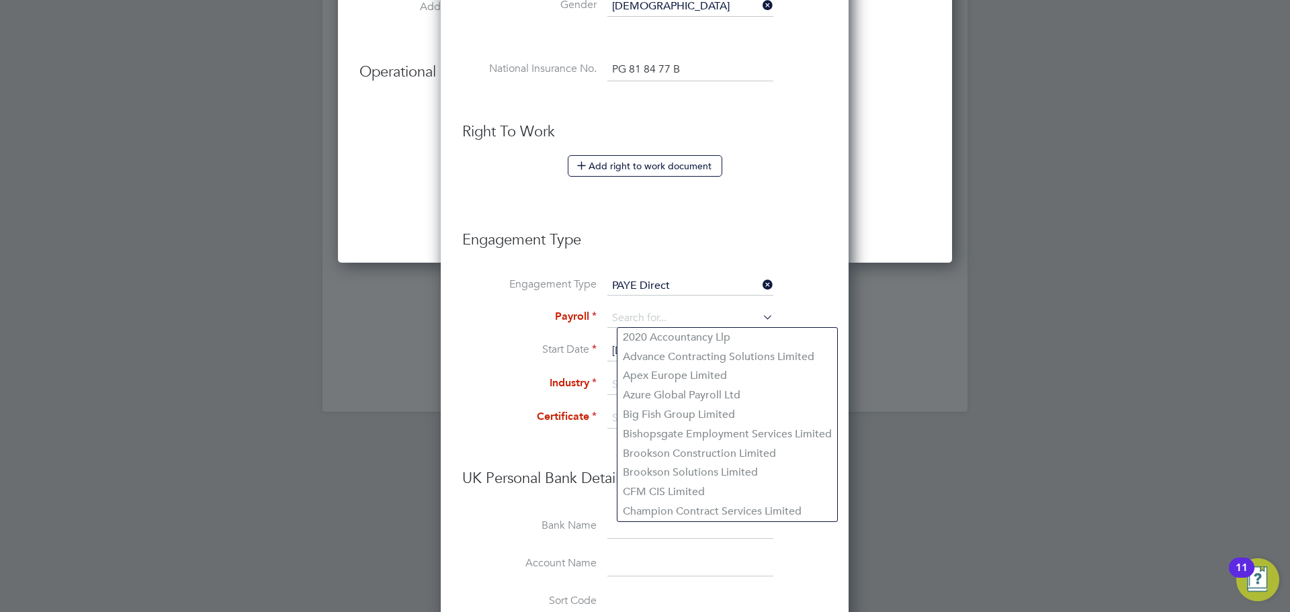
scroll to position [1599, 409]
click at [647, 316] on input at bounding box center [690, 318] width 166 height 19
click at [641, 334] on li "Agency PAYE" at bounding box center [690, 337] width 167 height 19
type input "Agency PAYE"
click at [615, 379] on input at bounding box center [690, 385] width 166 height 20
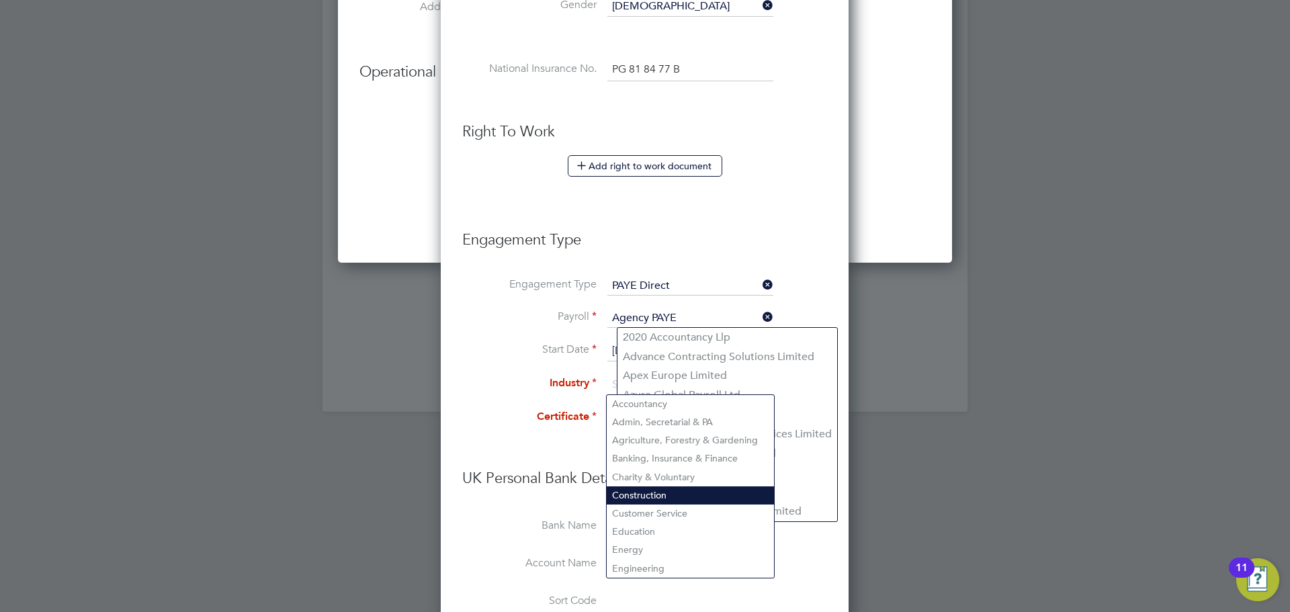
click at [624, 486] on li "Construction" at bounding box center [690, 495] width 167 height 18
type input "Construction"
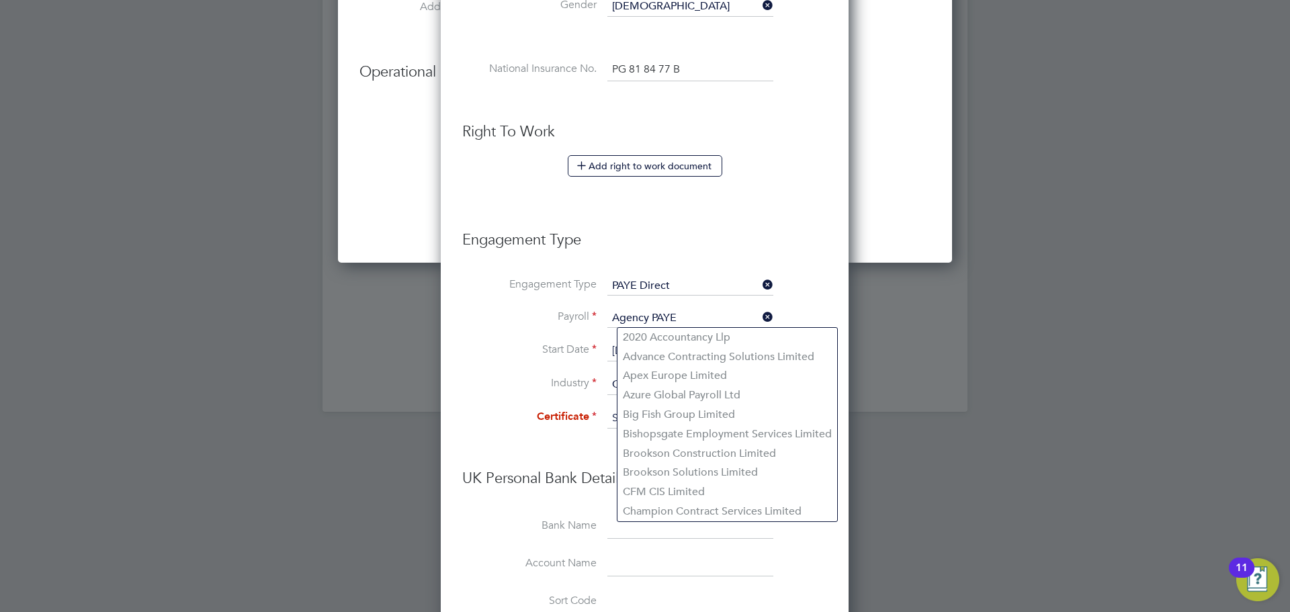
click at [614, 421] on input at bounding box center [717, 418] width 220 height 20
click at [627, 468] on li "Don't know" at bounding box center [717, 471] width 221 height 17
type input "Don't know"
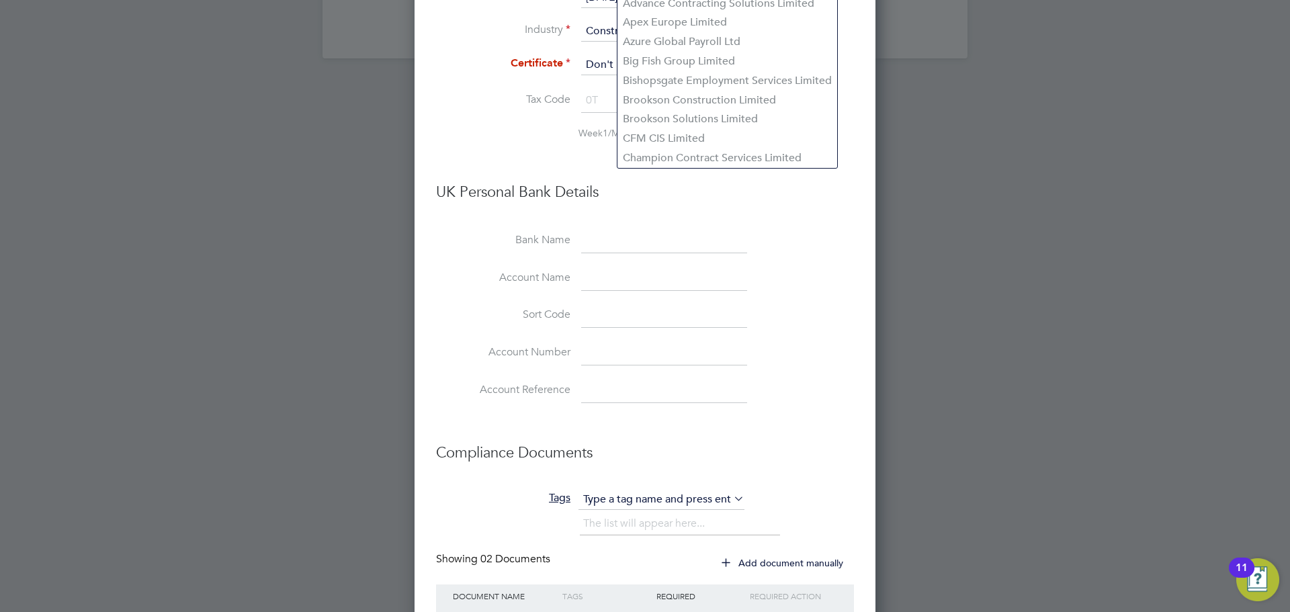
scroll to position [1687, 0]
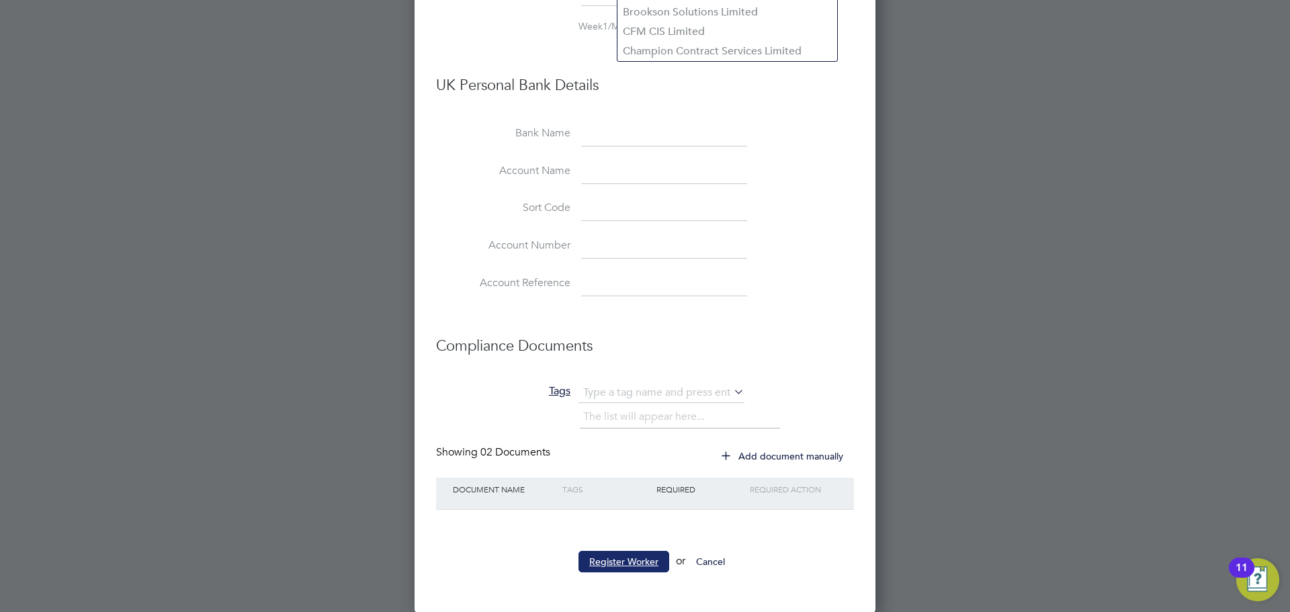
click at [621, 559] on button "Register Worker" at bounding box center [623, 561] width 91 height 21
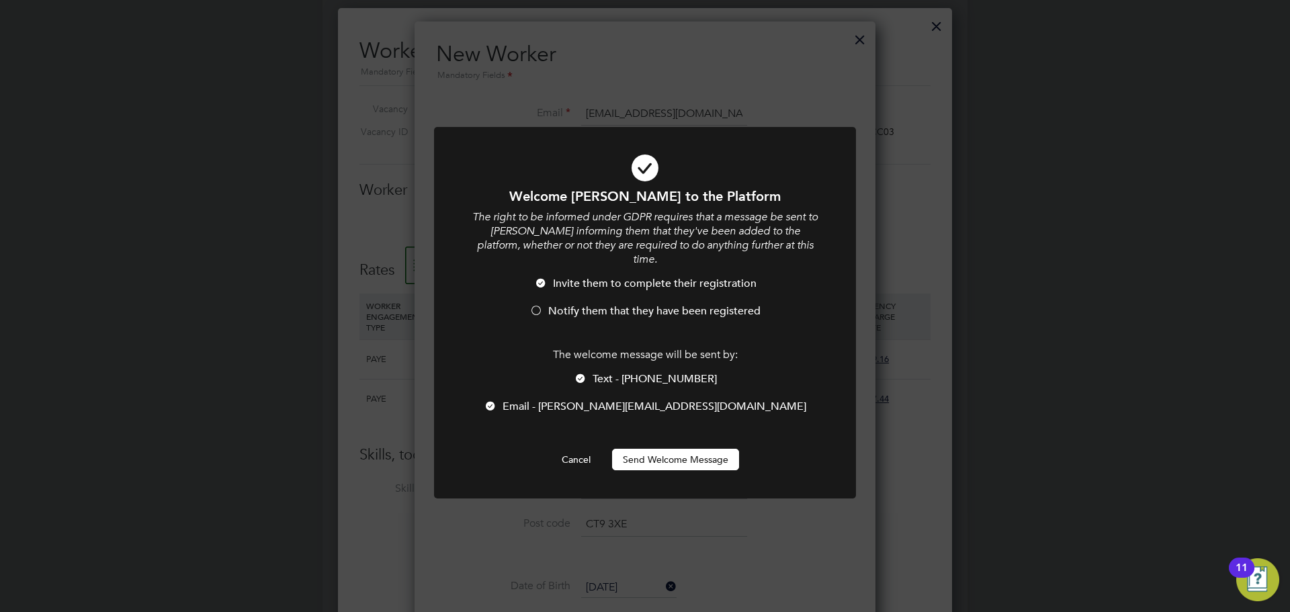
click at [627, 306] on li "Notify them that they have been registered" at bounding box center [644, 318] width 349 height 28
click at [604, 277] on span "Invite them to complete their registration" at bounding box center [655, 283] width 204 height 13
click at [635, 304] on span "Notify them that they have been registered" at bounding box center [654, 310] width 212 height 13
click at [662, 449] on button "Send Welcome Message" at bounding box center [675, 459] width 127 height 21
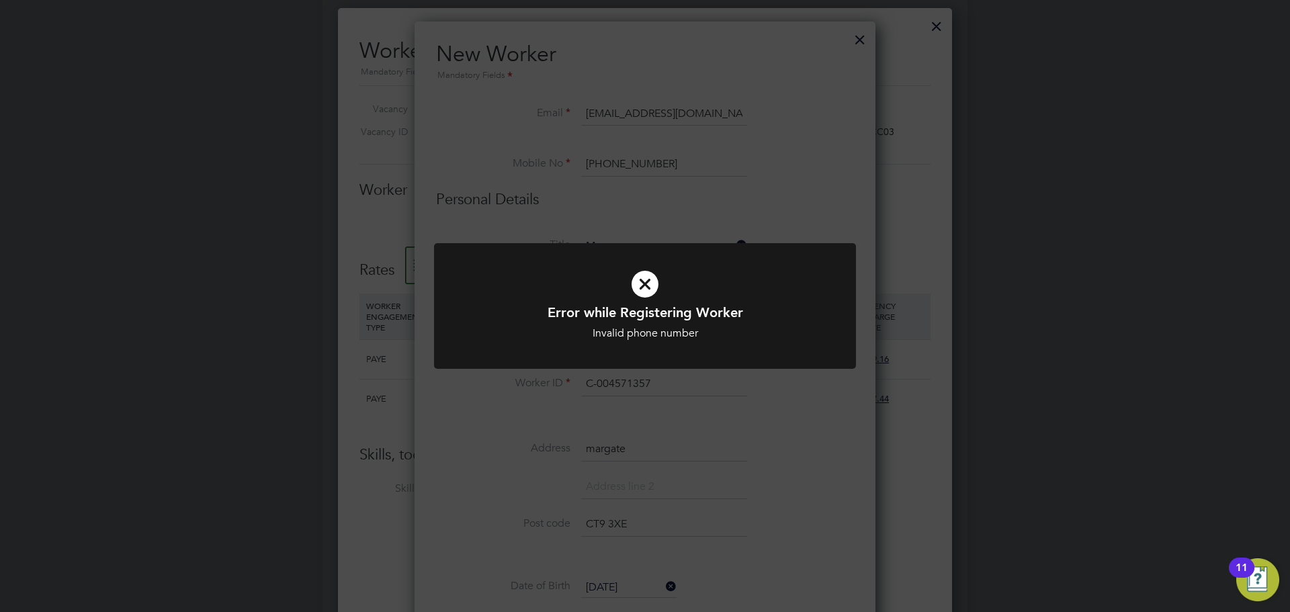
click at [646, 263] on icon at bounding box center [644, 284] width 349 height 52
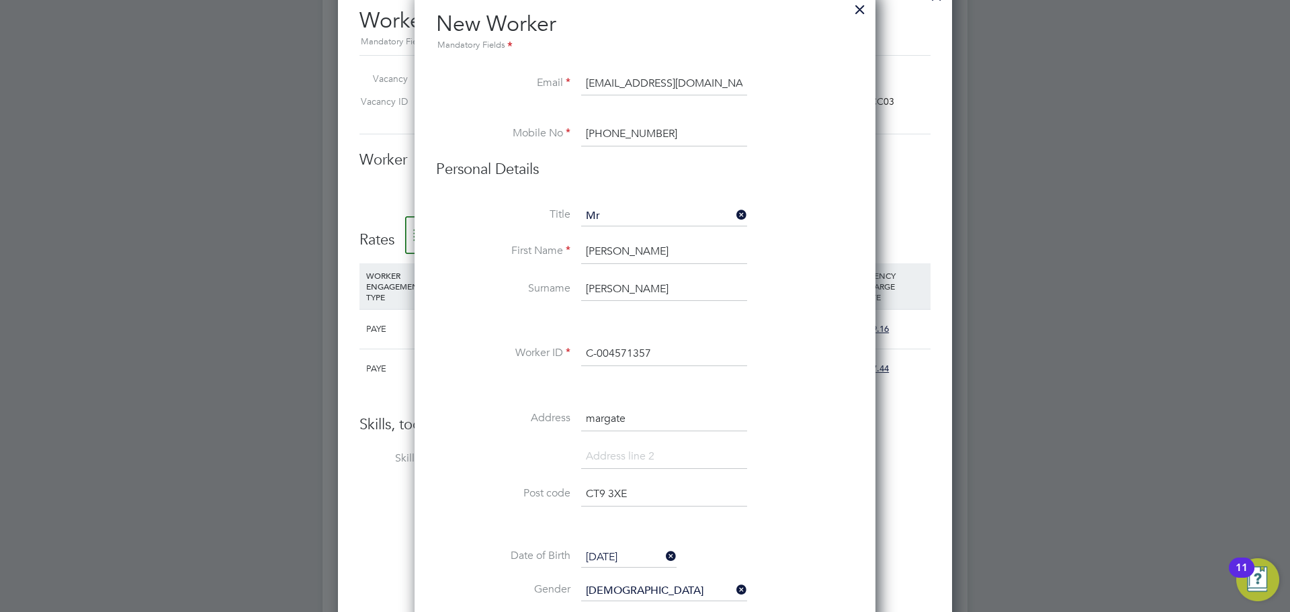
click at [594, 132] on input "+07707 348 456" at bounding box center [664, 134] width 166 height 24
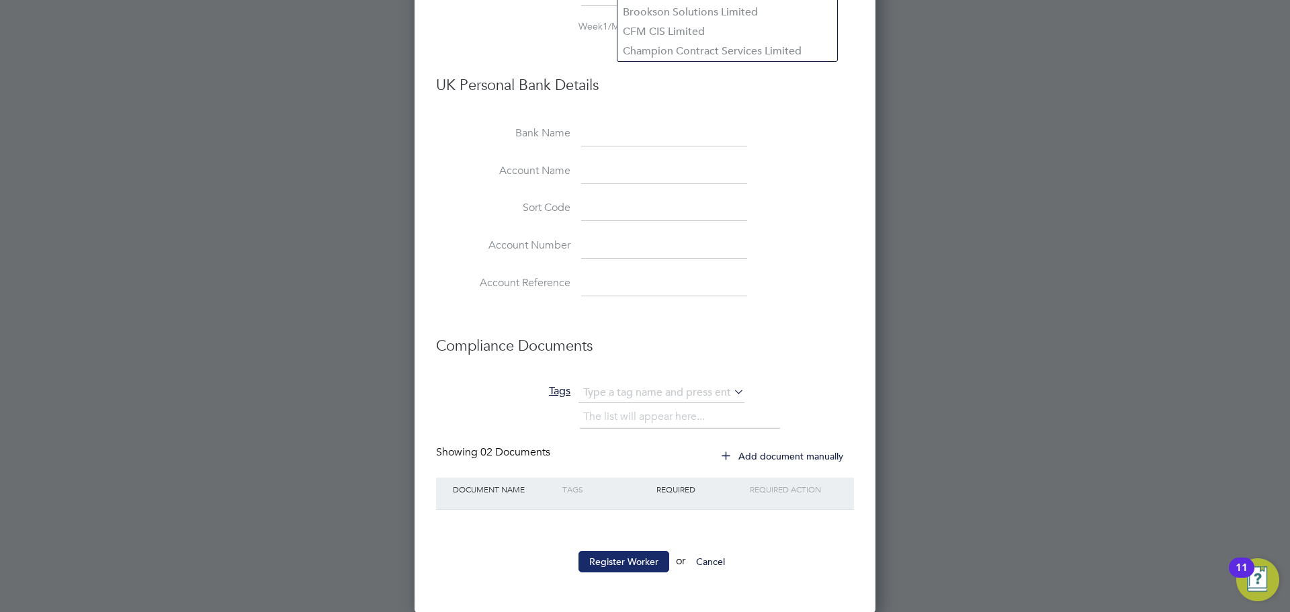
type input "07707 348 456"
click at [590, 568] on button "Register Worker" at bounding box center [623, 561] width 91 height 21
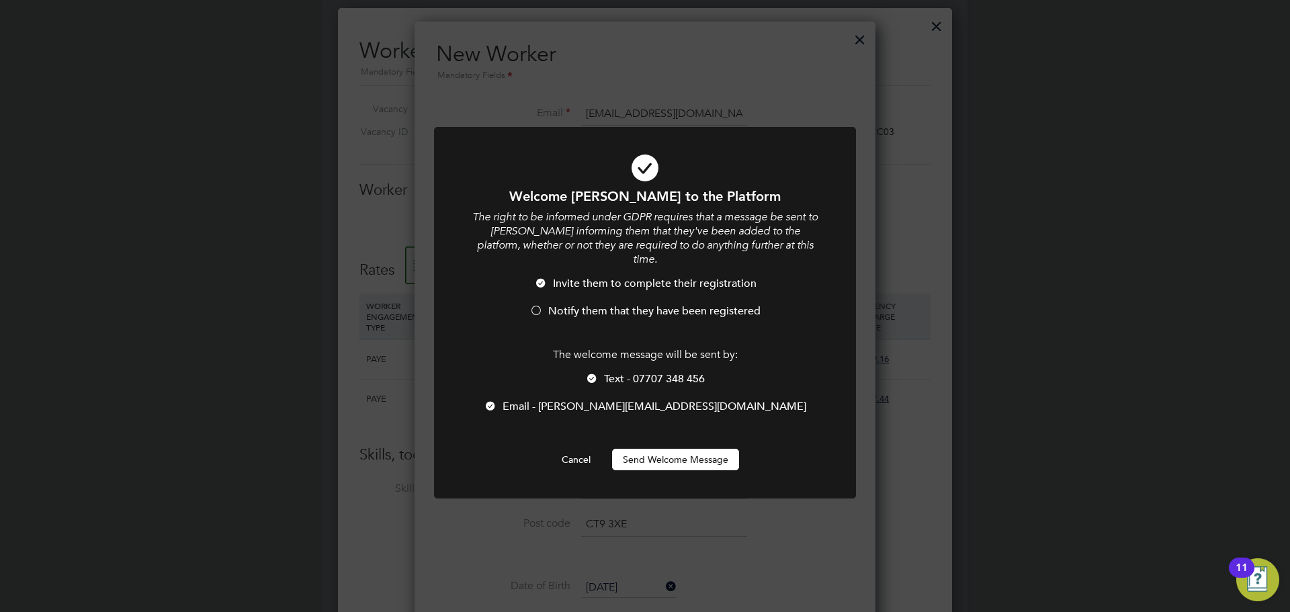
drag, startPoint x: 646, startPoint y: 442, endPoint x: 623, endPoint y: 333, distance: 111.3
click at [627, 362] on div "Welcome Jamie to the Platform The right to be informed under GDPR requires that…" at bounding box center [644, 328] width 349 height 283
click at [620, 304] on span "Notify them that they have been registered" at bounding box center [654, 310] width 212 height 13
click at [658, 449] on button "Send Welcome Message" at bounding box center [675, 459] width 127 height 21
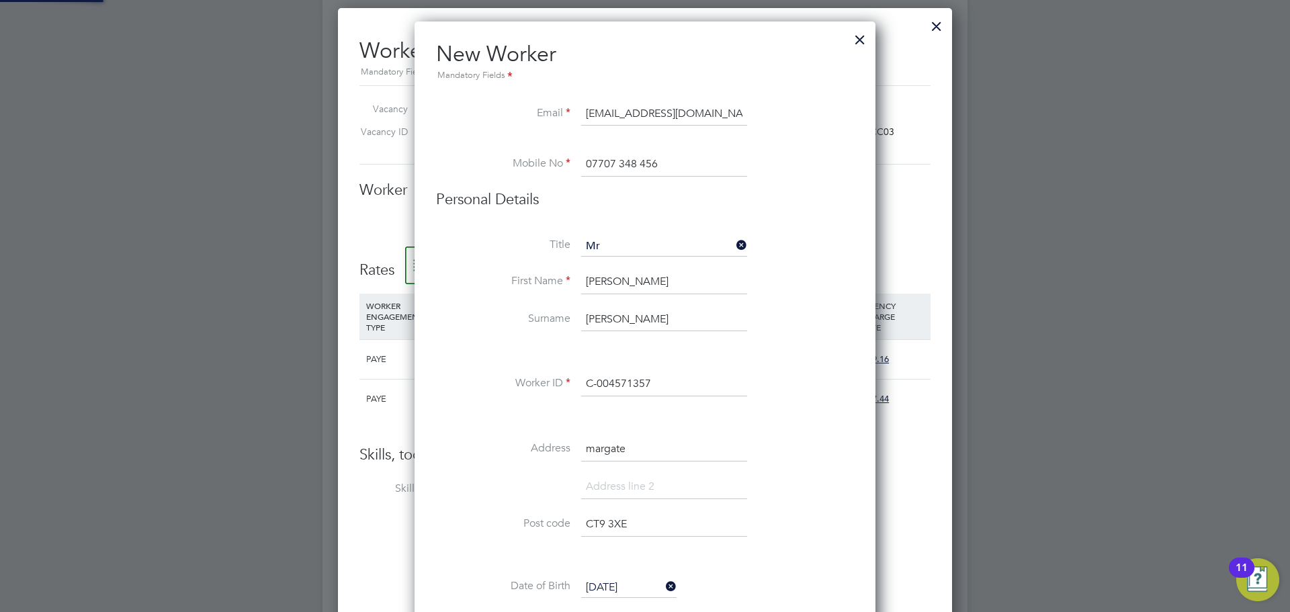
type input "Jamie Whiteman (C-004571357)"
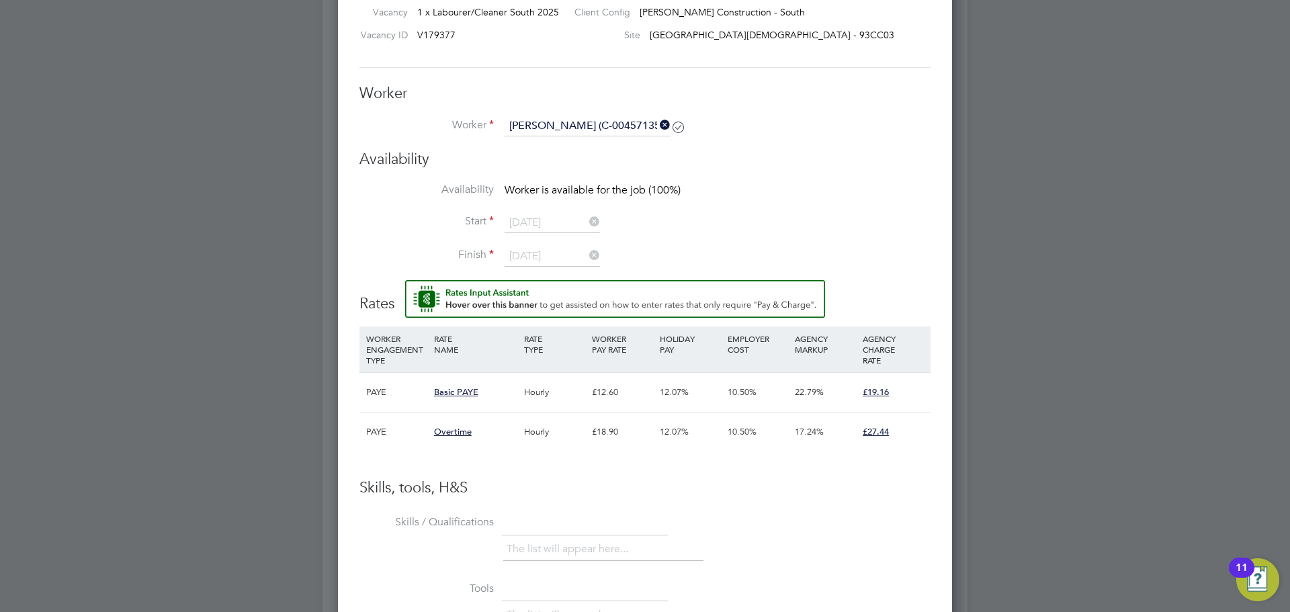
click at [523, 435] on div "Hourly" at bounding box center [555, 431] width 68 height 39
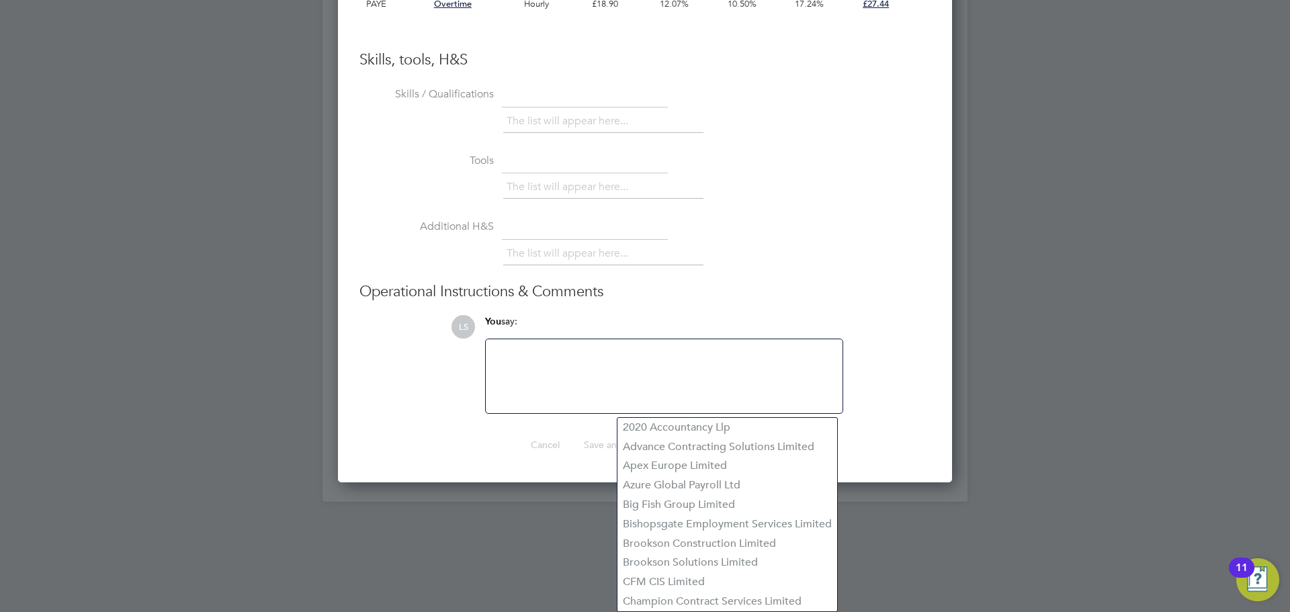
click at [566, 432] on ng-form "Worker Worker Jamie Whiteman (C-004571357) Worker Engagement Type Availability …" at bounding box center [644, 55] width 571 height 799
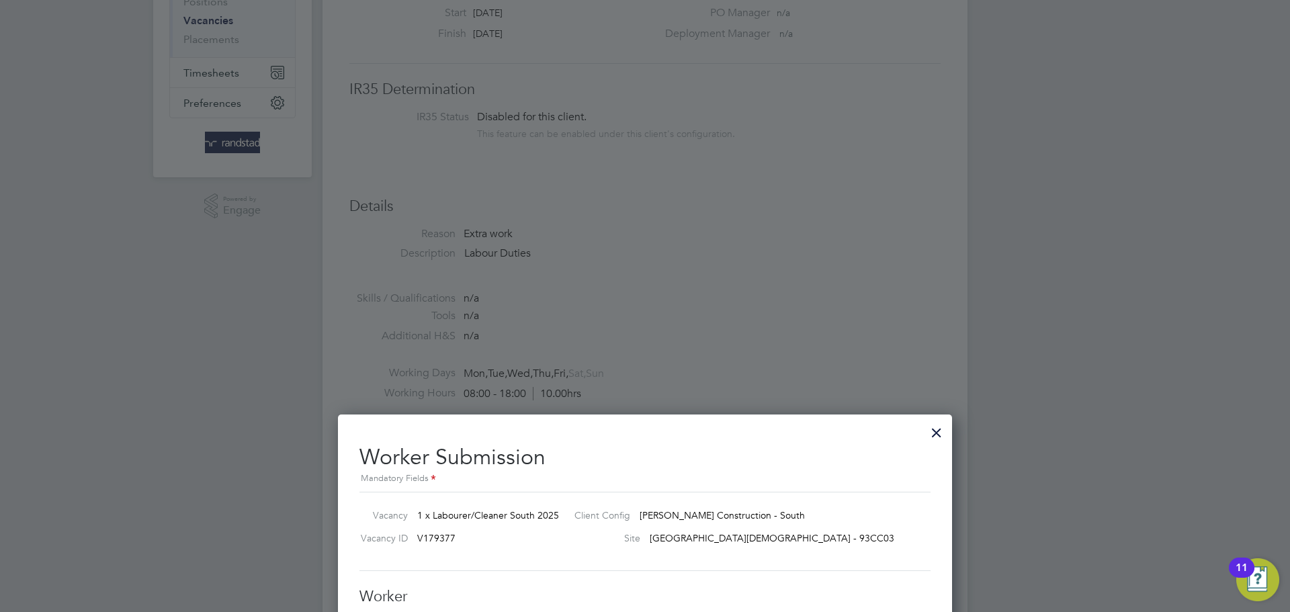
click at [935, 426] on div at bounding box center [936, 429] width 24 height 24
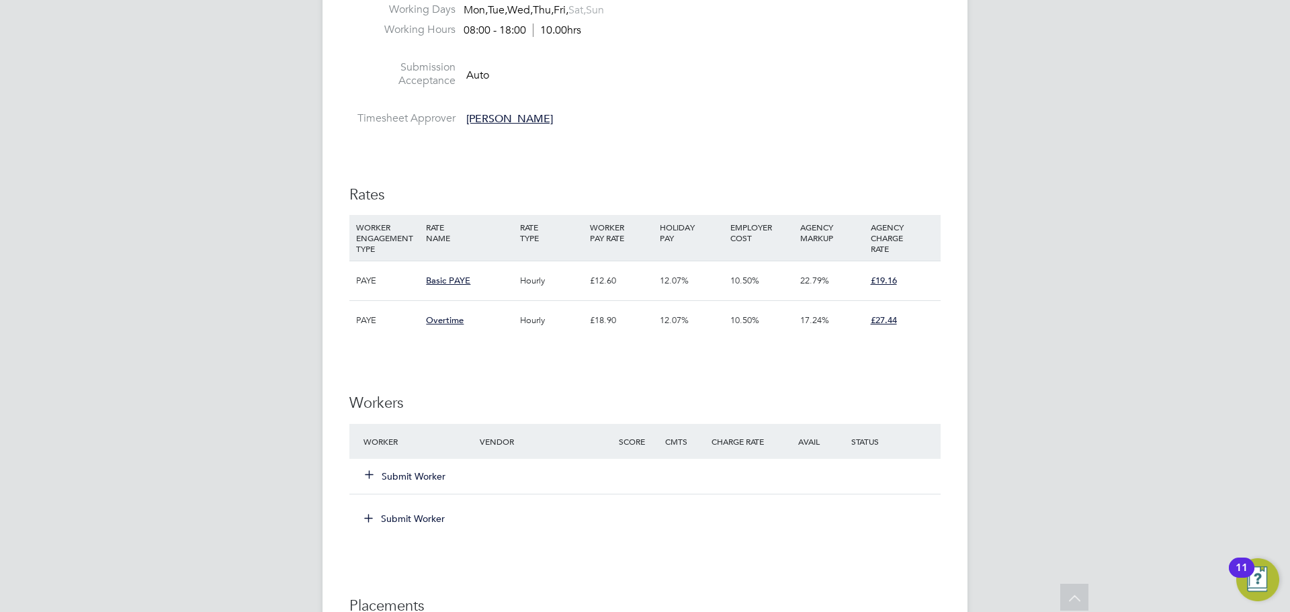
click at [394, 482] on button "Submit Worker" at bounding box center [405, 476] width 81 height 13
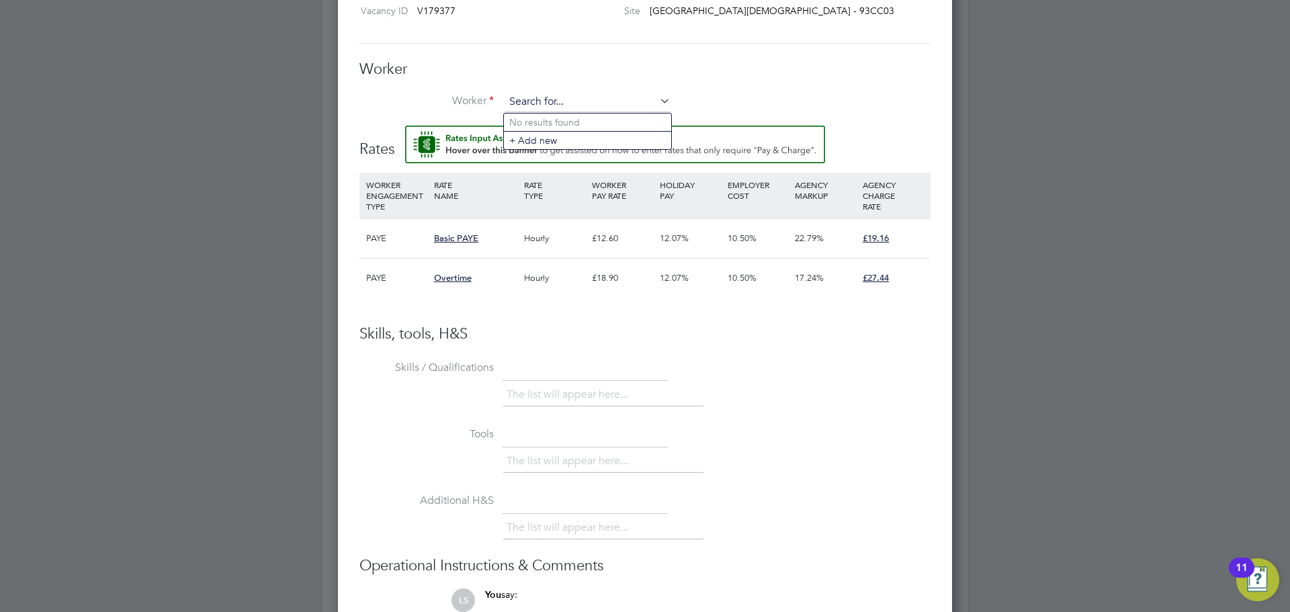
click at [524, 100] on input at bounding box center [587, 102] width 166 height 20
click at [513, 134] on li "Jamie Whiteman (C-004571357)" at bounding box center [618, 141] width 229 height 18
type input "Jamie Whiteman (C-004571357)"
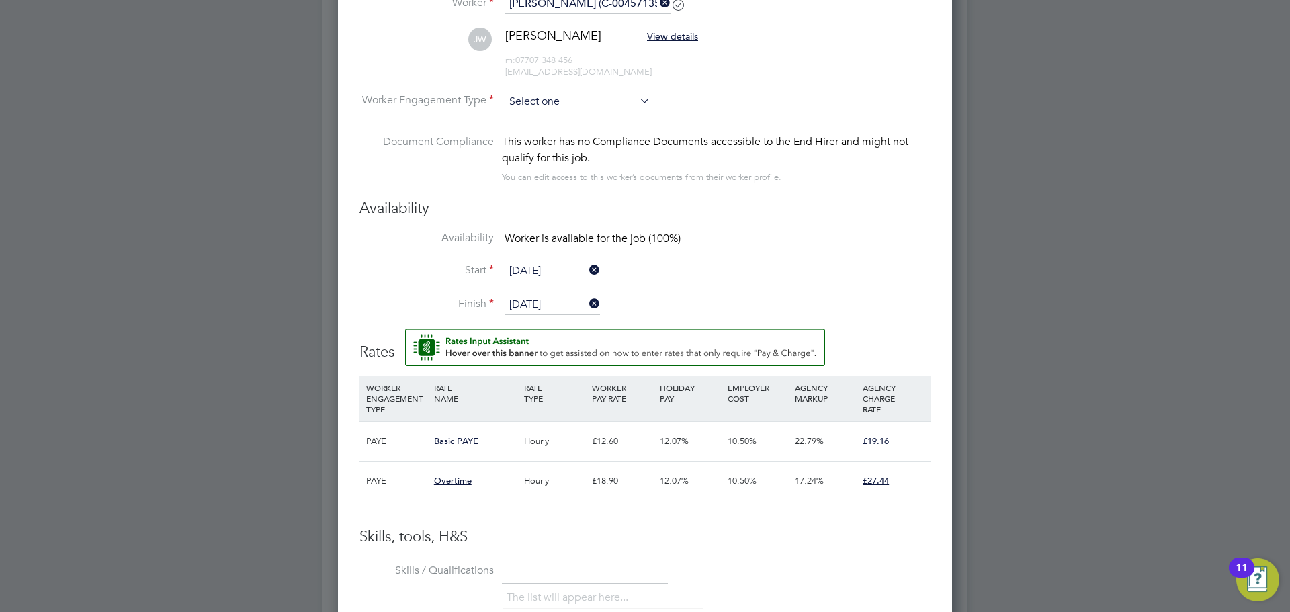
click at [546, 131] on li "PAYE" at bounding box center [577, 138] width 147 height 17
type input "PAYE"
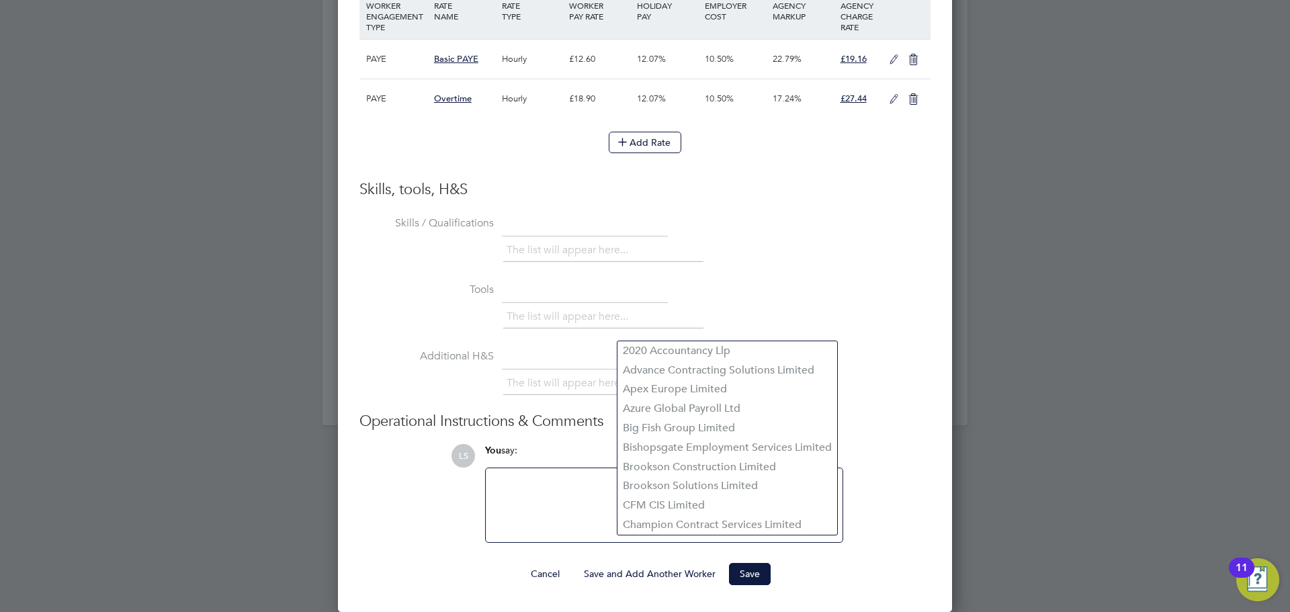
click at [885, 65] on icon at bounding box center [893, 59] width 17 height 11
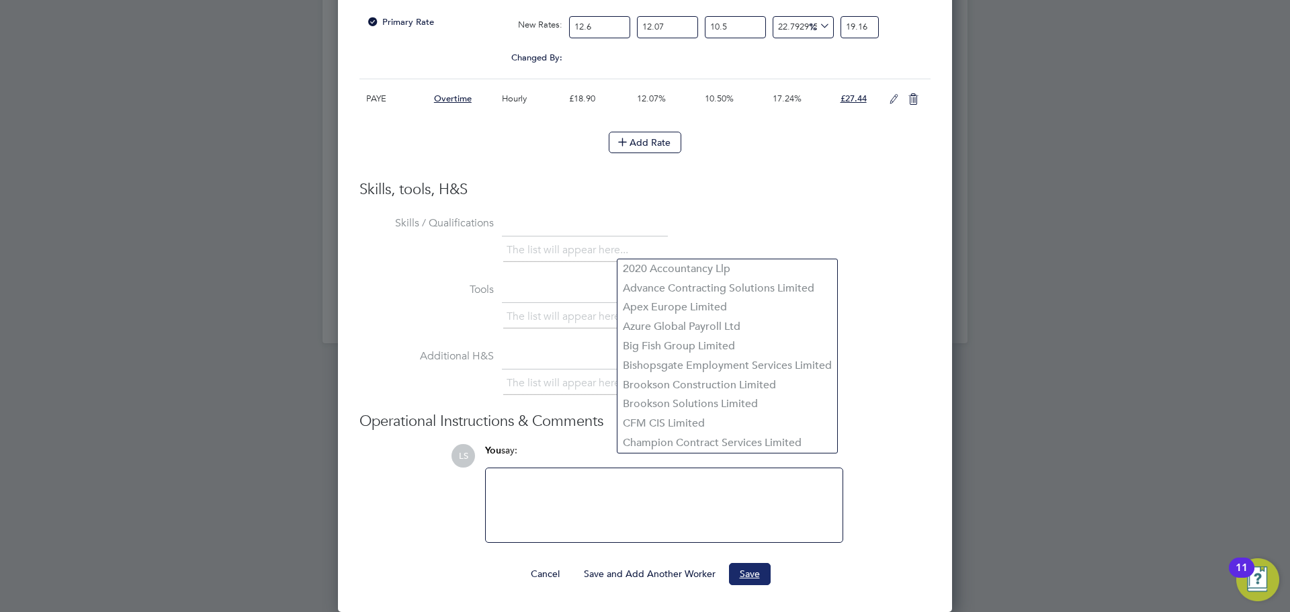
click at [760, 567] on button "Save" at bounding box center [750, 573] width 42 height 21
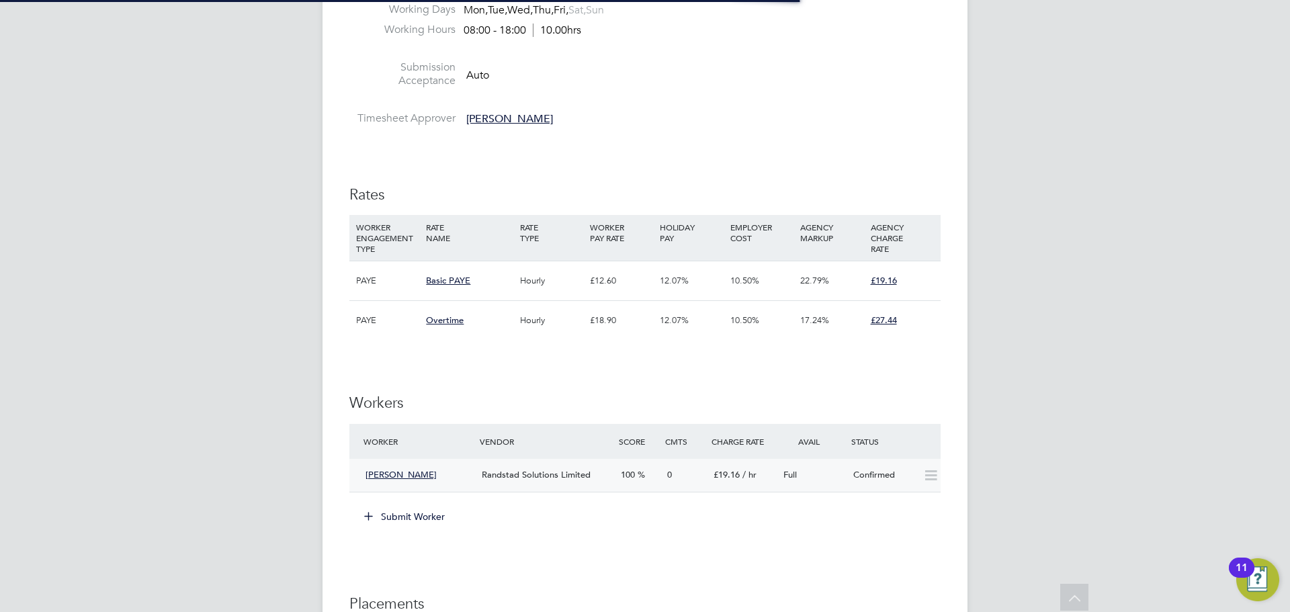
click at [526, 468] on div "Randstad Solutions Limited" at bounding box center [545, 475] width 139 height 22
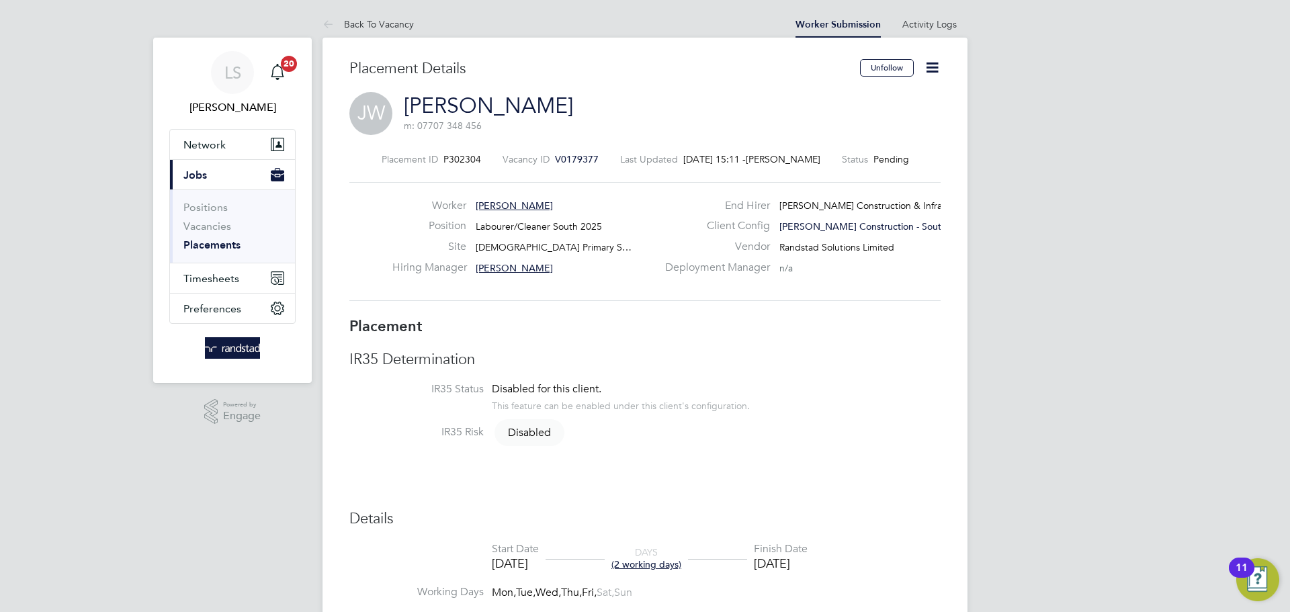
click at [930, 62] on icon at bounding box center [932, 67] width 17 height 17
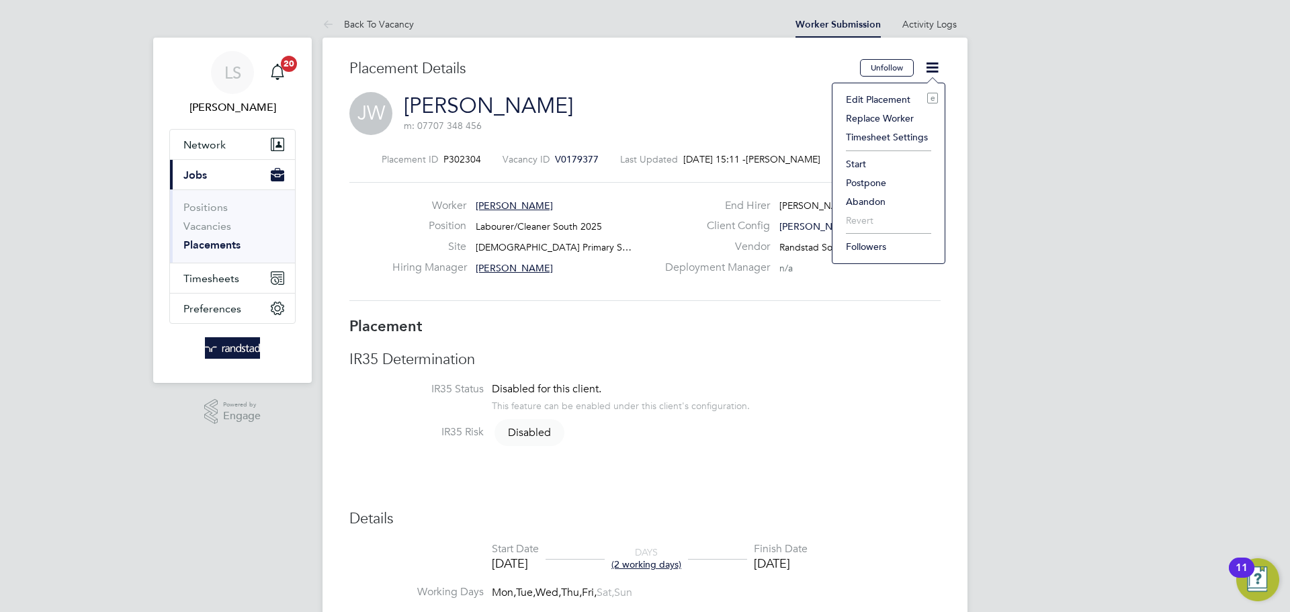
click at [855, 91] on li "Edit Placement e" at bounding box center [888, 99] width 99 height 19
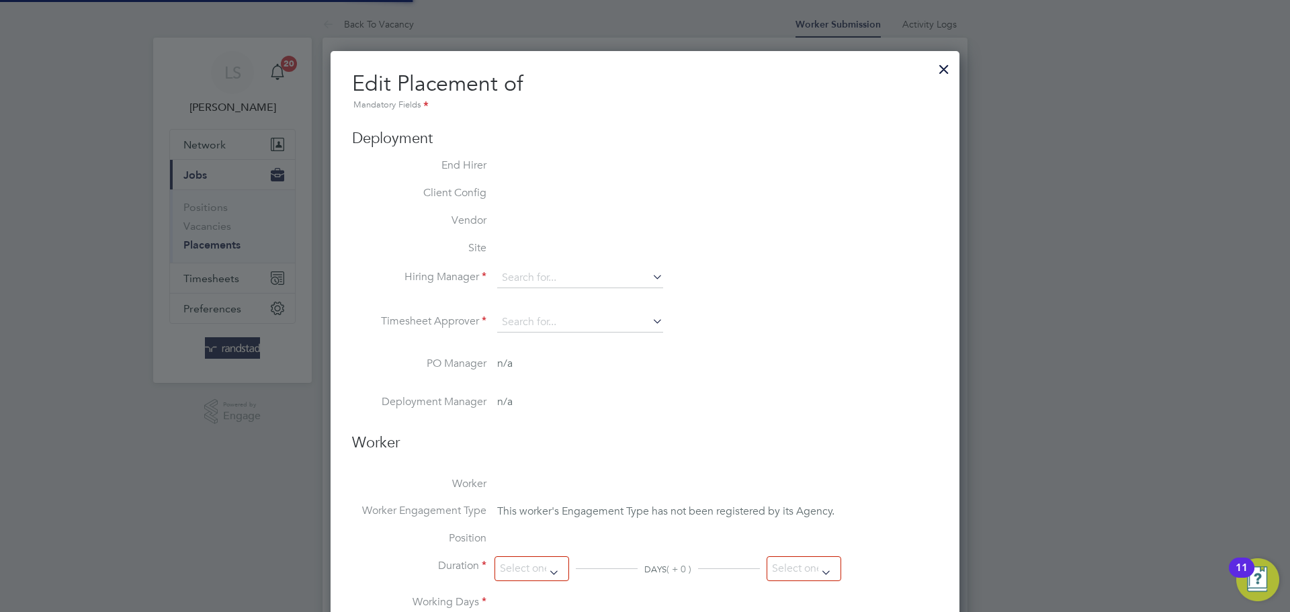
type input "[PERSON_NAME]"
type input "[DATE]"
type input "08:00"
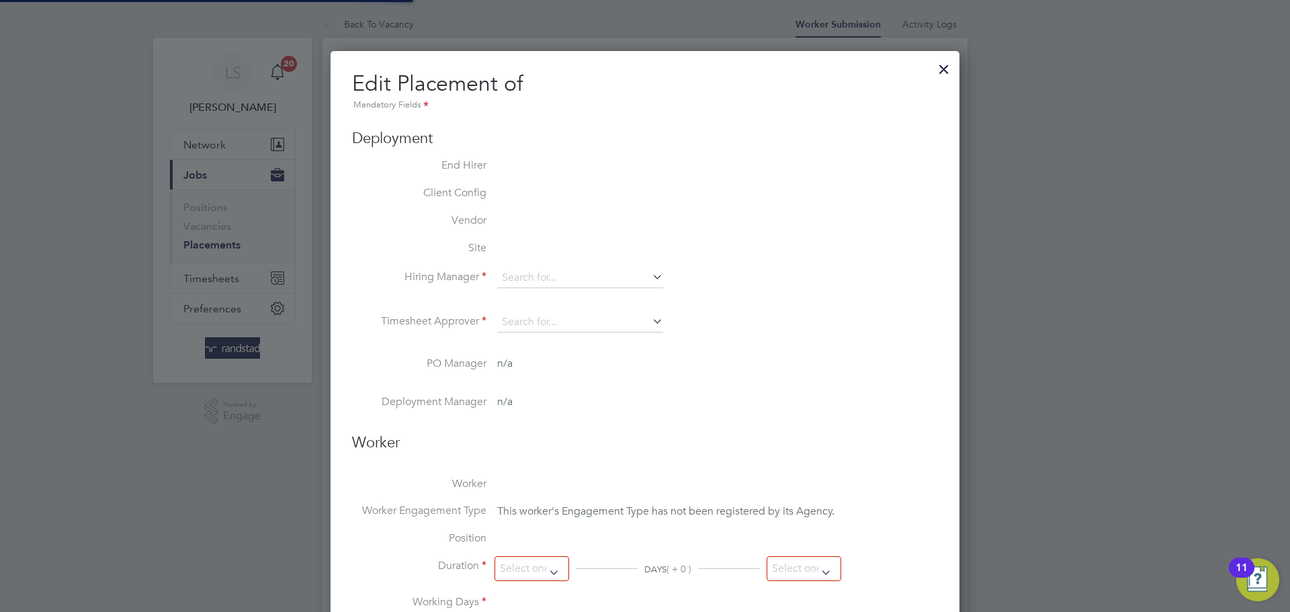
type input "18:00"
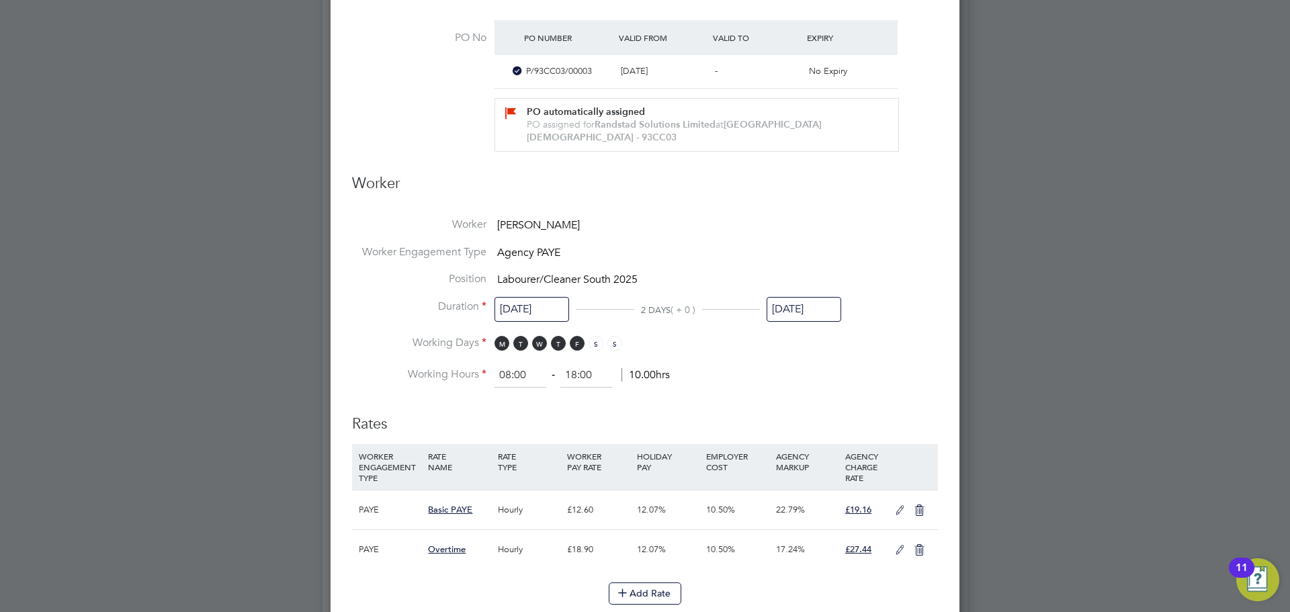
click at [897, 516] on icon at bounding box center [899, 510] width 17 height 11
click at [570, 565] on input "12.6" at bounding box center [598, 560] width 62 height 22
type input "1"
type input "1.5206349206349206"
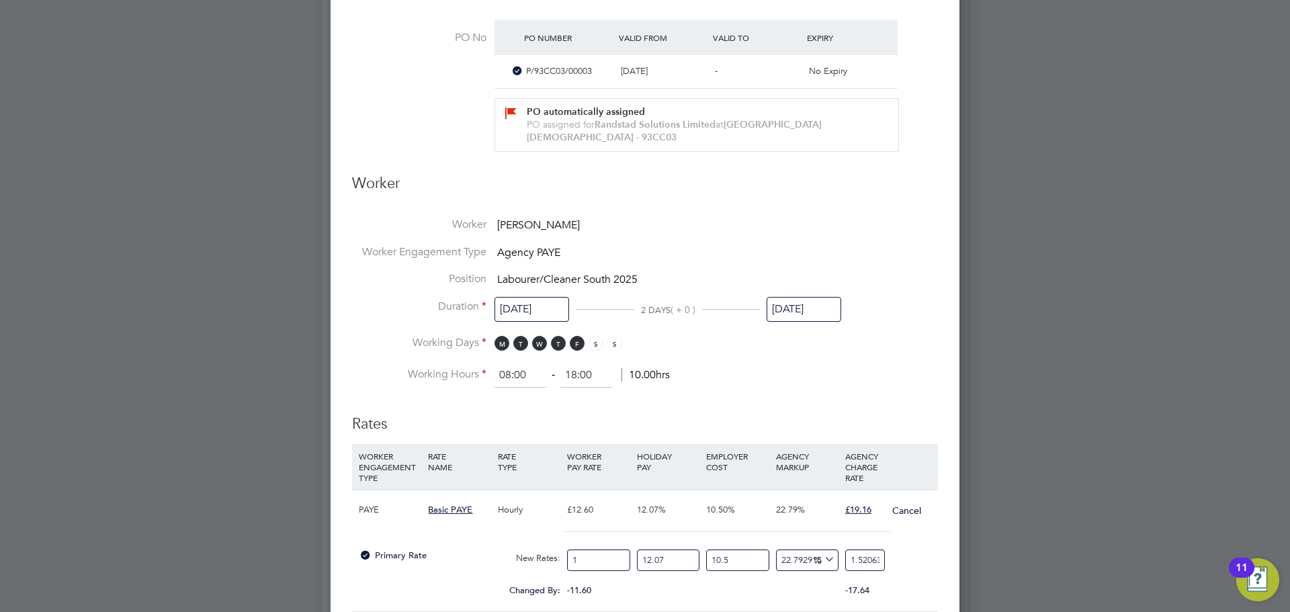
type input "14"
type input "21.288888888888888"
type input "14.1"
type input "21.440952380952382"
type input "14.12"
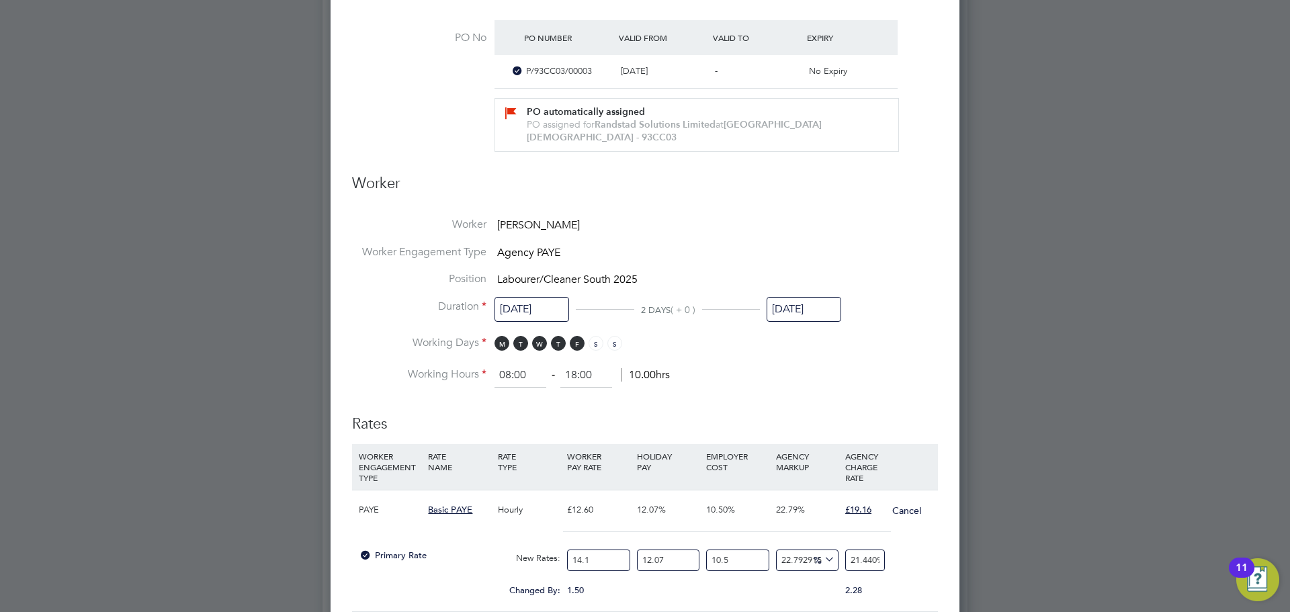
type input "21.47136507936508"
type input "14.12"
click at [680, 419] on h3 "Rates" at bounding box center [645, 417] width 586 height 33
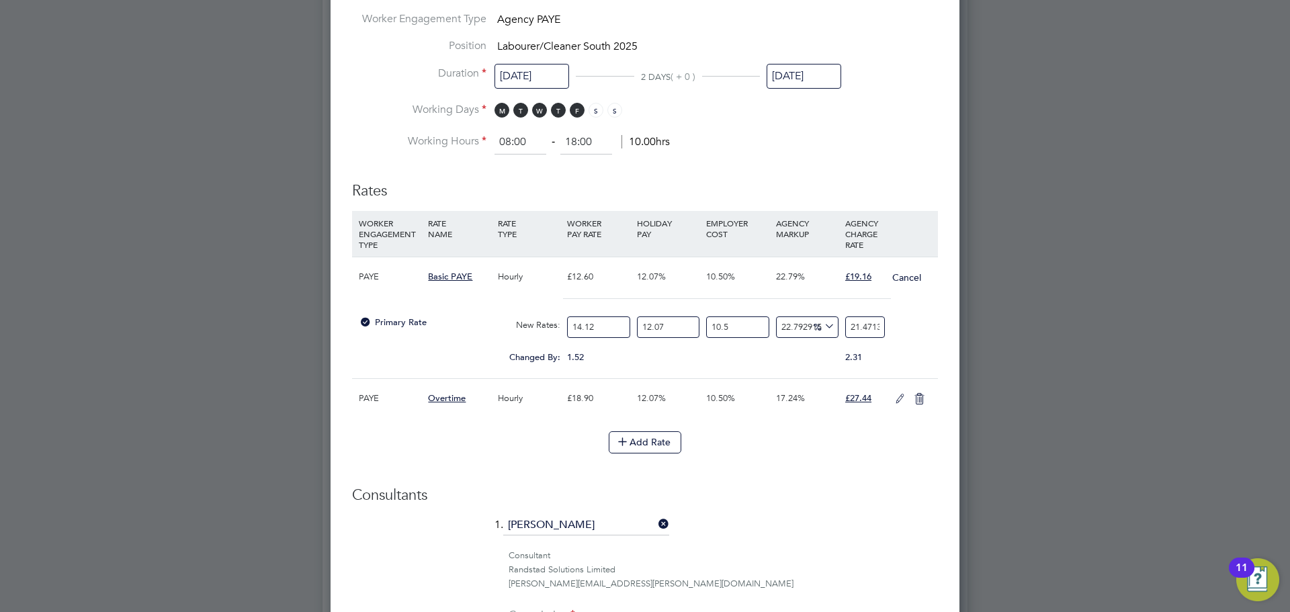
click at [845, 327] on input "21.47136507936508" at bounding box center [865, 327] width 40 height 22
type input "1"
type input "8.659387911305222"
type input "19"
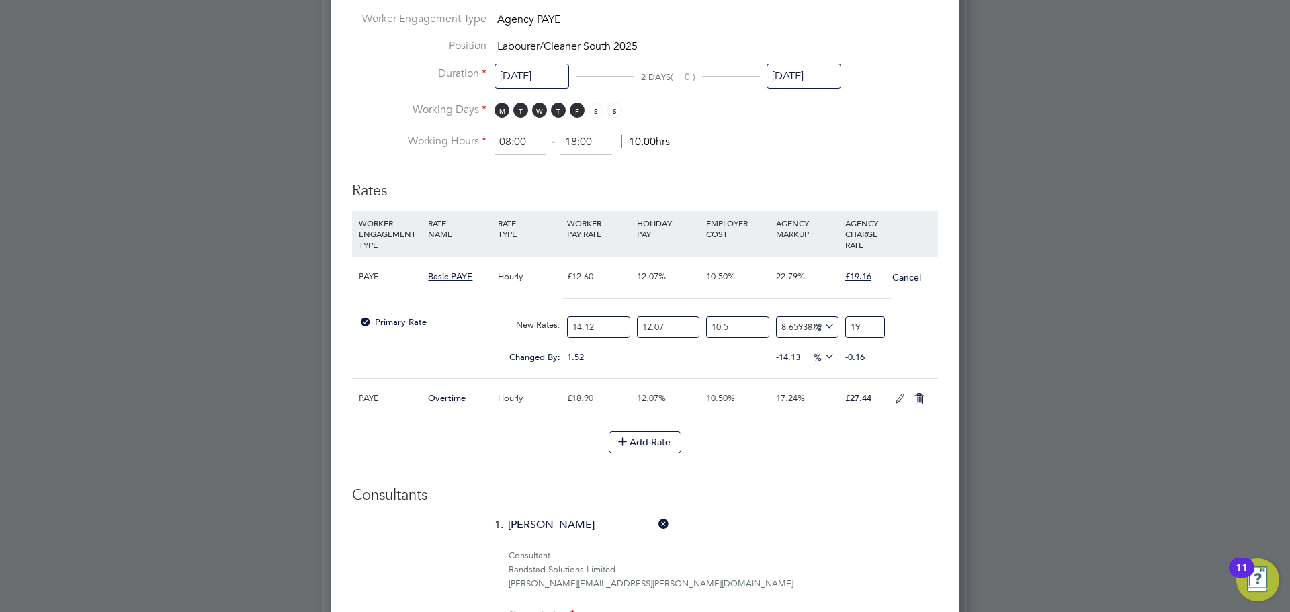
type input "9.23127942662788"
type input "19.1"
type input "9.574414335821476"
type input "19.16"
click at [829, 476] on li "Rates WORKER ENGAGEMENT TYPE RATE NAME RATE TYPE WORKER PAY RATE HOLIDAY PAY EM…" at bounding box center [645, 324] width 586 height 312
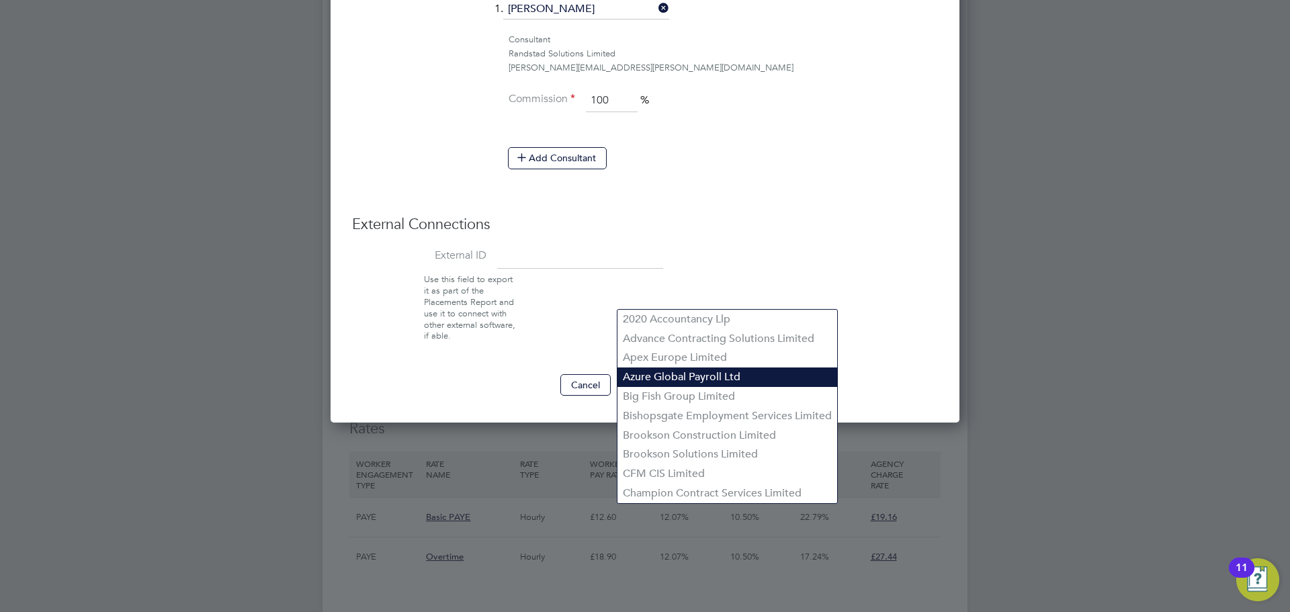
click at [796, 384] on li "Azure Global Payroll Ltd" at bounding box center [727, 376] width 220 height 19
click at [843, 128] on ul "1. Lewis Saunders Consultant Randstad Solutions Limited lewis.saunders@randstad…" at bounding box center [645, 90] width 586 height 183
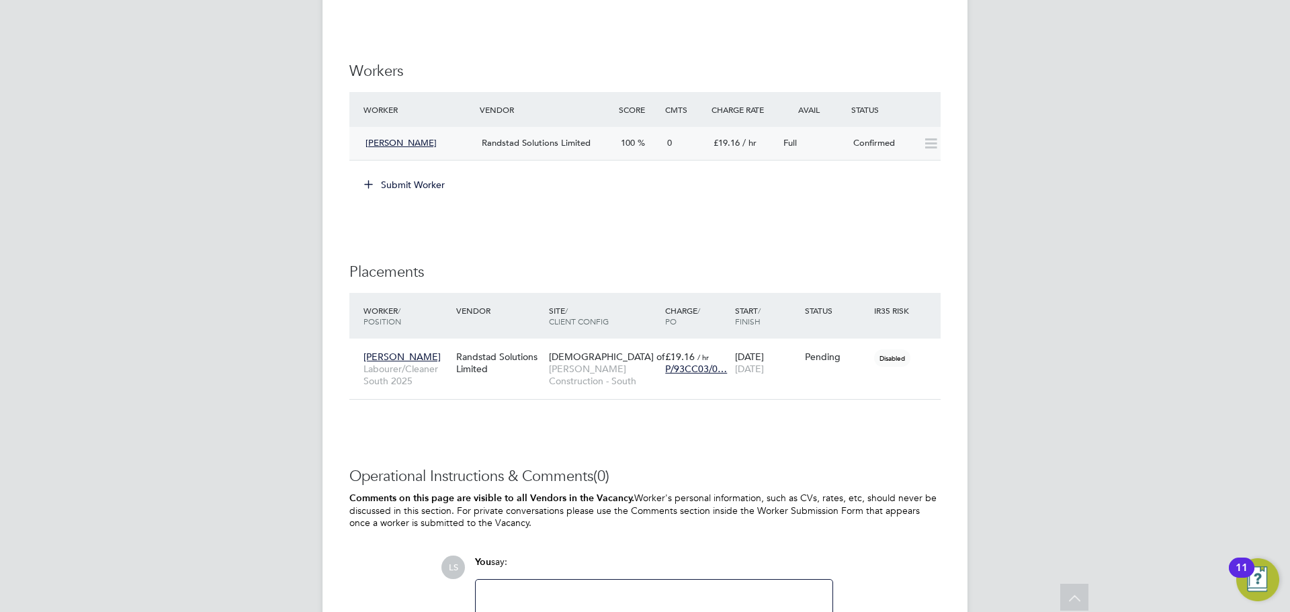
click at [578, 134] on div "Randstad Solutions Limited" at bounding box center [545, 143] width 139 height 22
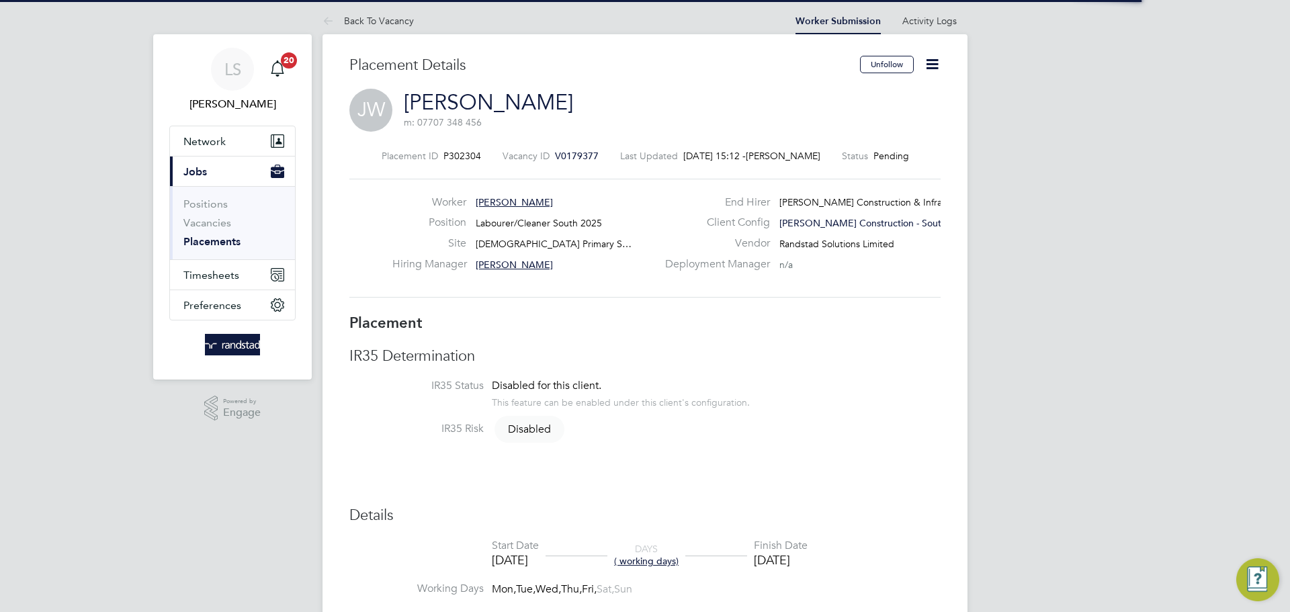
scroll to position [7, 7]
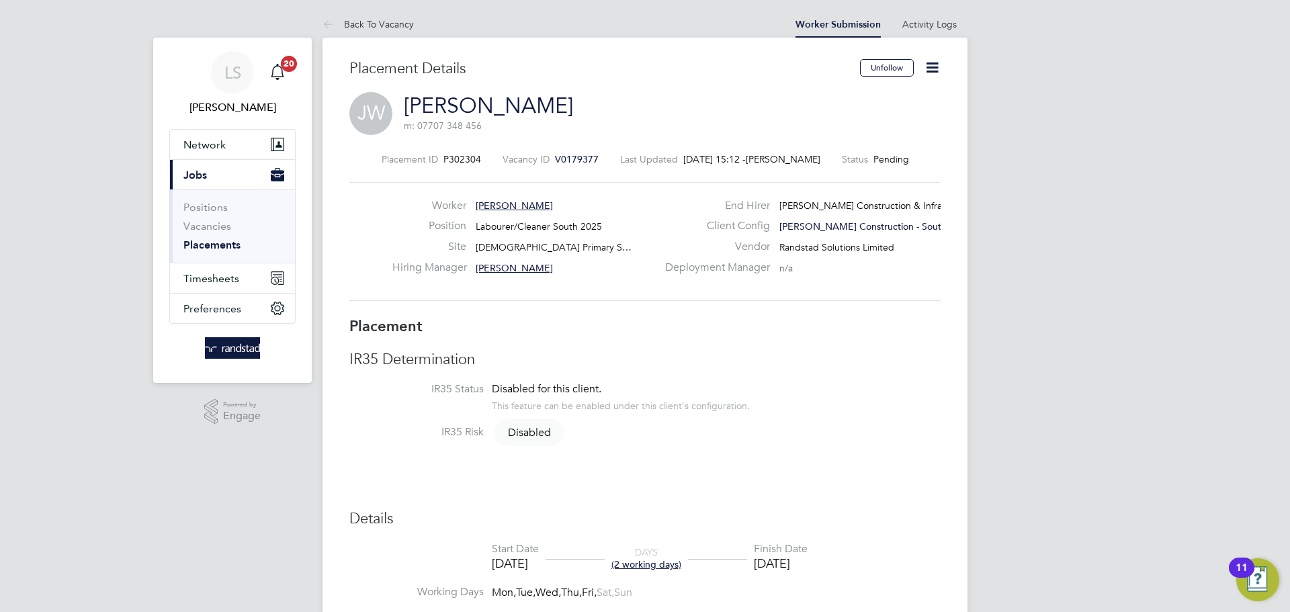
click at [936, 64] on icon at bounding box center [932, 67] width 17 height 17
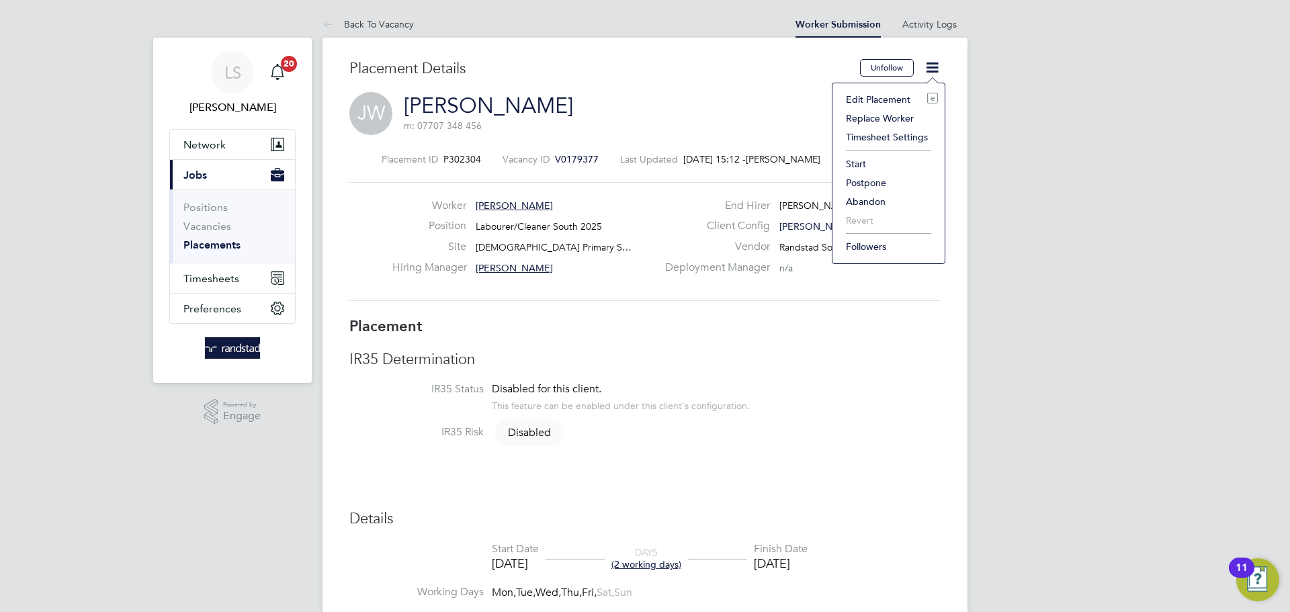
click at [862, 99] on li "Edit Placement e" at bounding box center [888, 99] width 99 height 19
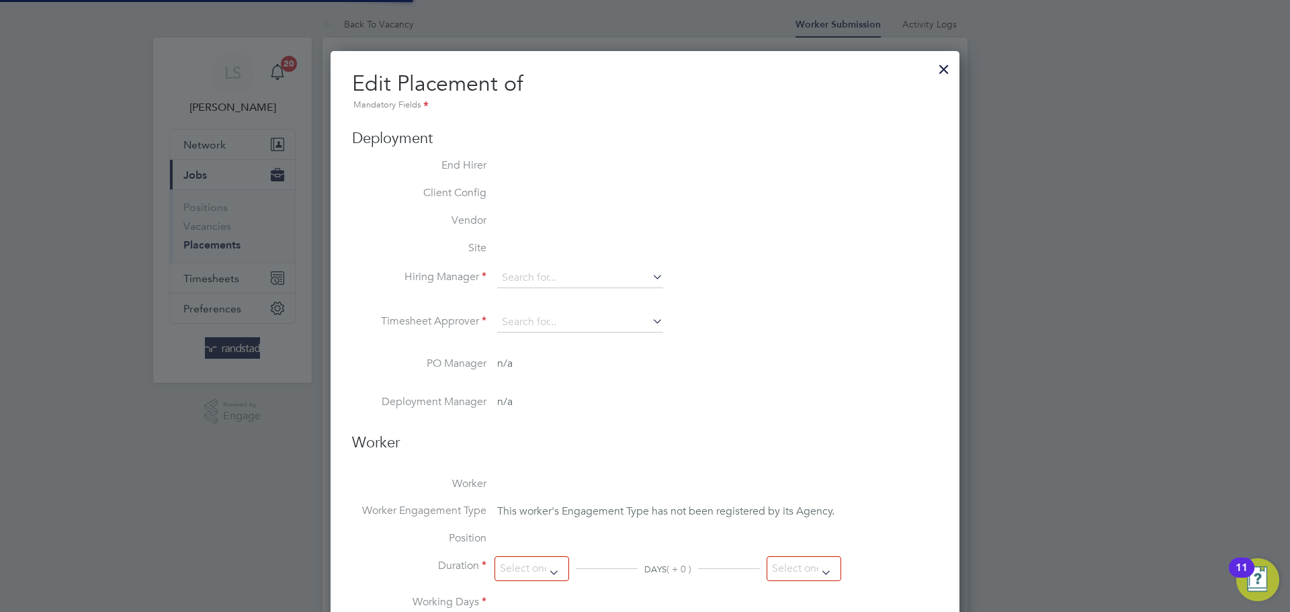
type input "[PERSON_NAME]"
type input "[DATE]"
type input "08:00"
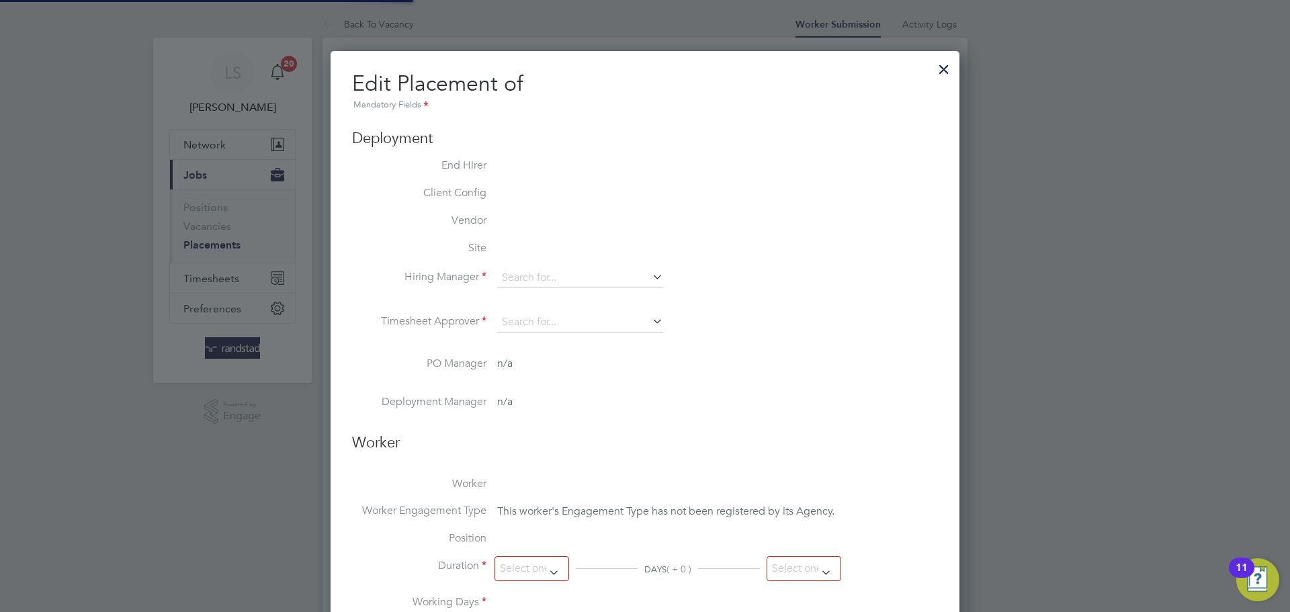
type input "18:00"
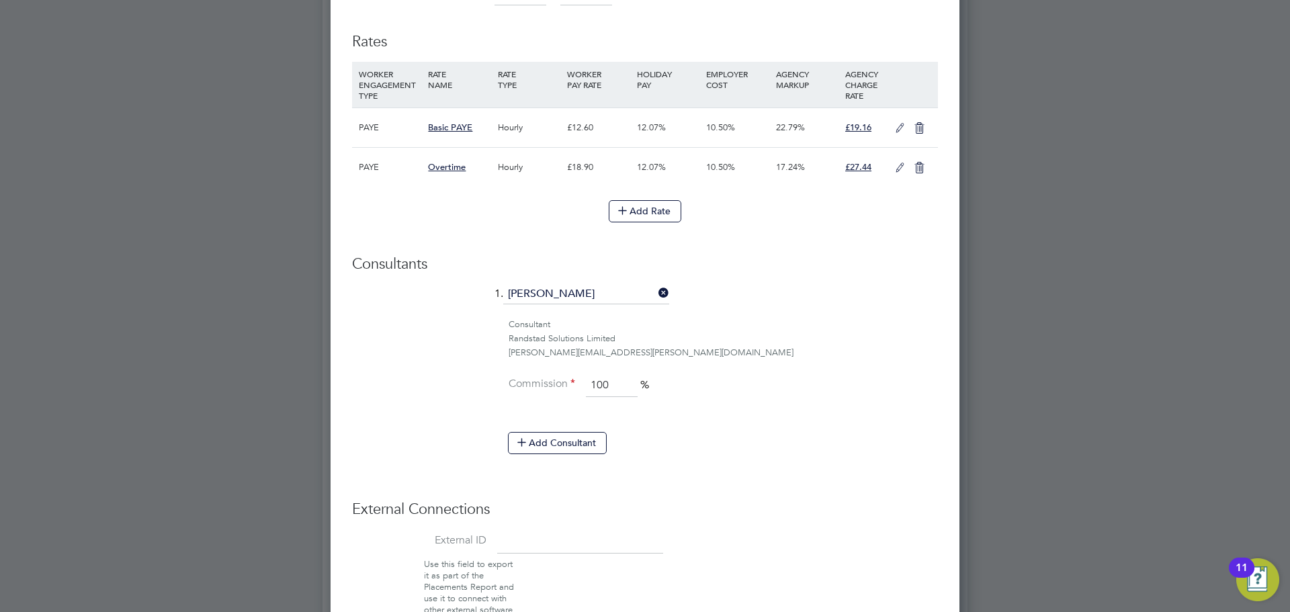
click at [904, 123] on icon at bounding box center [899, 128] width 17 height 11
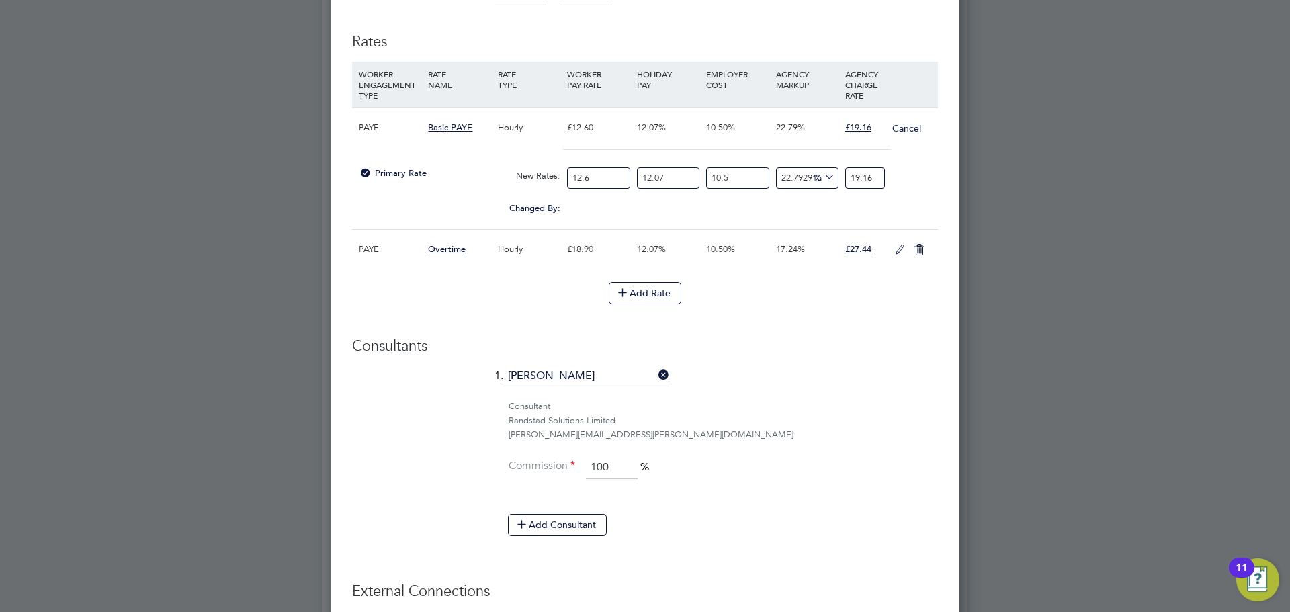
click at [632, 177] on div "12.6" at bounding box center [598, 179] width 69 height 36
click at [607, 178] on input "12.6" at bounding box center [598, 178] width 62 height 22
click at [571, 175] on input "12.6" at bounding box center [598, 178] width 62 height 22
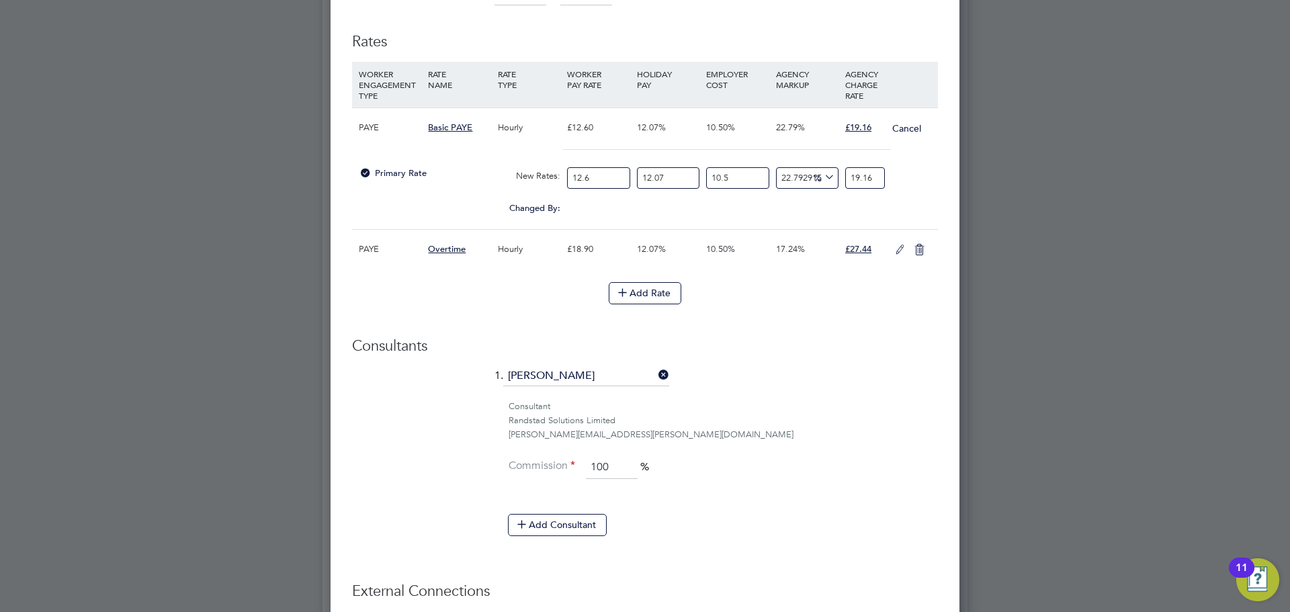
click at [839, 303] on div "Add Rate" at bounding box center [645, 292] width 586 height 21
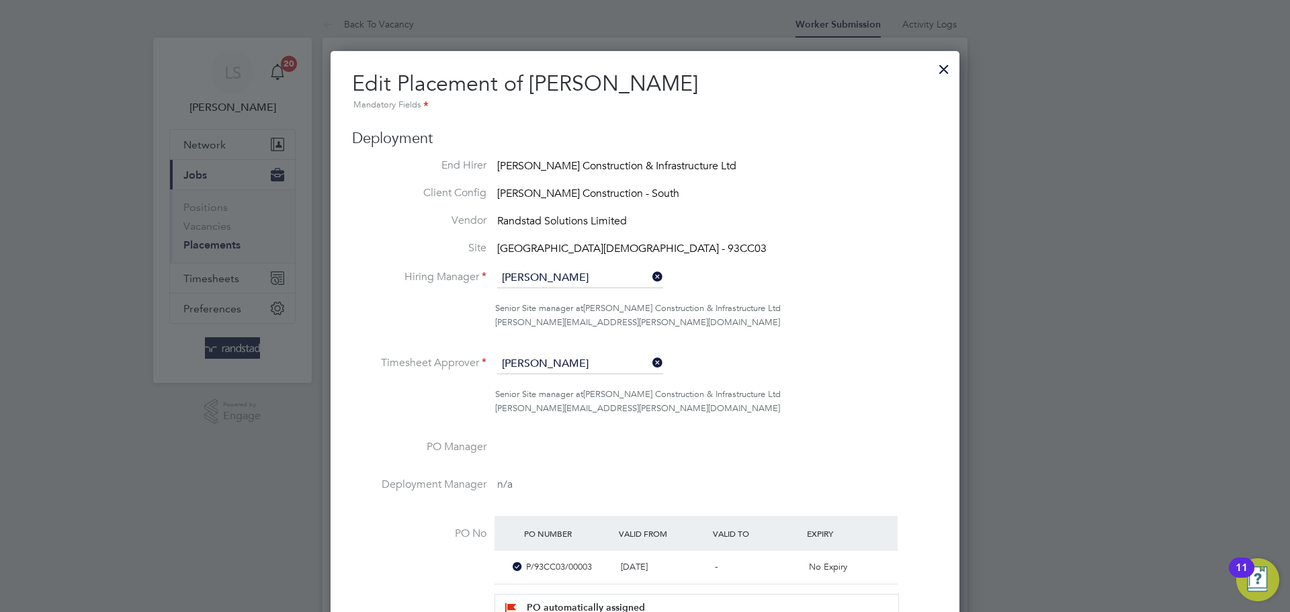
click at [938, 64] on div at bounding box center [944, 66] width 24 height 24
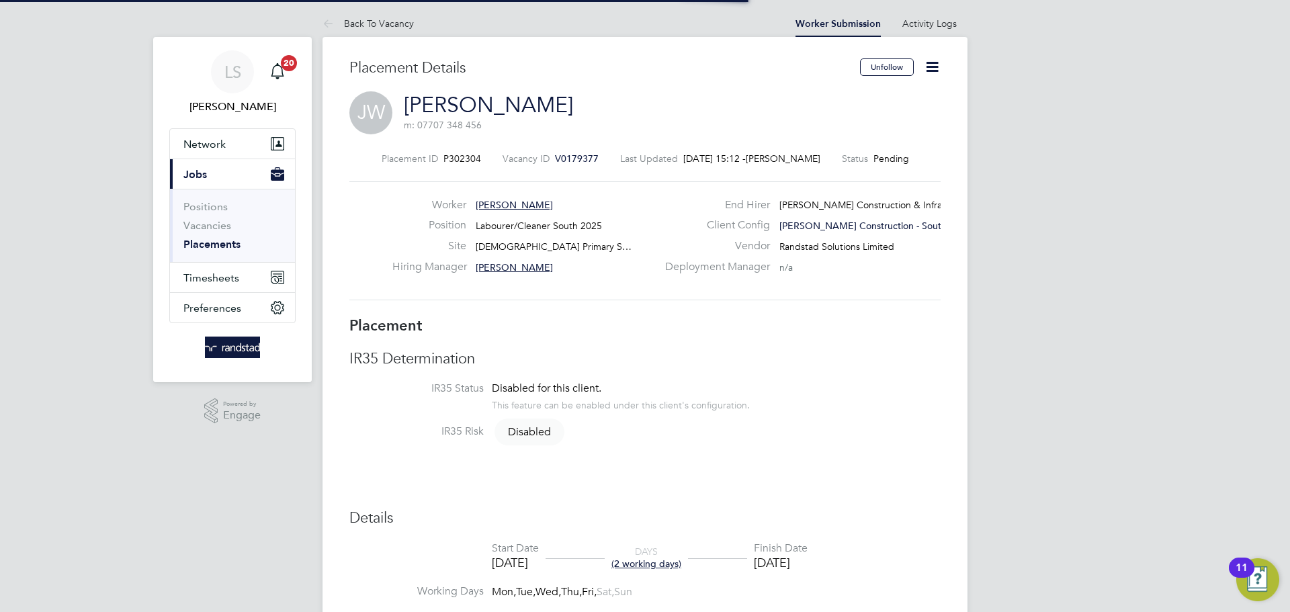
click at [934, 66] on icon at bounding box center [932, 66] width 17 height 17
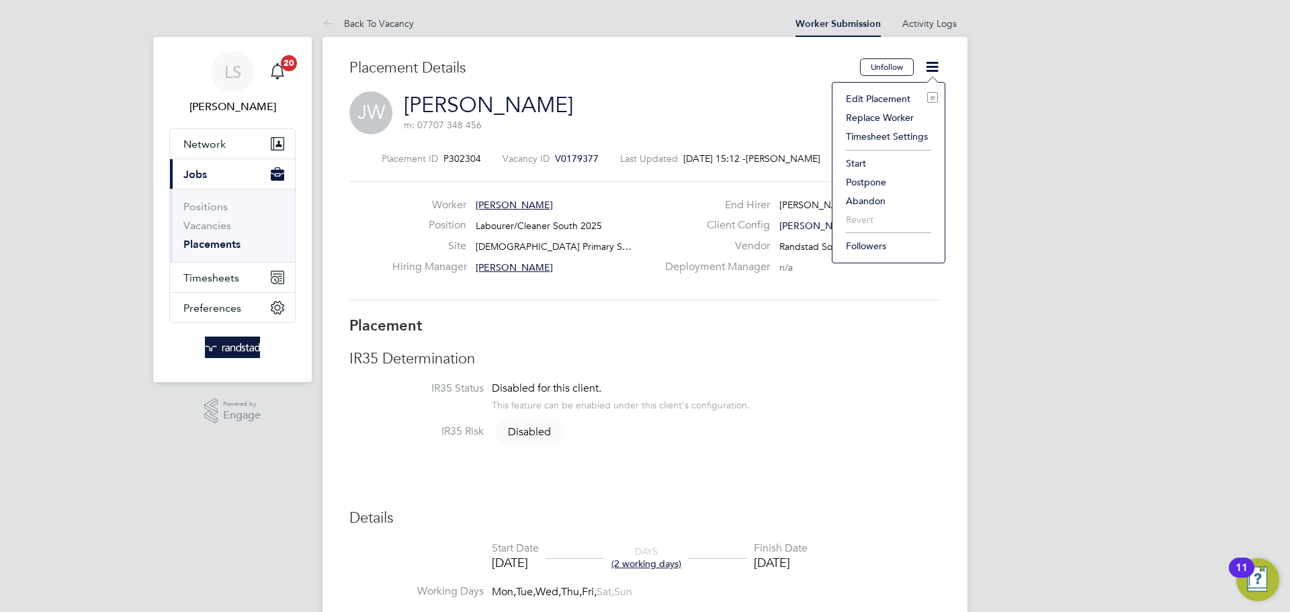
click at [862, 159] on li "Start" at bounding box center [888, 163] width 99 height 19
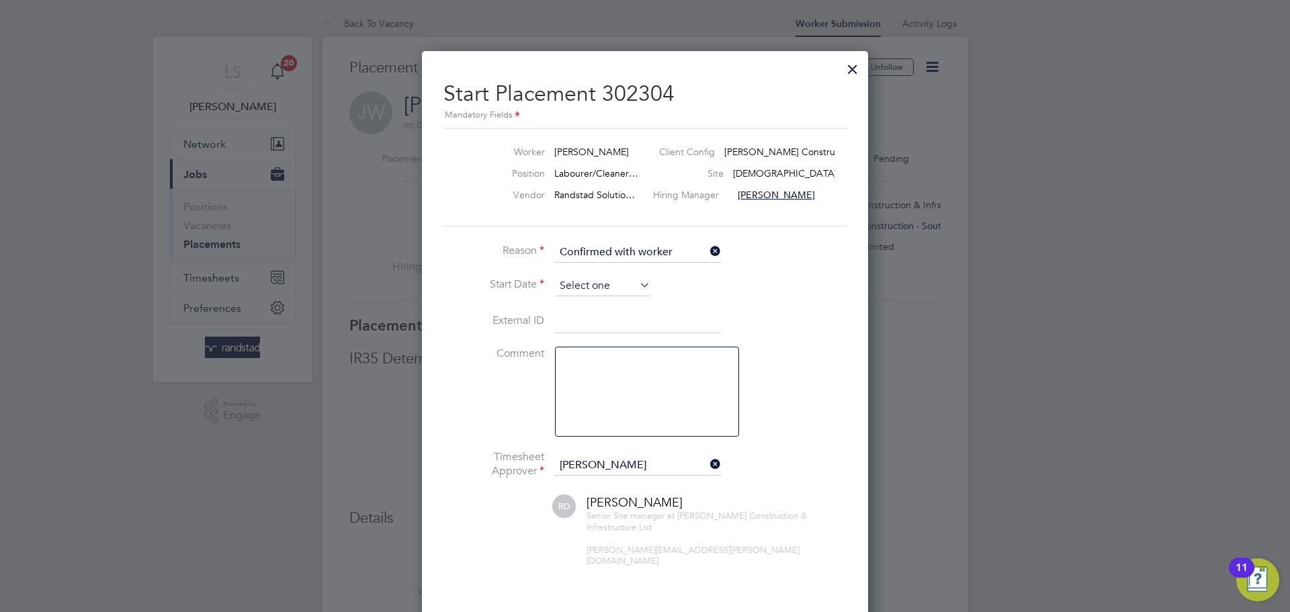
click at [618, 294] on input at bounding box center [602, 286] width 95 height 20
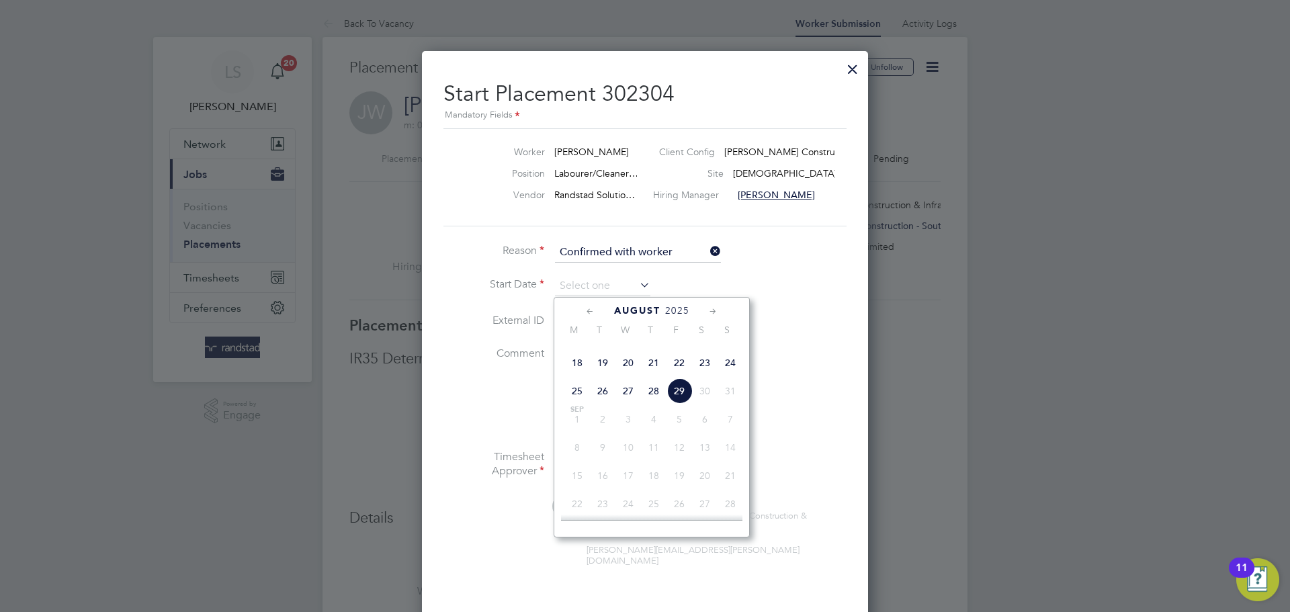
click at [651, 404] on span "28" at bounding box center [654, 391] width 26 height 26
type input "[DATE]"
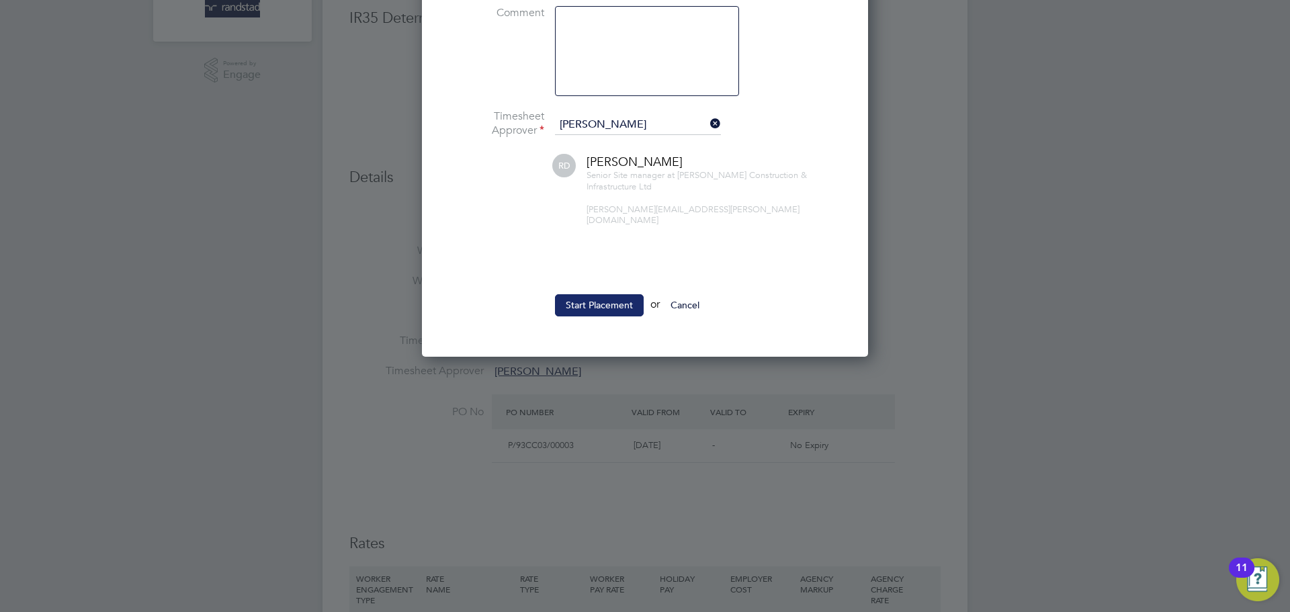
click at [590, 294] on button "Start Placement" at bounding box center [599, 304] width 89 height 21
